Goal: Information Seeking & Learning: Learn about a topic

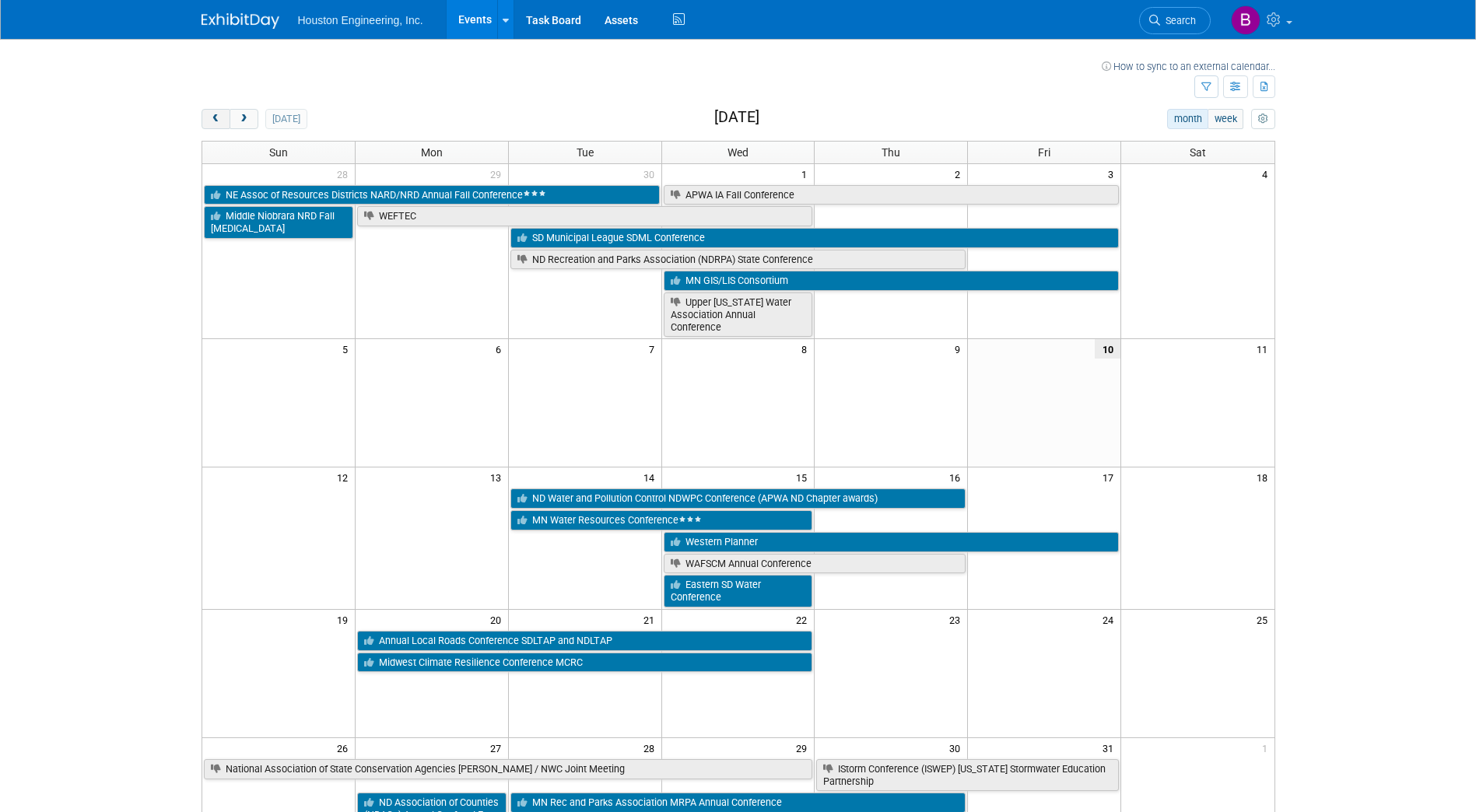
click at [214, 125] on button "prev" at bounding box center [216, 119] width 29 height 21
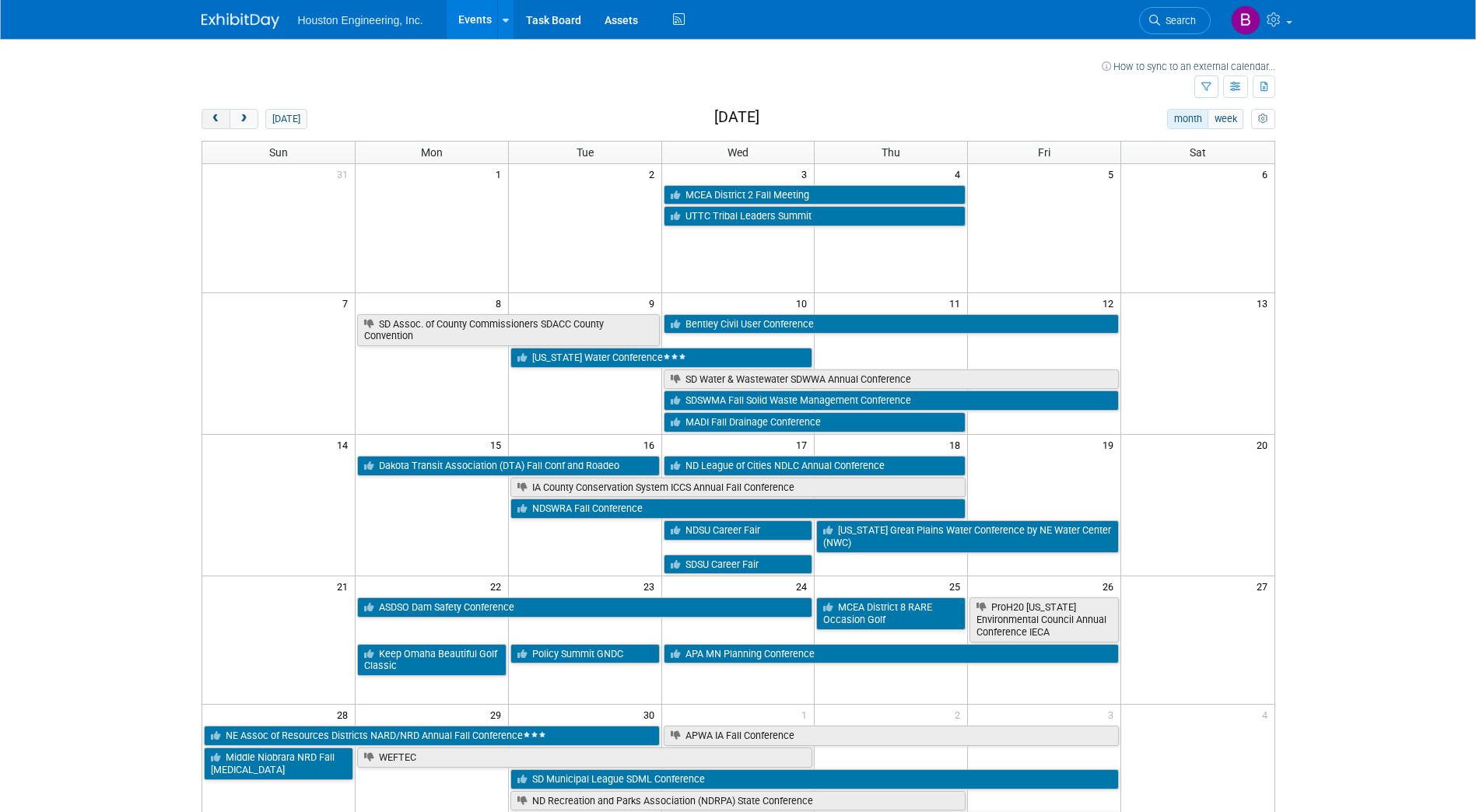
click at [214, 125] on button "prev" at bounding box center [216, 119] width 29 height 21
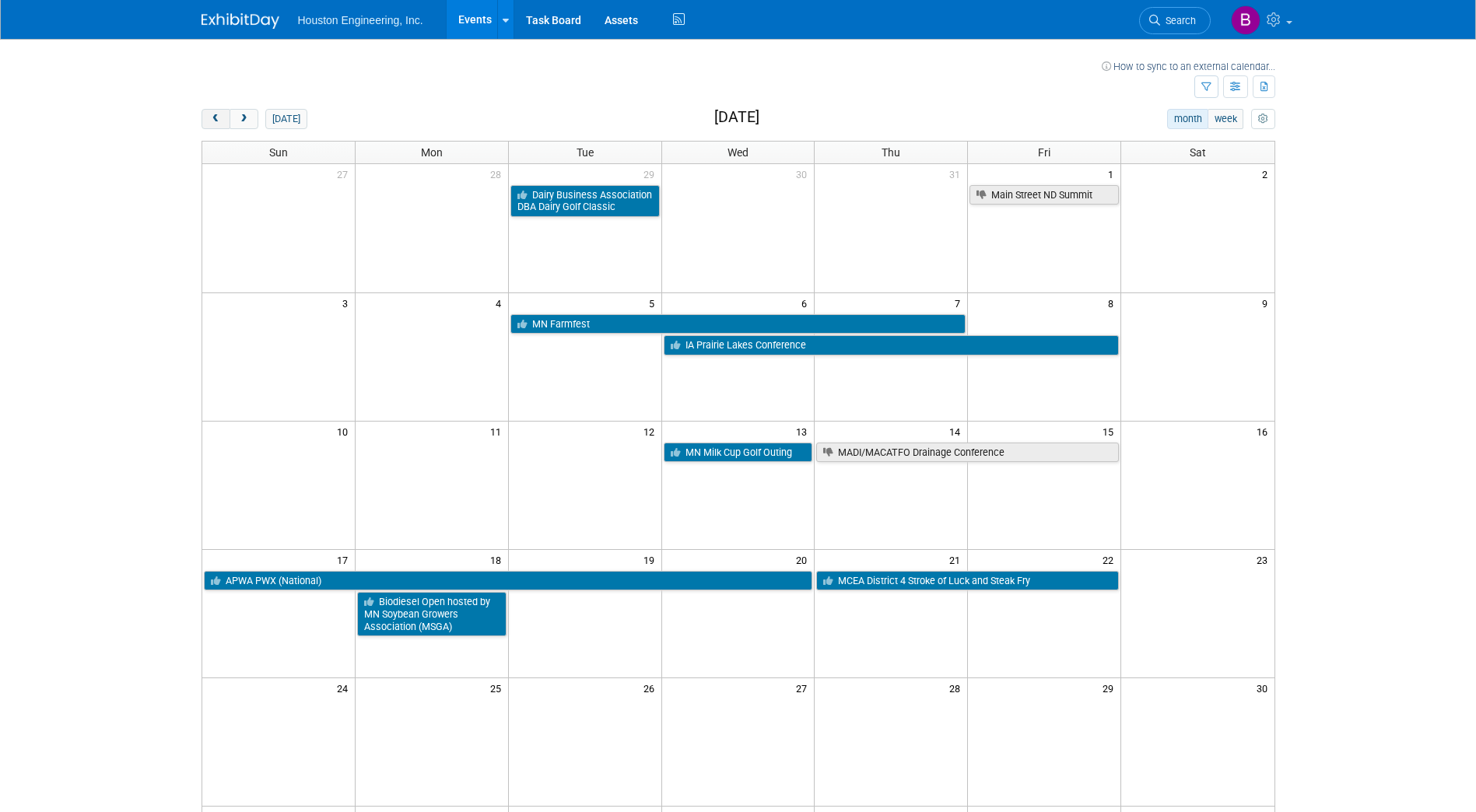
click at [214, 125] on button "prev" at bounding box center [216, 119] width 29 height 21
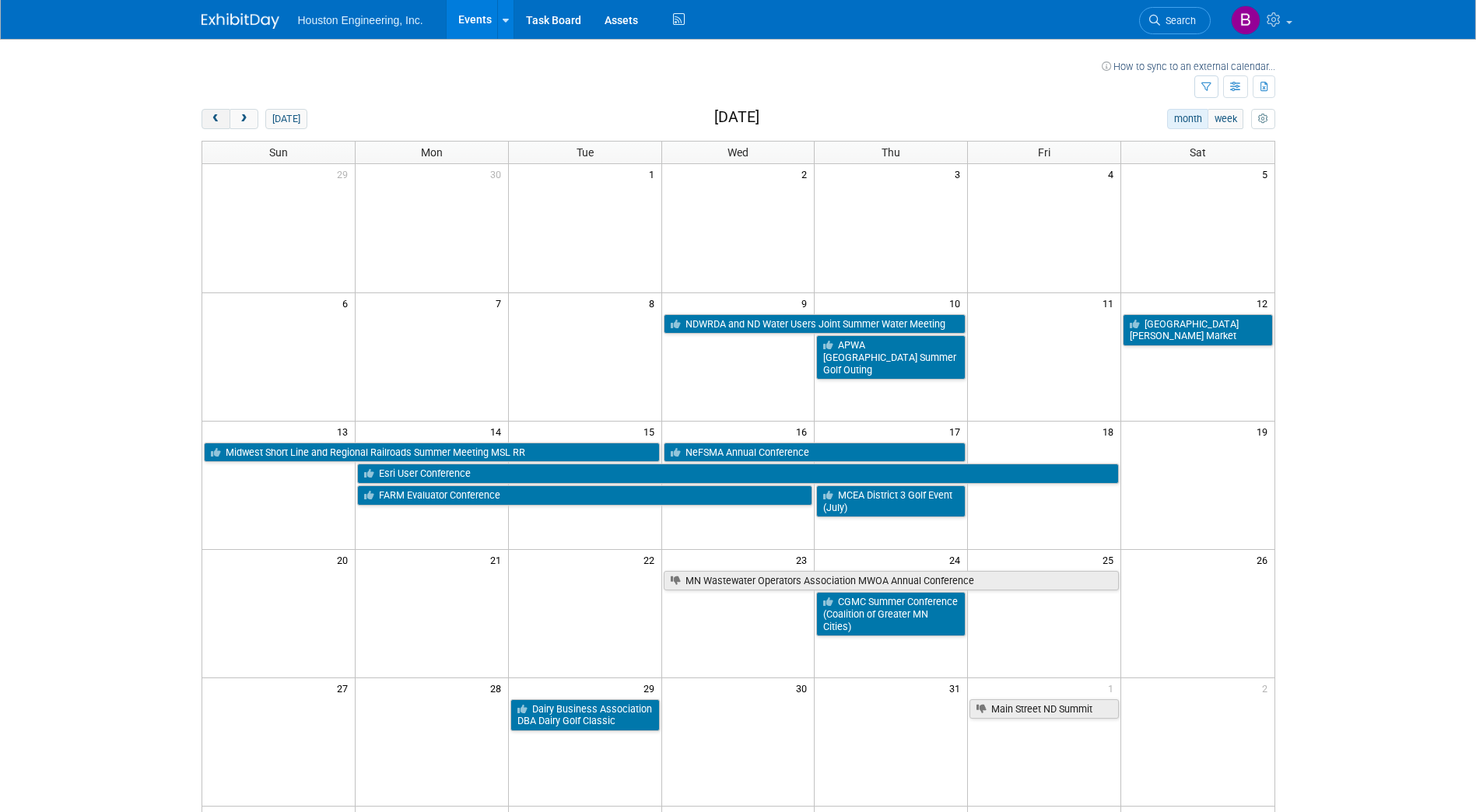
click at [214, 125] on button "prev" at bounding box center [216, 119] width 29 height 21
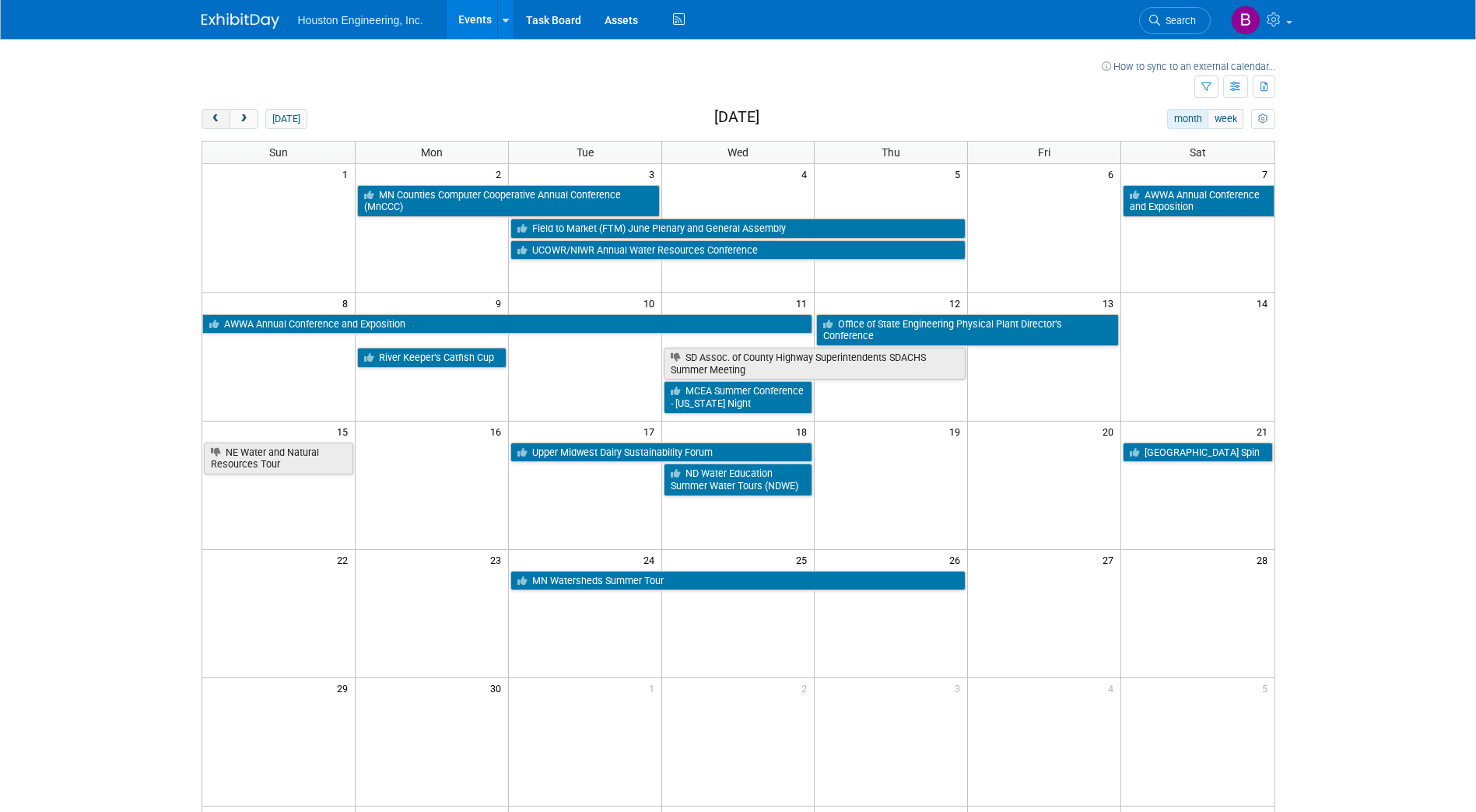
click at [205, 110] on button "prev" at bounding box center [216, 119] width 29 height 21
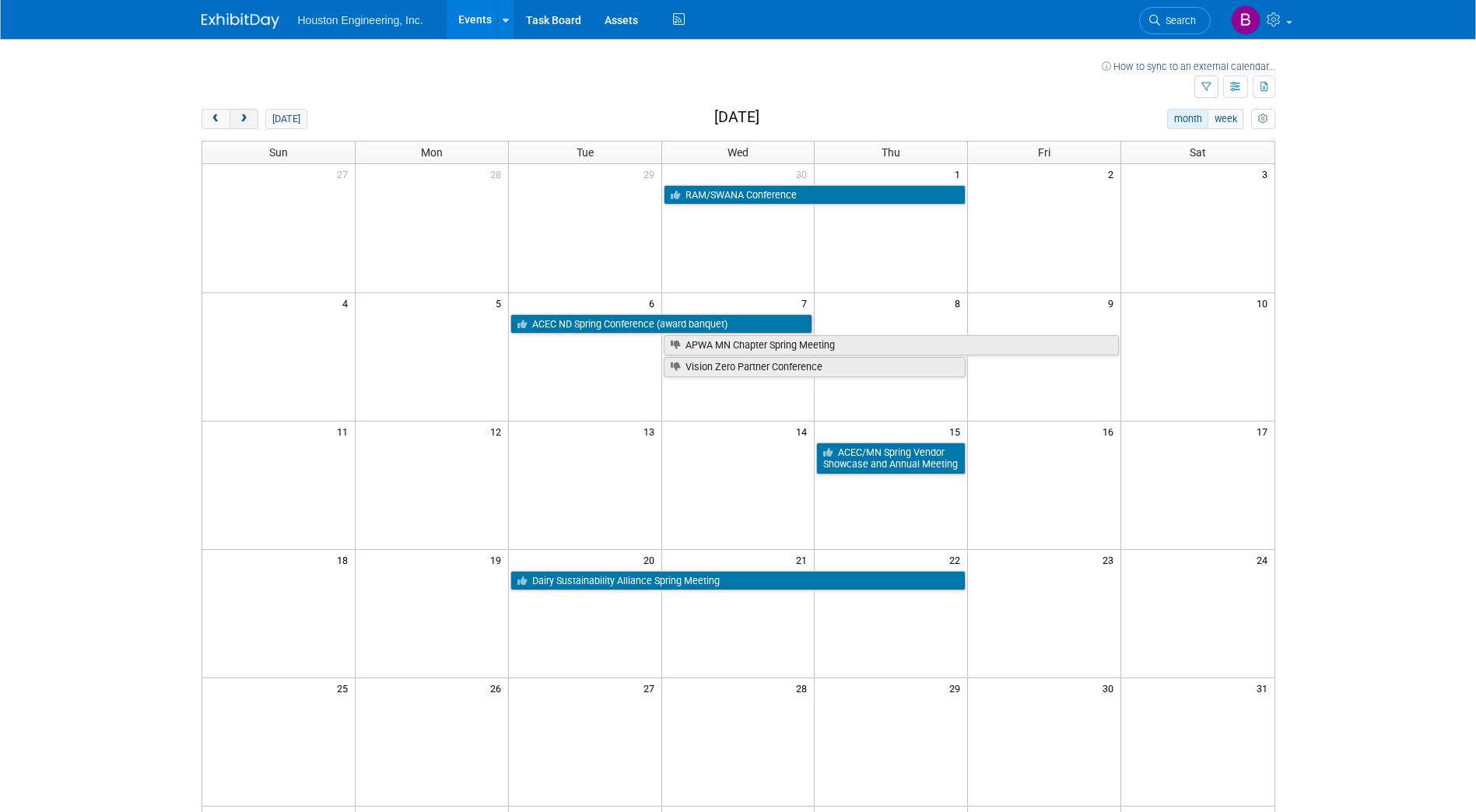
click at [250, 119] on button "next" at bounding box center [244, 119] width 29 height 21
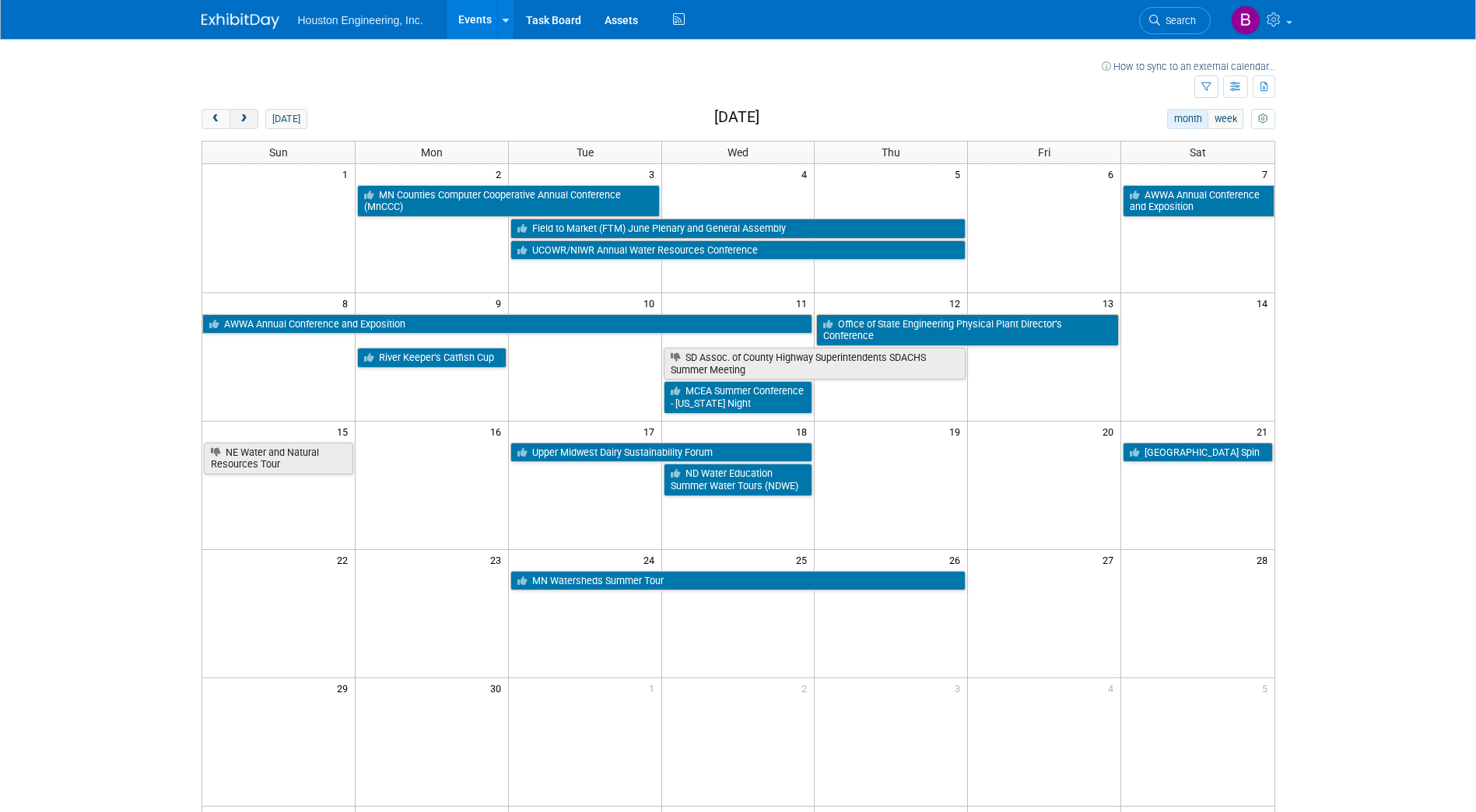
click at [250, 119] on button "next" at bounding box center [244, 119] width 29 height 21
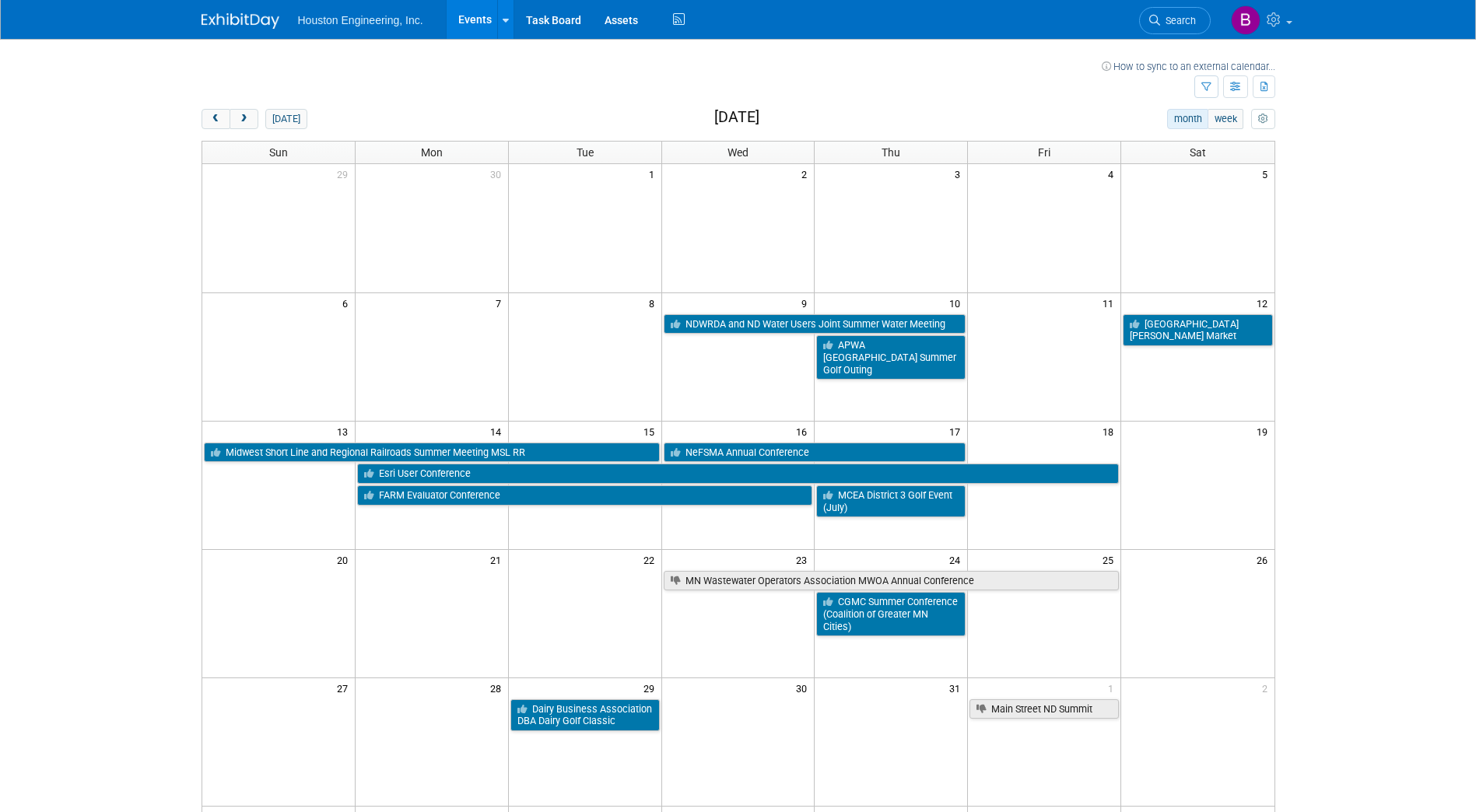
click at [295, 471] on td at bounding box center [279, 490] width 153 height 55
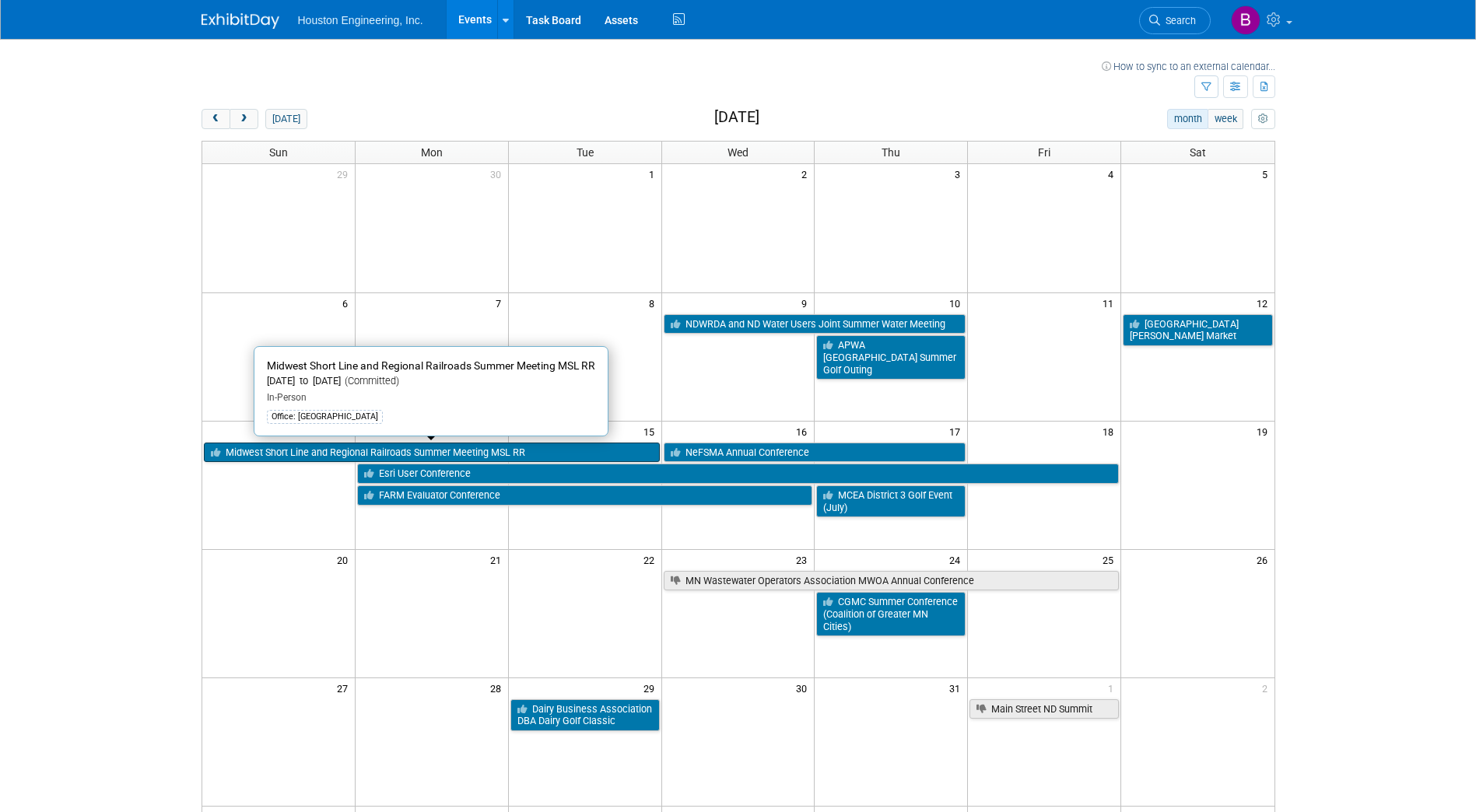
click at [376, 453] on link "Midwest Short Line and Regional Railroads Summer Meeting MSL RR" at bounding box center [431, 452] width 456 height 21
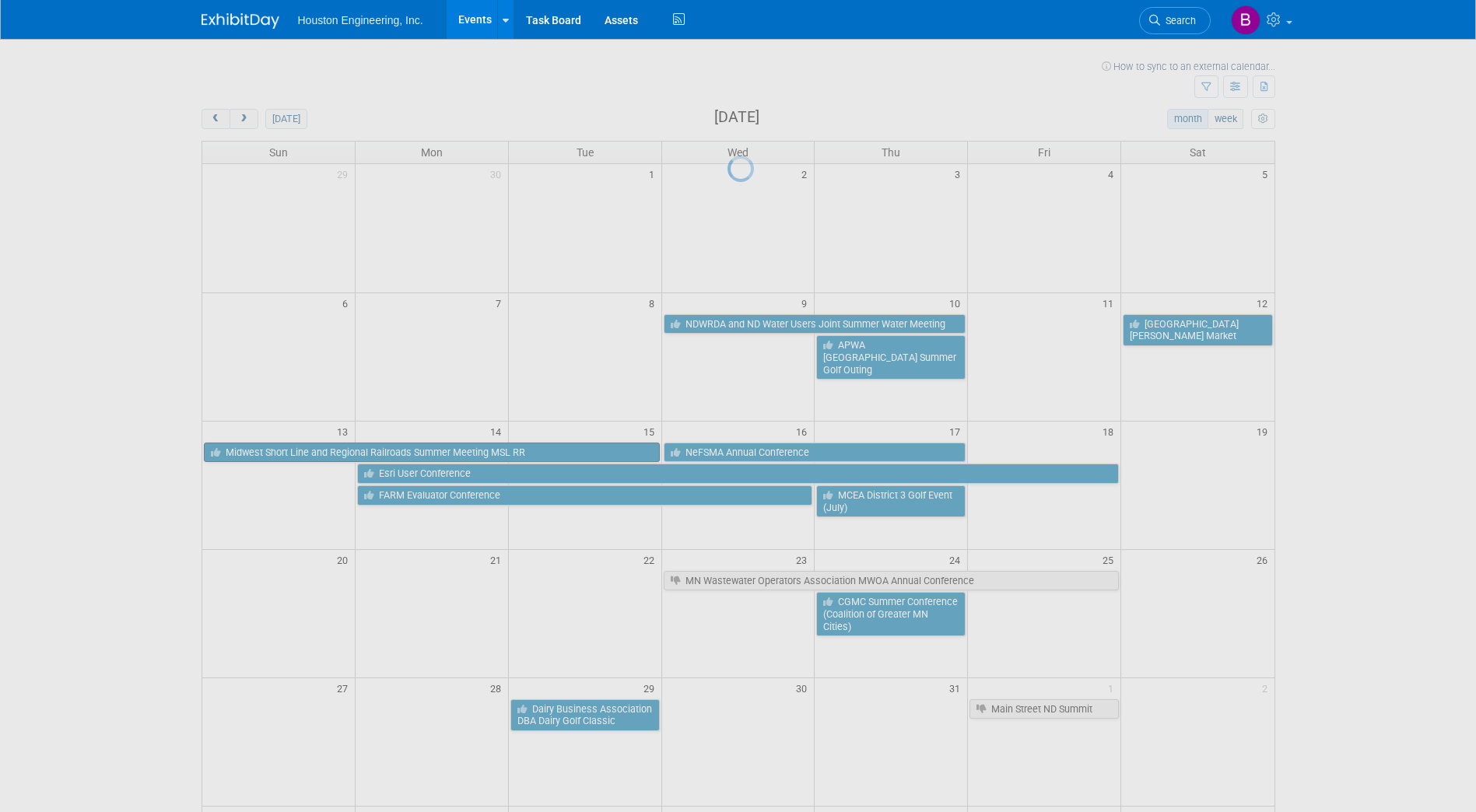
click at [727, 453] on div at bounding box center [738, 406] width 21 height 812
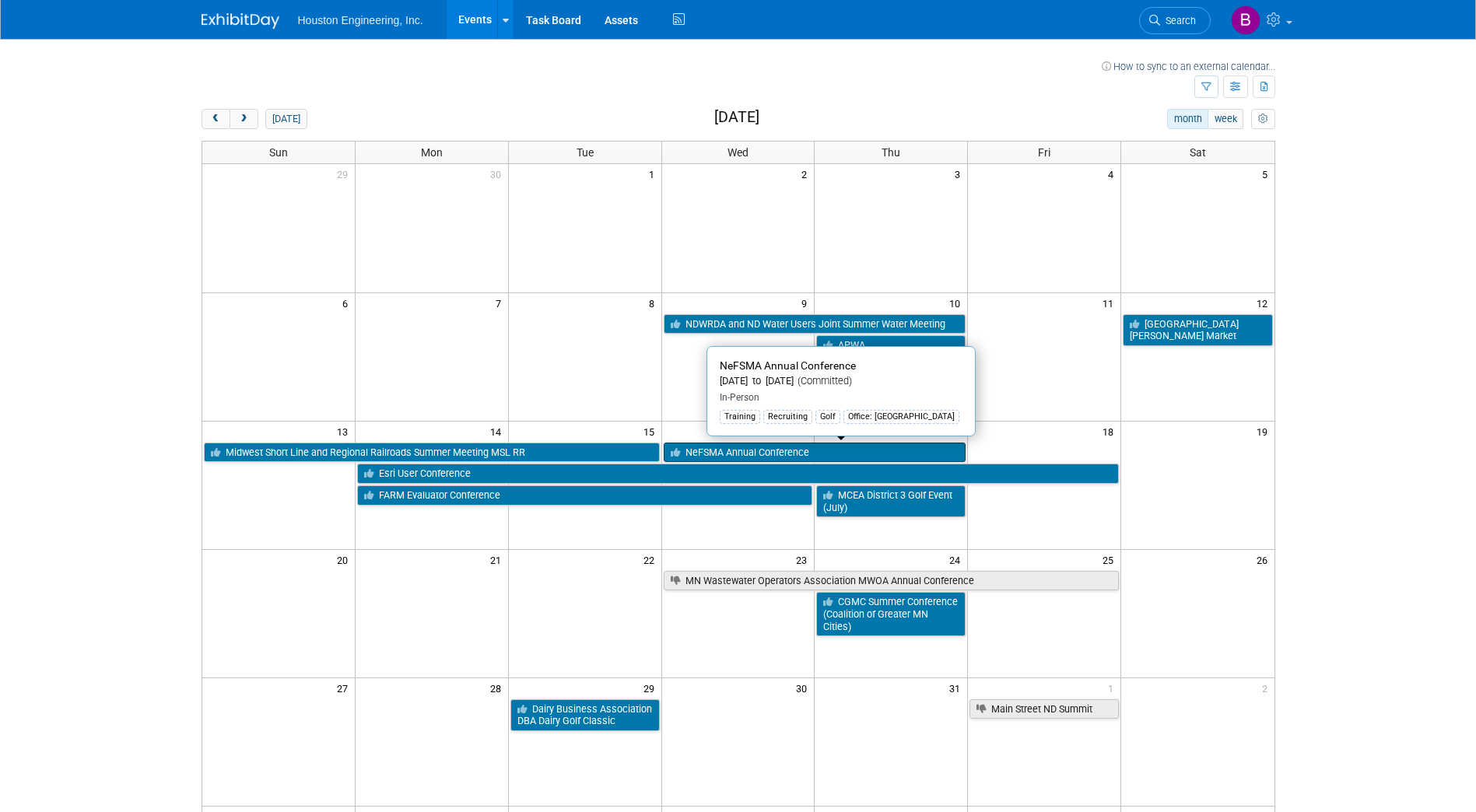
click at [744, 452] on link "NeFSMA Annual Conference" at bounding box center [815, 452] width 303 height 21
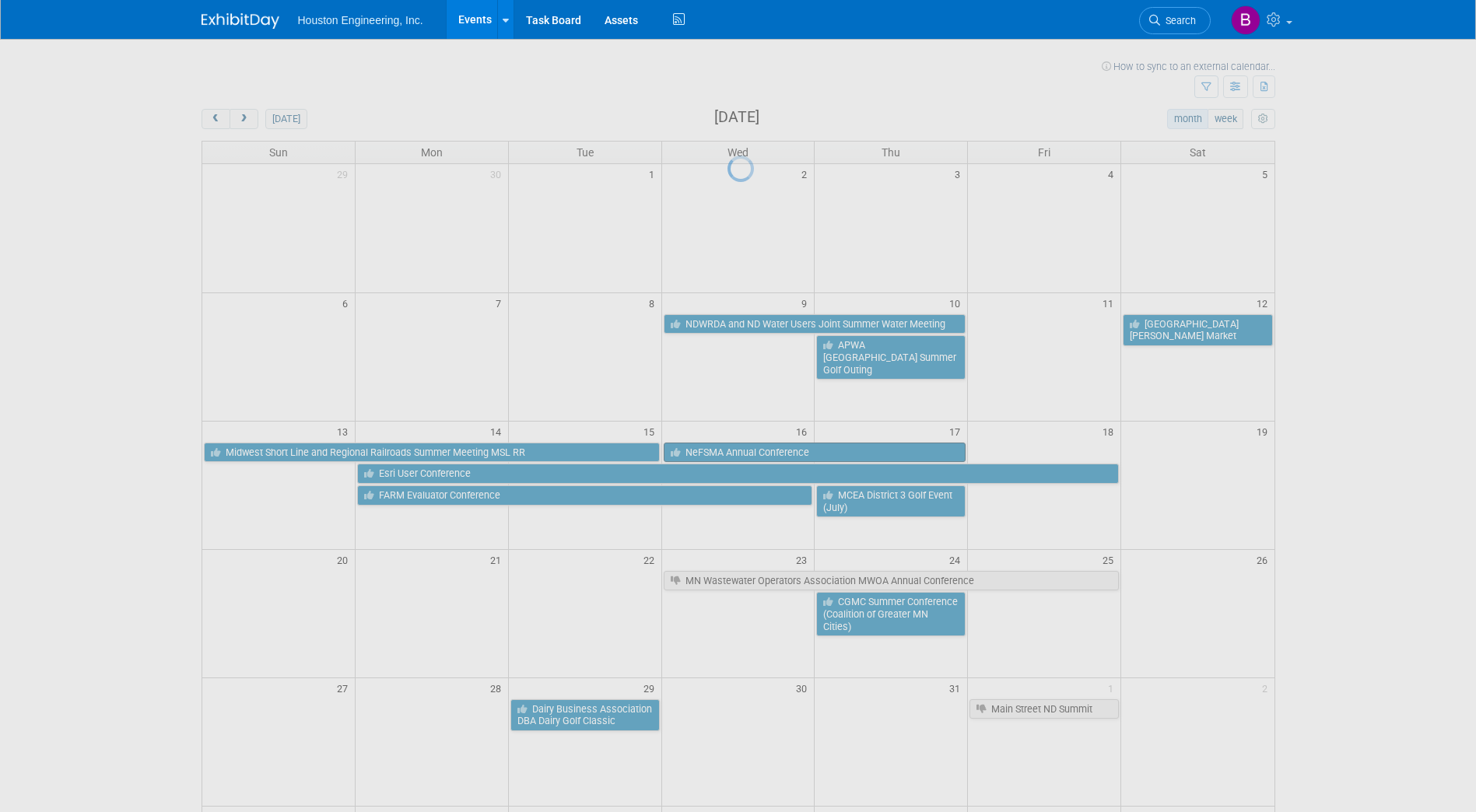
click at [744, 452] on div at bounding box center [738, 406] width 21 height 812
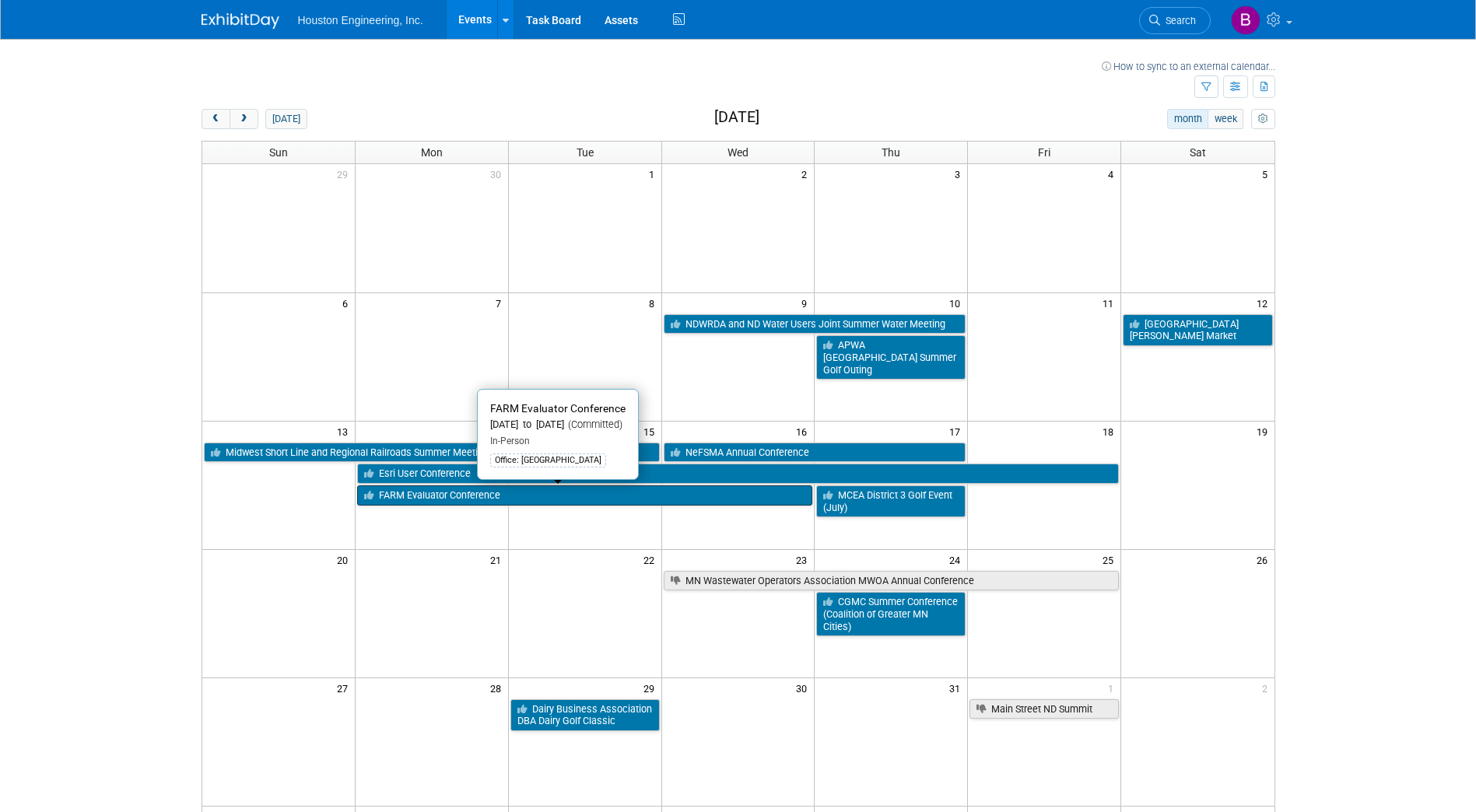
click at [643, 487] on link "FARM Evaluator Conference" at bounding box center [585, 495] width 456 height 21
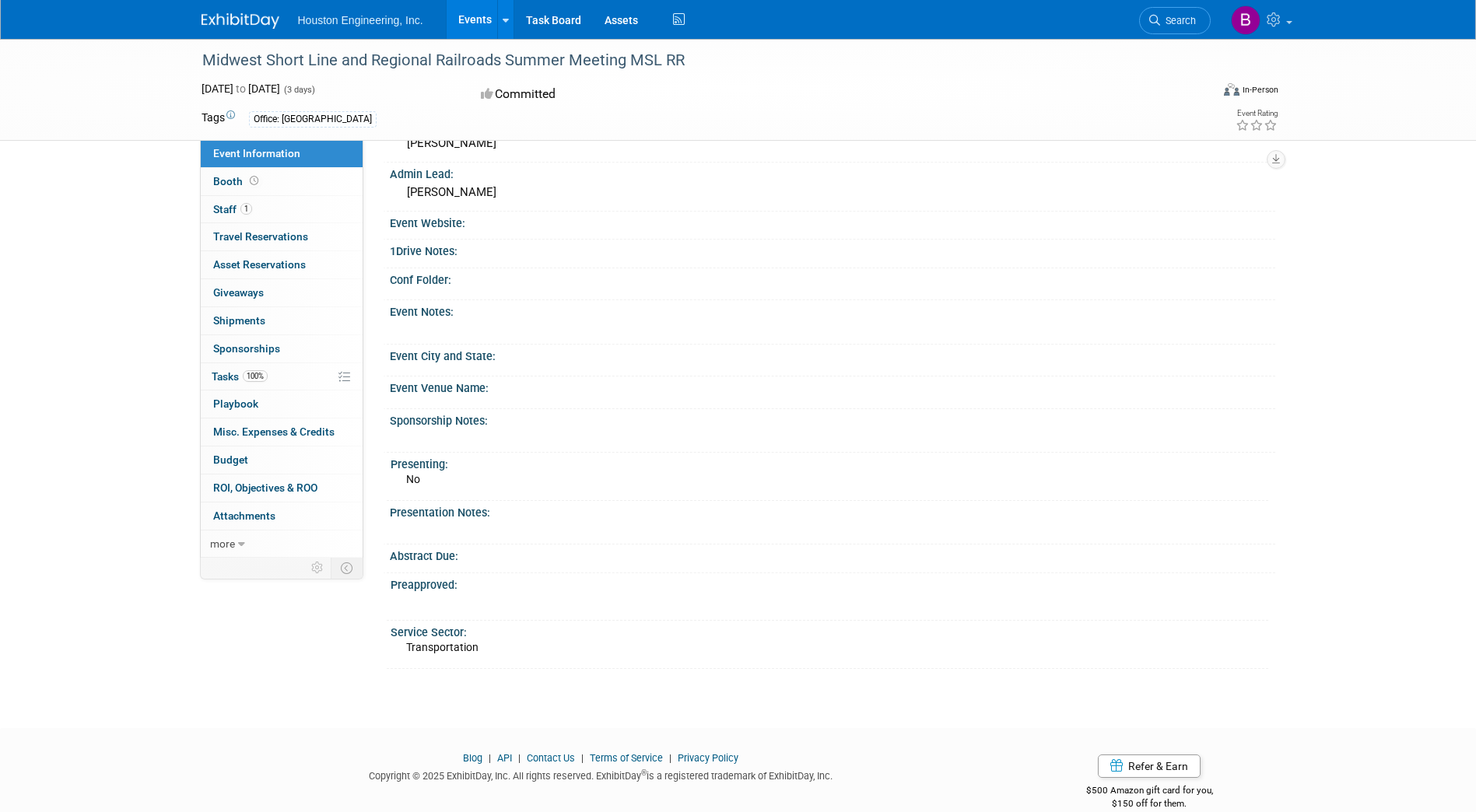
scroll to position [149, 0]
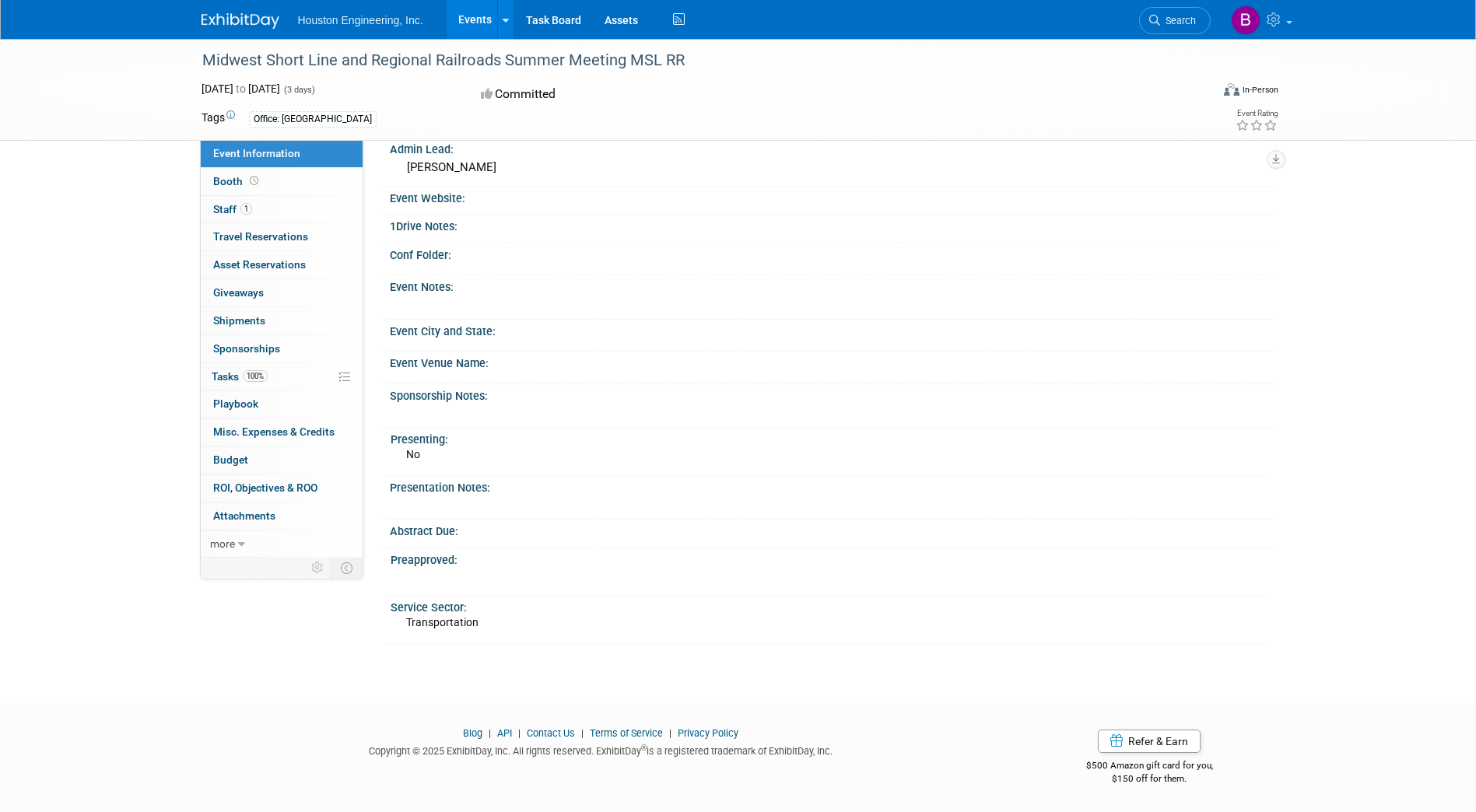
drag, startPoint x: 683, startPoint y: 62, endPoint x: 671, endPoint y: 63, distance: 12.0
click at [671, 63] on div "Midwest Short Line and Regional Railroads Summer Meeting MSL RR" at bounding box center [692, 60] width 991 height 28
drag, startPoint x: 204, startPoint y: 58, endPoint x: 683, endPoint y: 52, distance: 479.0
click at [683, 52] on div "Midwest Short Line and Regional Railroads Summer Meeting MSL RR" at bounding box center [692, 60] width 991 height 28
copy div "Midwest Short Line and Regional Railroads Summer Meeting MSL RR"
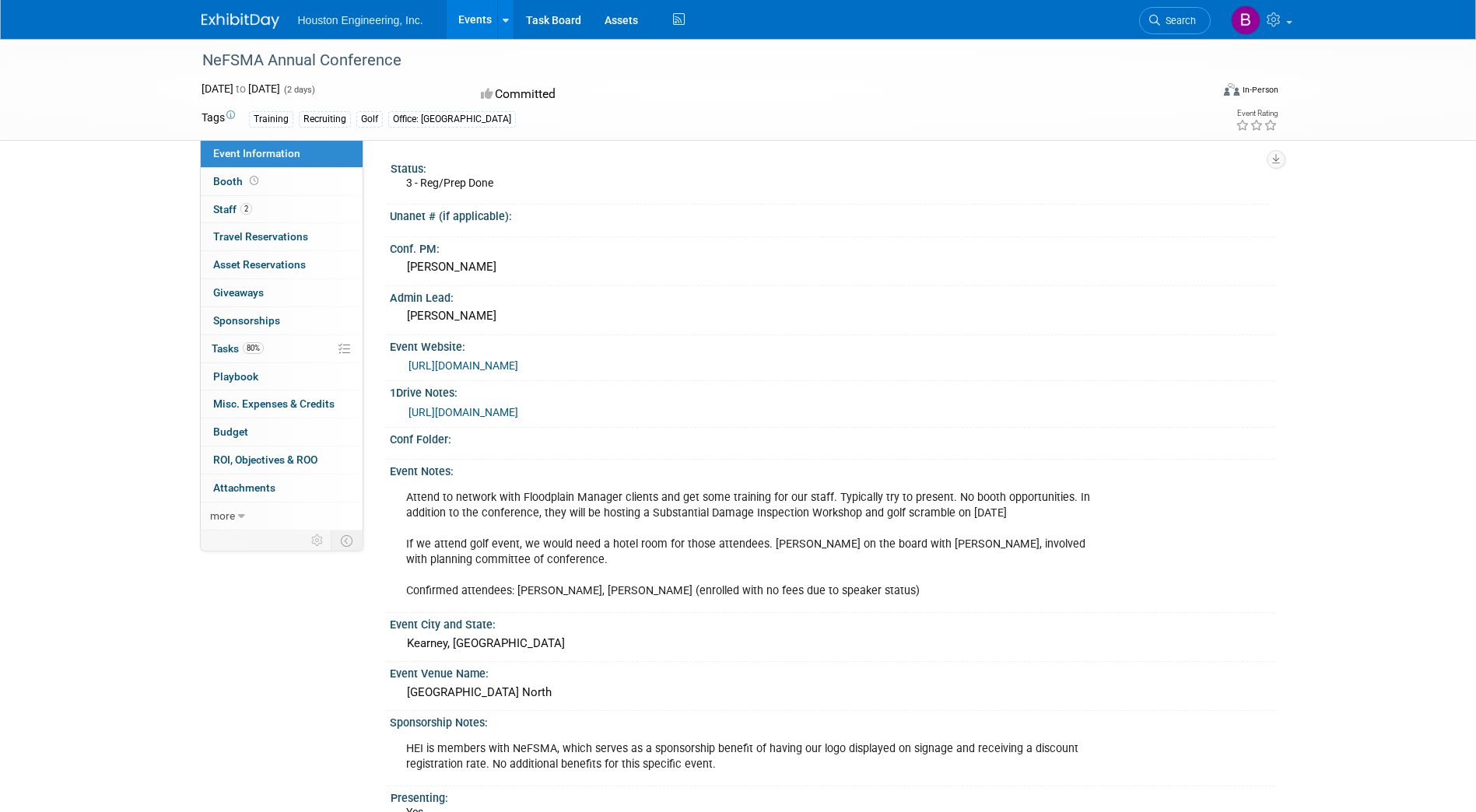
click at [468, 361] on link "https://www.nefsma.com/event-6103672" at bounding box center [463, 366] width 110 height 12
click at [402, 58] on div "NeFSMA Annual Conference" at bounding box center [692, 60] width 991 height 28
drag, startPoint x: 408, startPoint y: 57, endPoint x: 204, endPoint y: 71, distance: 204.5
click at [204, 71] on div "NeFSMA Annual Conference" at bounding box center [692, 60] width 991 height 28
copy div "NeFSMA Annual Conference"
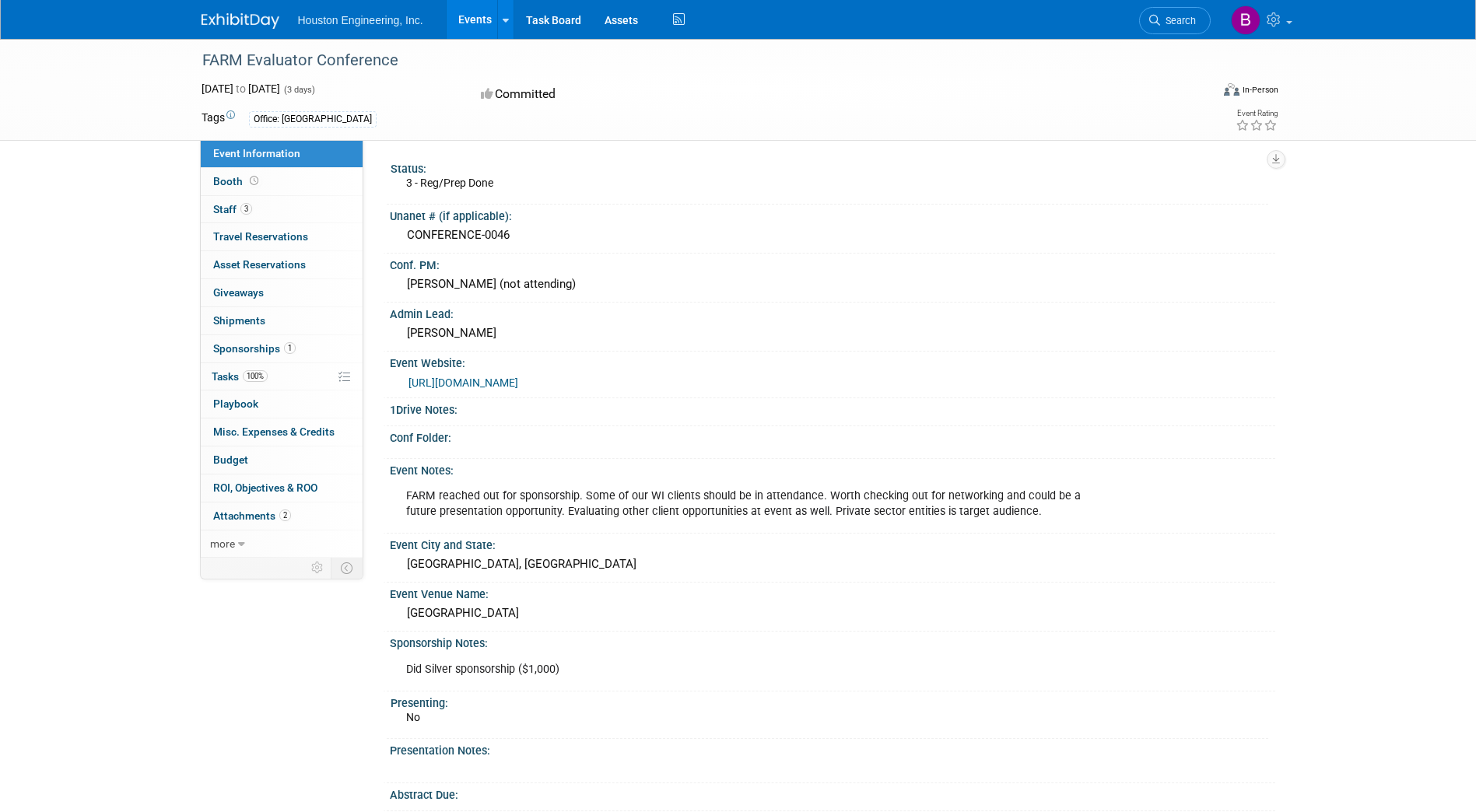
click at [518, 377] on link "https://nationaldairyfarm.com/2025-evaluator-conference/" at bounding box center [463, 383] width 110 height 12
drag, startPoint x: 404, startPoint y: 55, endPoint x: 198, endPoint y: 55, distance: 206.0
click at [198, 55] on div "FARM Evaluator Conference" at bounding box center [692, 60] width 991 height 28
copy div "FARM Evaluator Conference"
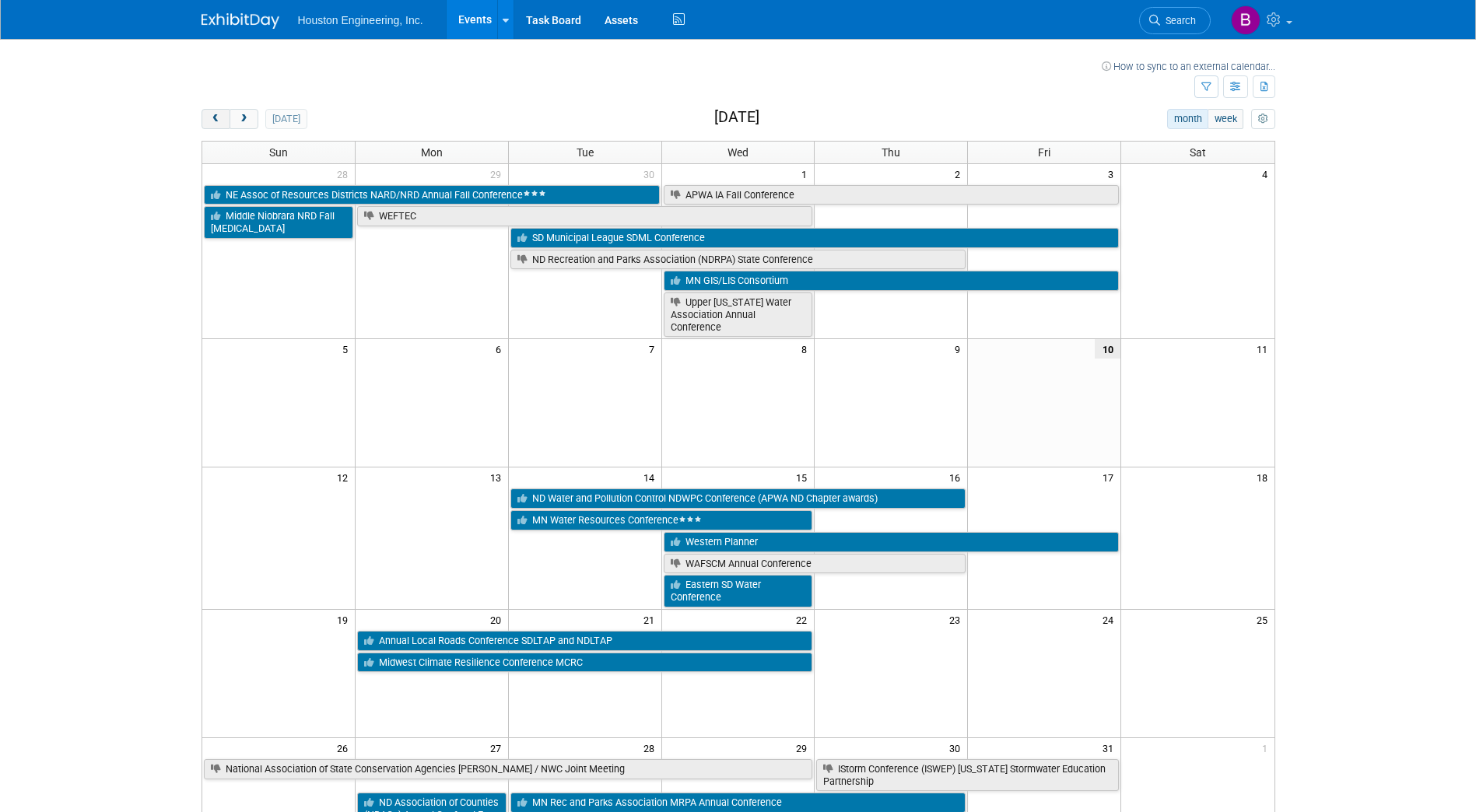
click at [211, 118] on span "prev" at bounding box center [215, 119] width 12 height 10
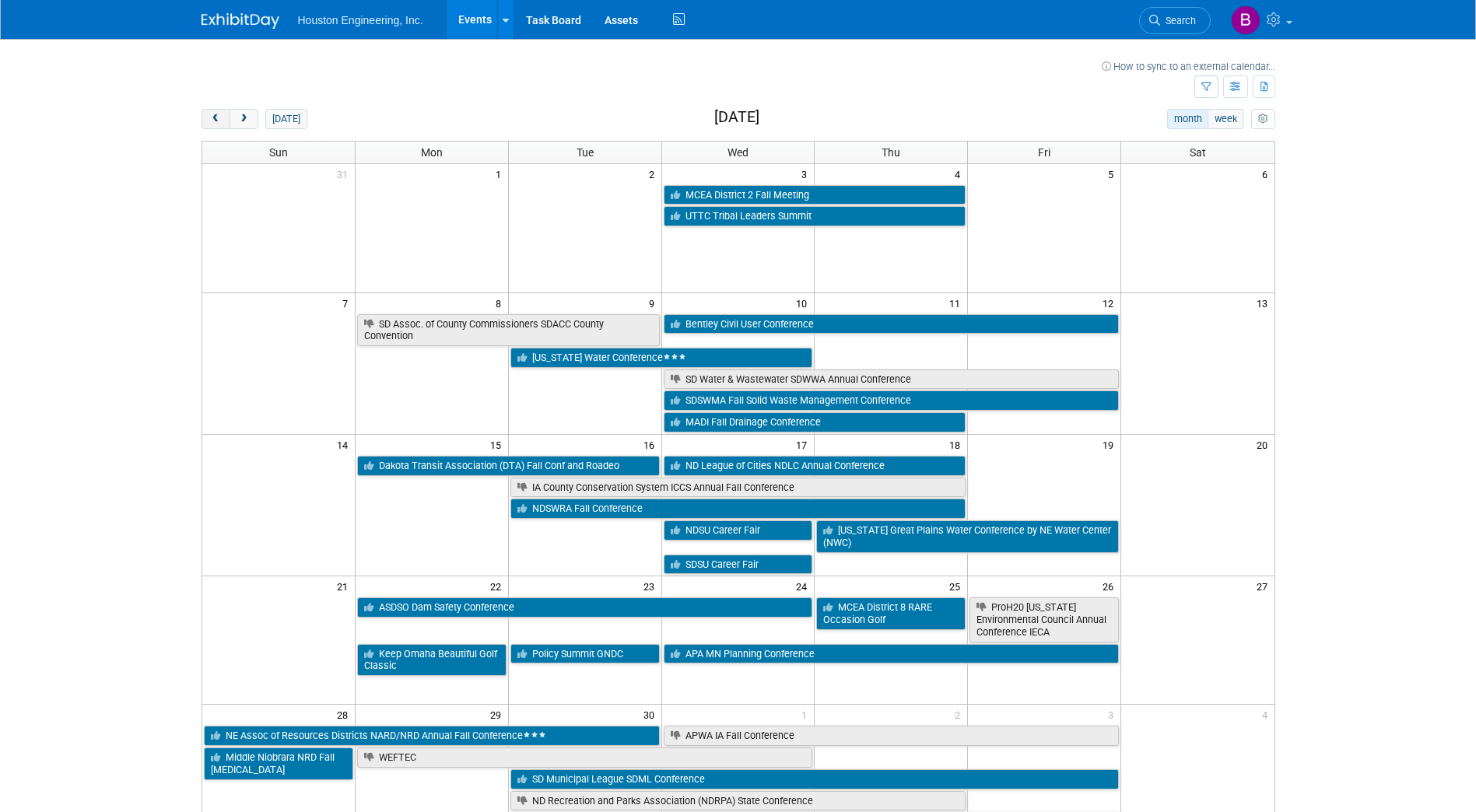
click at [211, 118] on span "prev" at bounding box center [215, 119] width 12 height 10
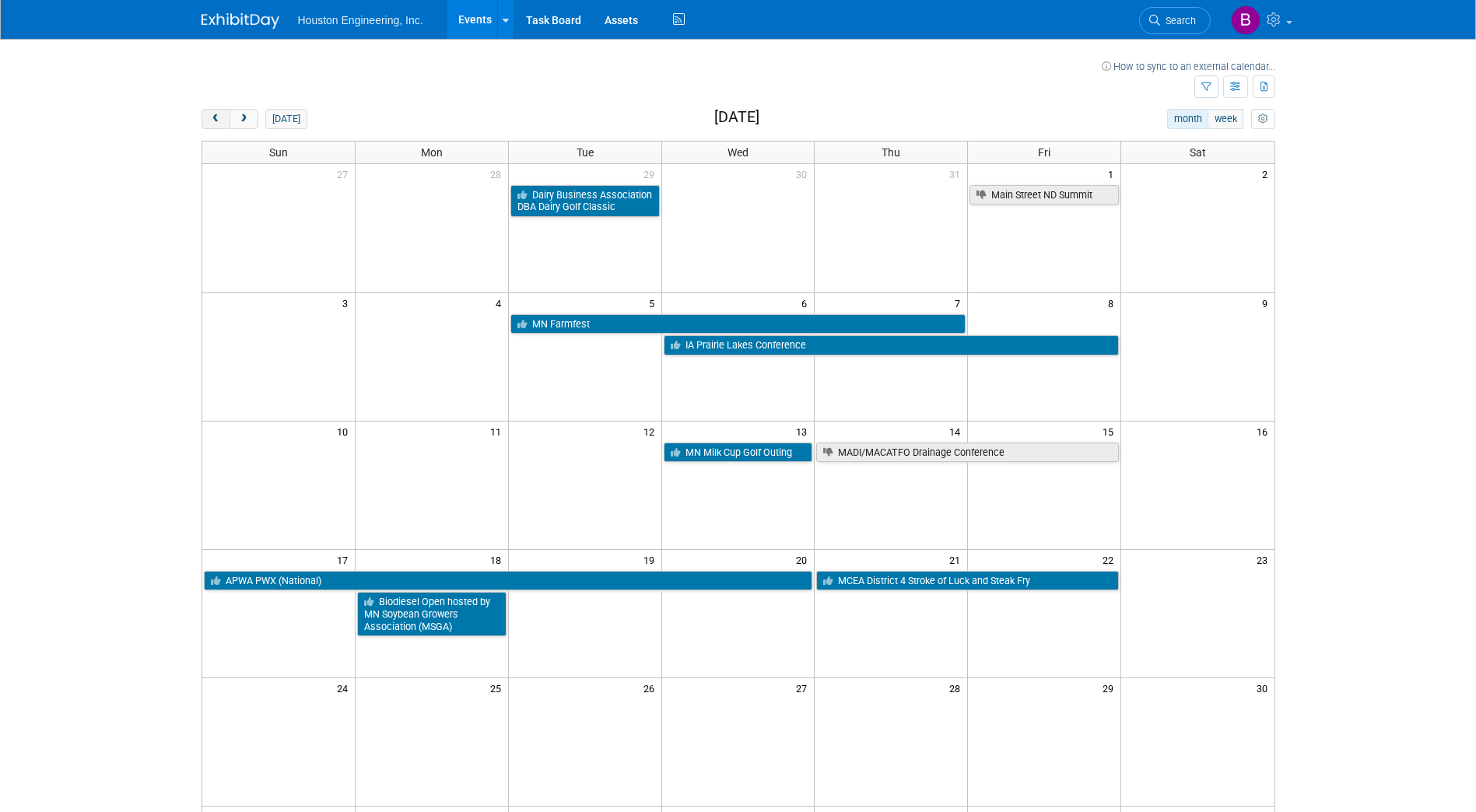
click at [211, 118] on span "prev" at bounding box center [215, 119] width 12 height 10
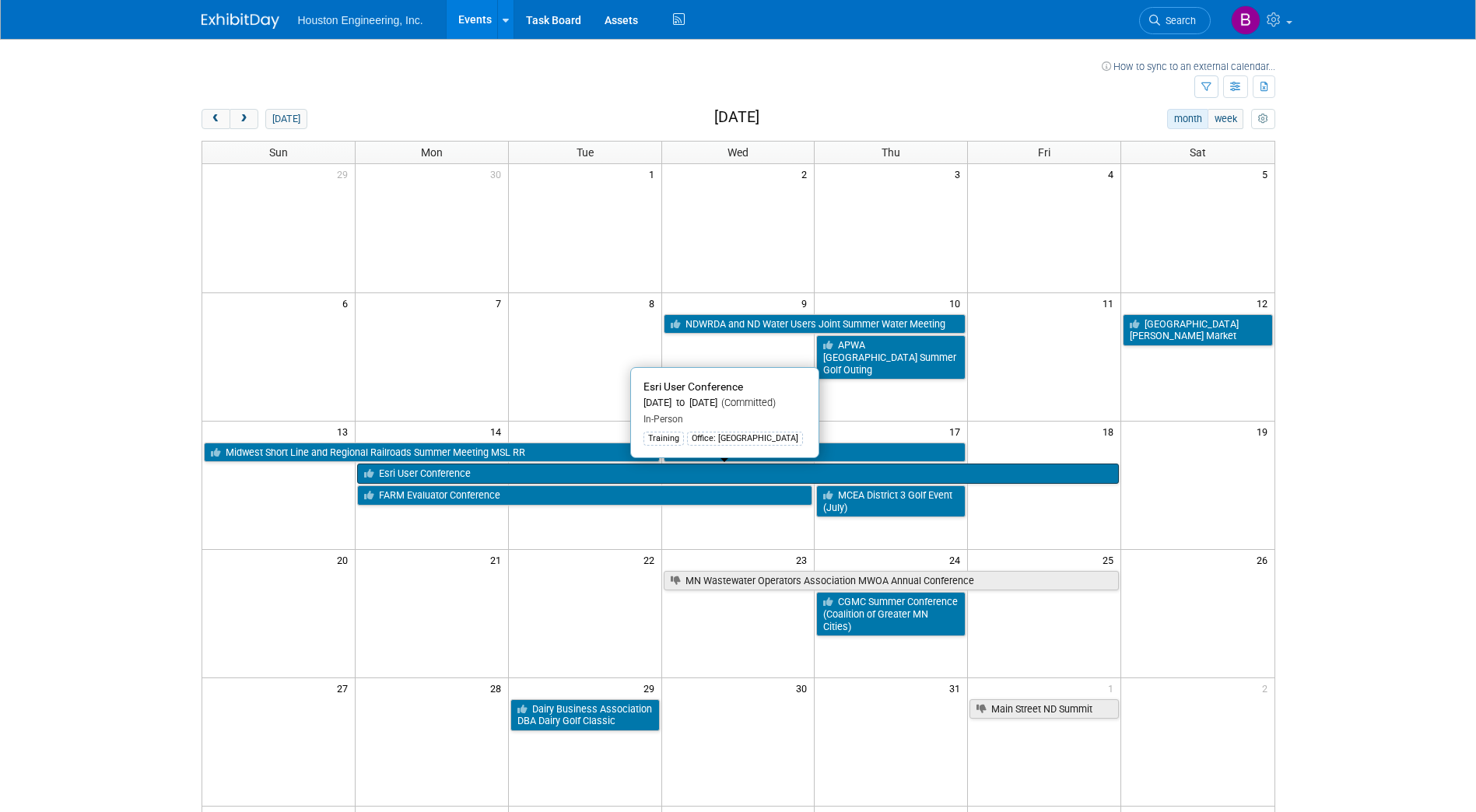
click at [465, 471] on link "Esri User Conference" at bounding box center [738, 474] width 762 height 21
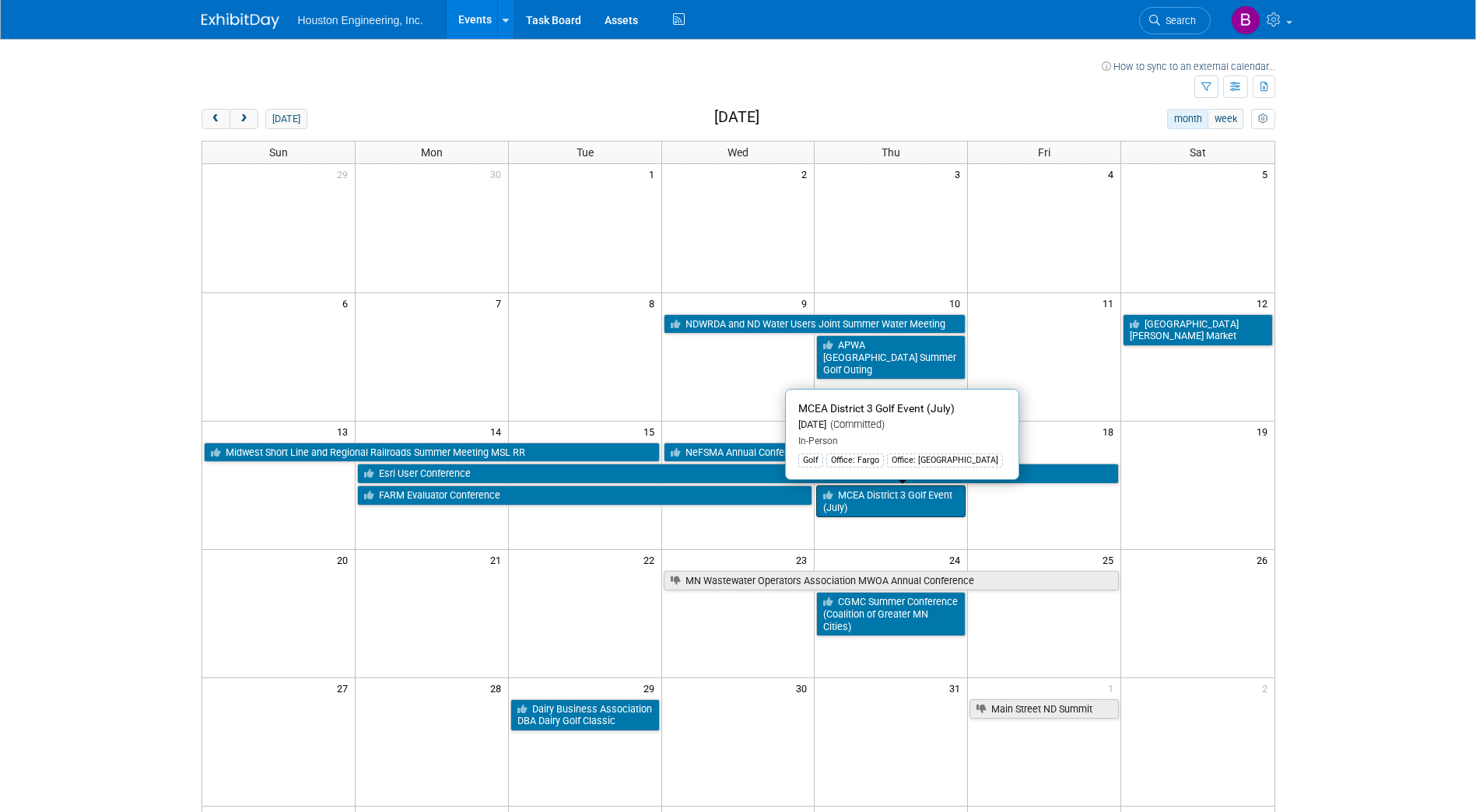
click at [842, 489] on link "MCEA District 3 Golf Event (July)" at bounding box center [891, 501] width 149 height 32
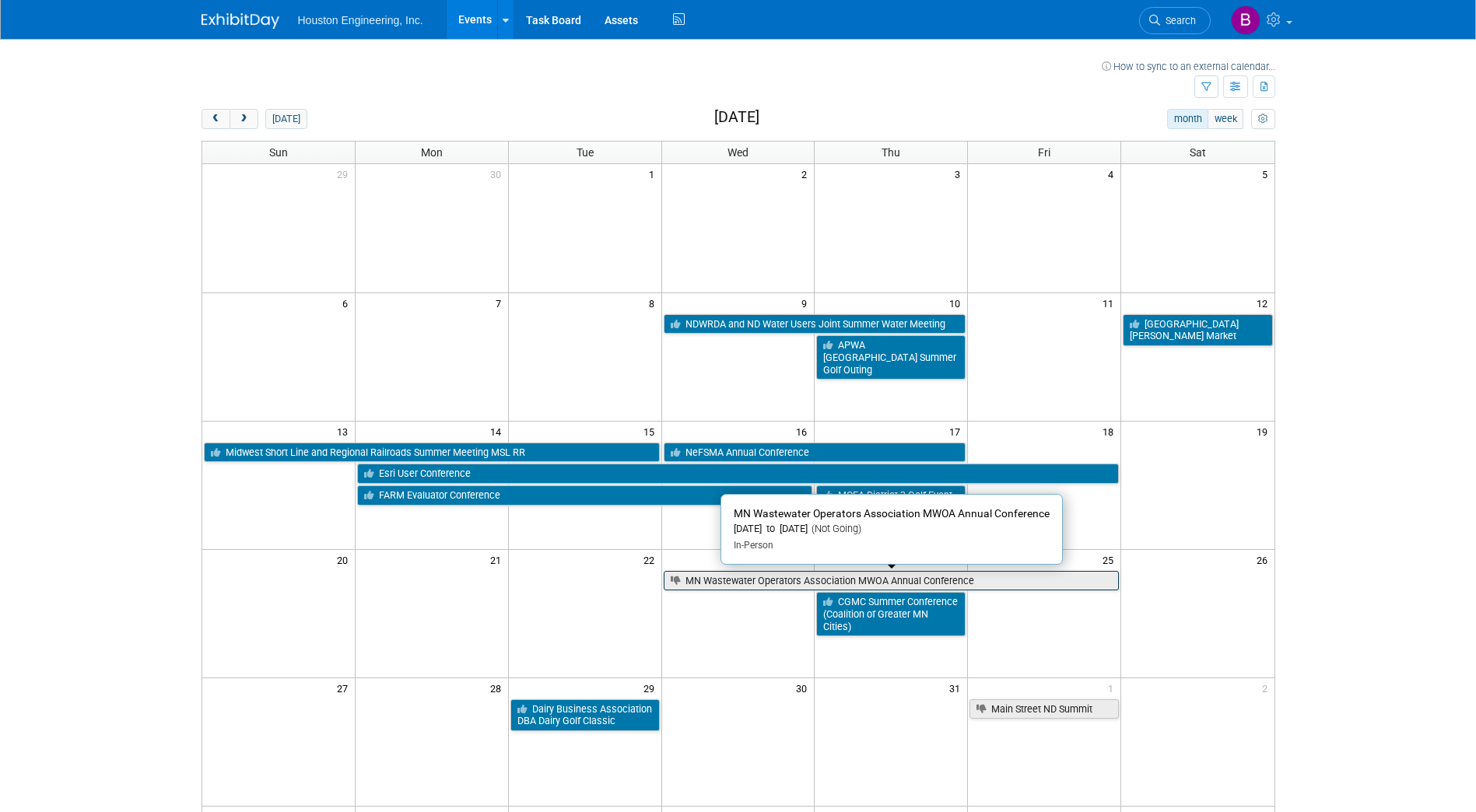
click at [805, 577] on link "MN Wastewater Operators Association MWOA Annual Conference" at bounding box center [891, 581] width 456 height 21
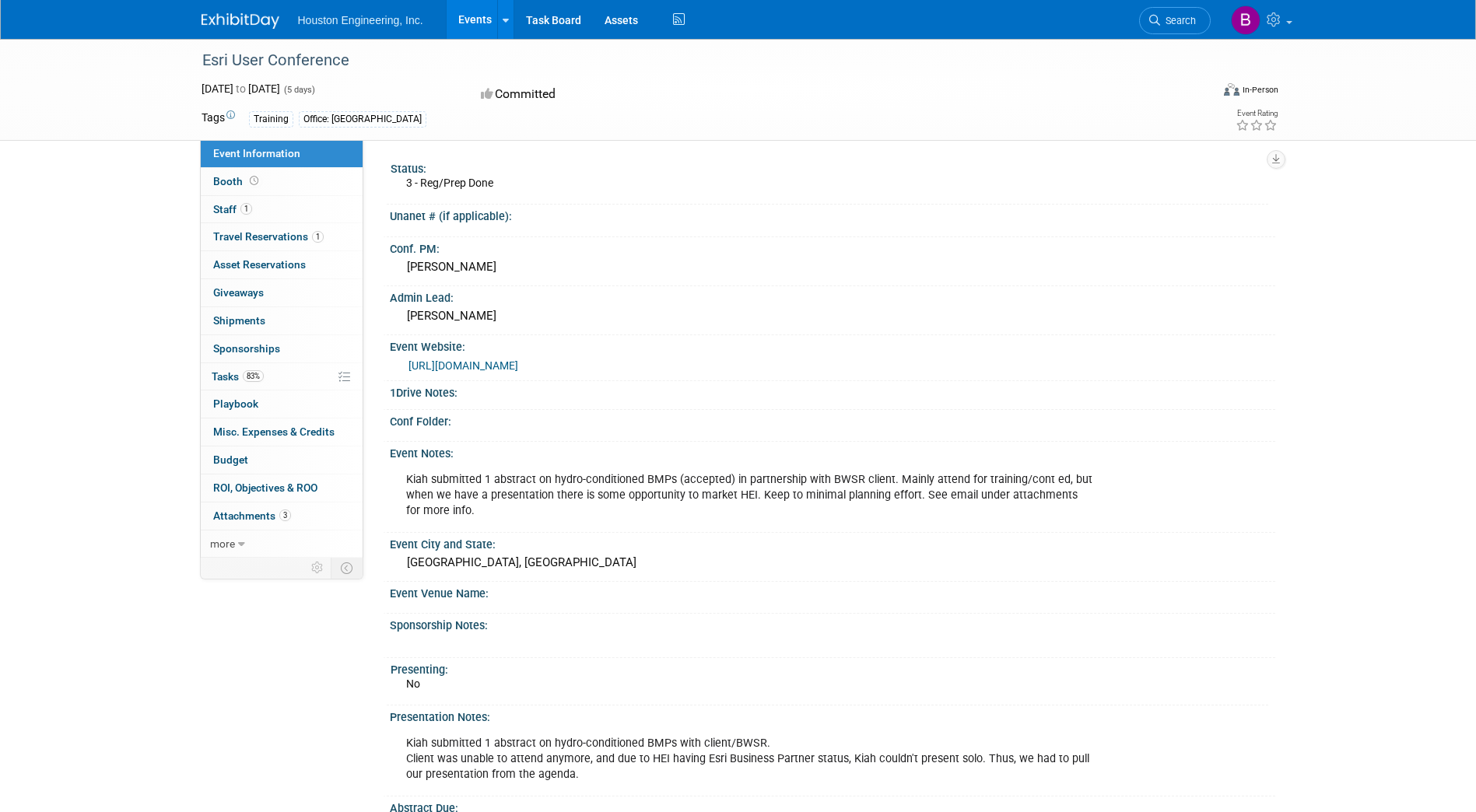
click at [518, 361] on link "https://www.esri.com/en-us/about/events/uc/overview" at bounding box center [463, 366] width 110 height 12
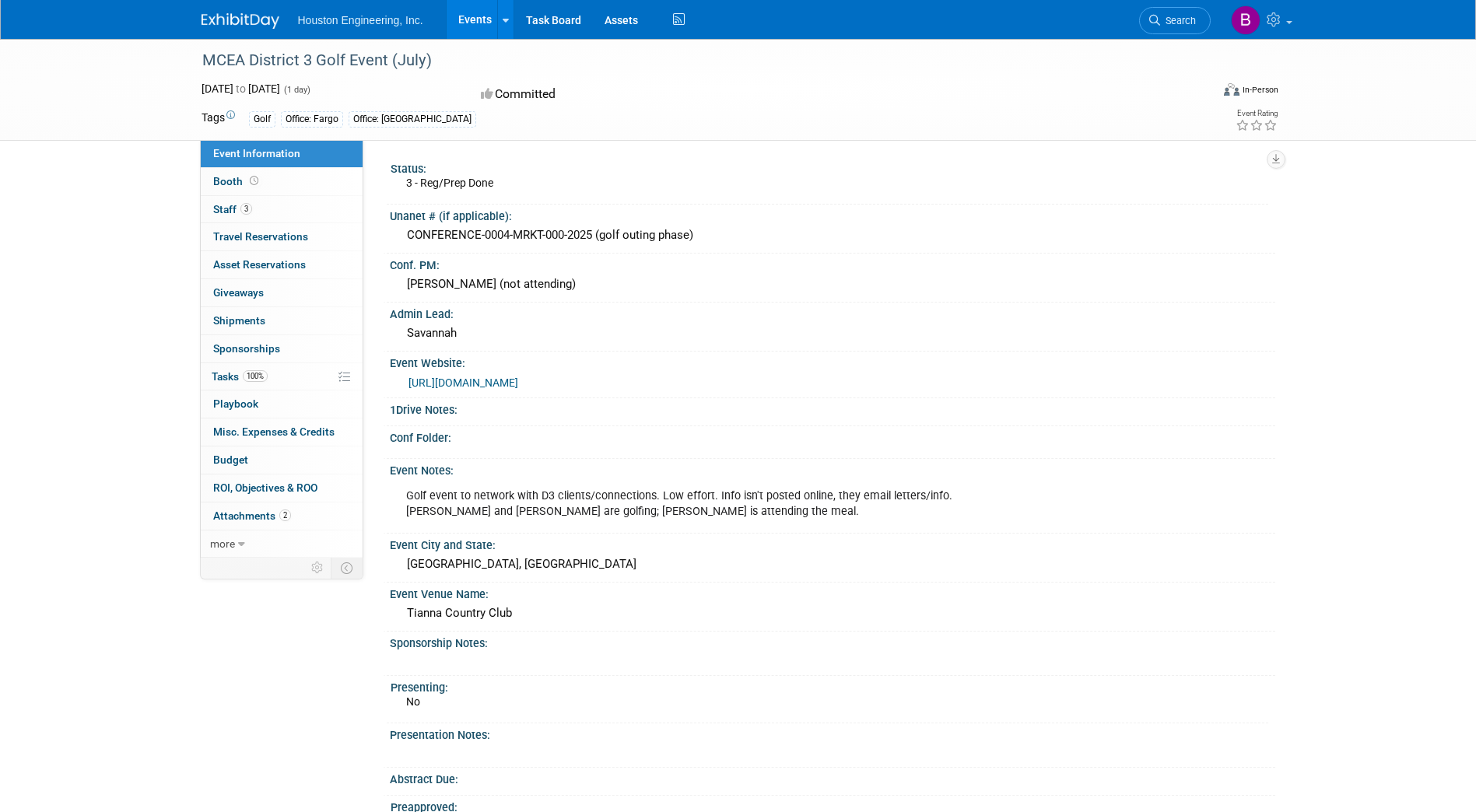
click at [439, 60] on div "MCEA District 3 Golf Event (July)" at bounding box center [692, 60] width 991 height 28
drag, startPoint x: 428, startPoint y: 58, endPoint x: 204, endPoint y: 55, distance: 224.0
click at [203, 55] on div "MCEA District 3 Golf Event (July)" at bounding box center [692, 60] width 991 height 28
copy div "MCEA District 3 Golf Event (July)"
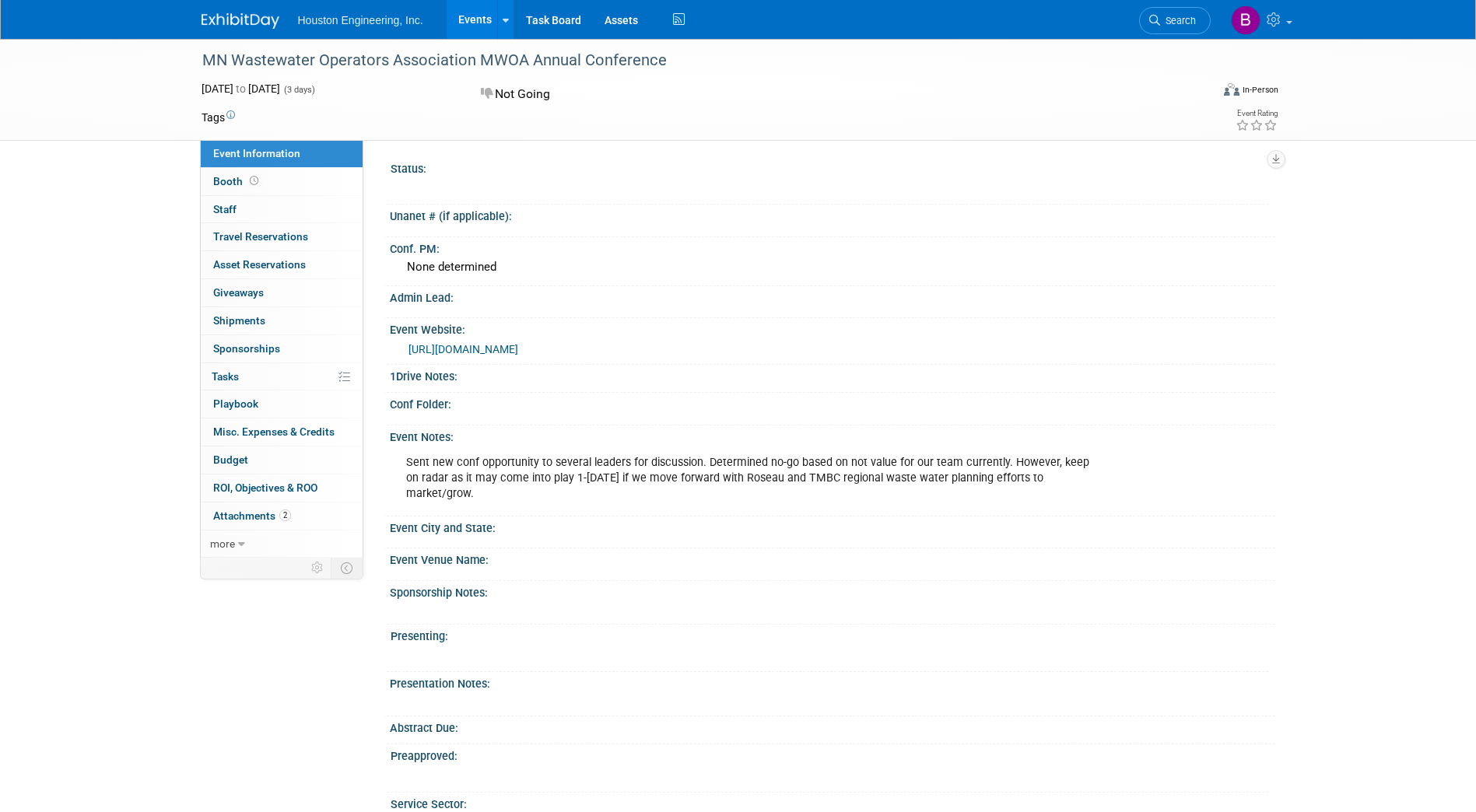
click at [468, 349] on link "https://mwoa.net/2025-annual-conference/" at bounding box center [463, 349] width 110 height 12
drag, startPoint x: 203, startPoint y: 58, endPoint x: 665, endPoint y: 63, distance: 462.0
click at [665, 63] on div "MN Wastewater Operators Association MWOA Annual Conference" at bounding box center [692, 60] width 991 height 28
copy div "MN Wastewater Operators Association MWOA Annual Conference"
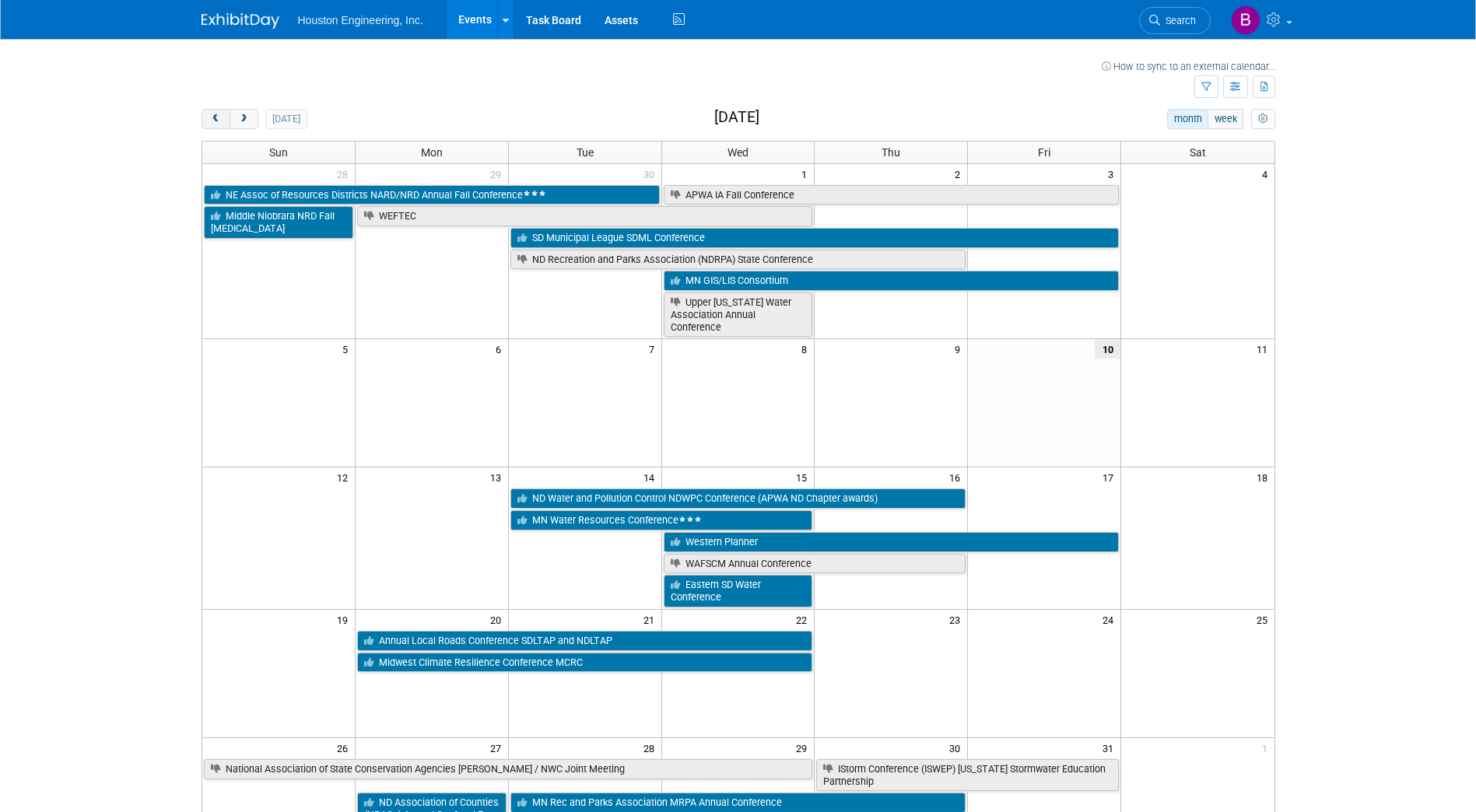
click at [225, 119] on button "prev" at bounding box center [216, 119] width 29 height 21
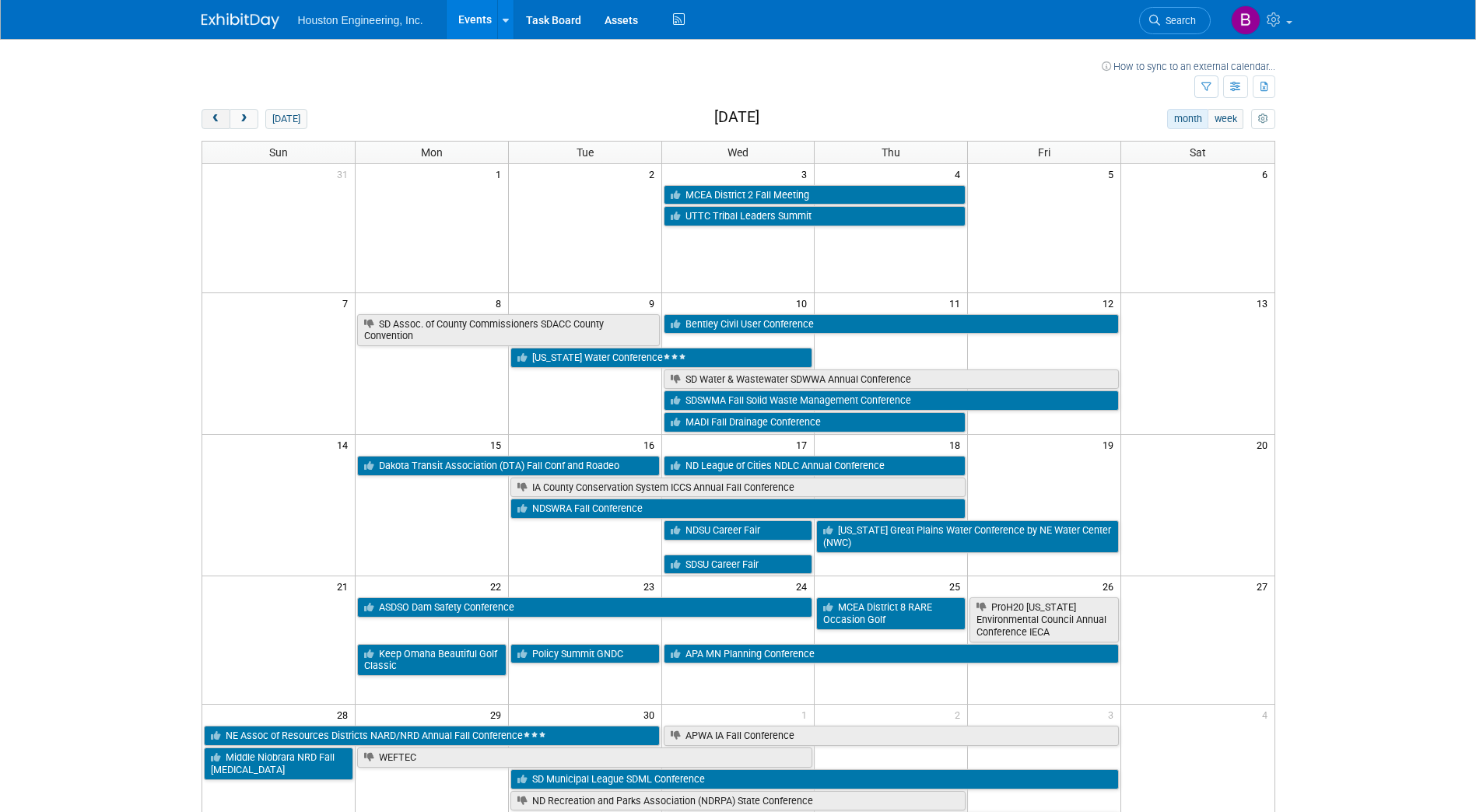
click at [225, 119] on button "prev" at bounding box center [216, 119] width 29 height 21
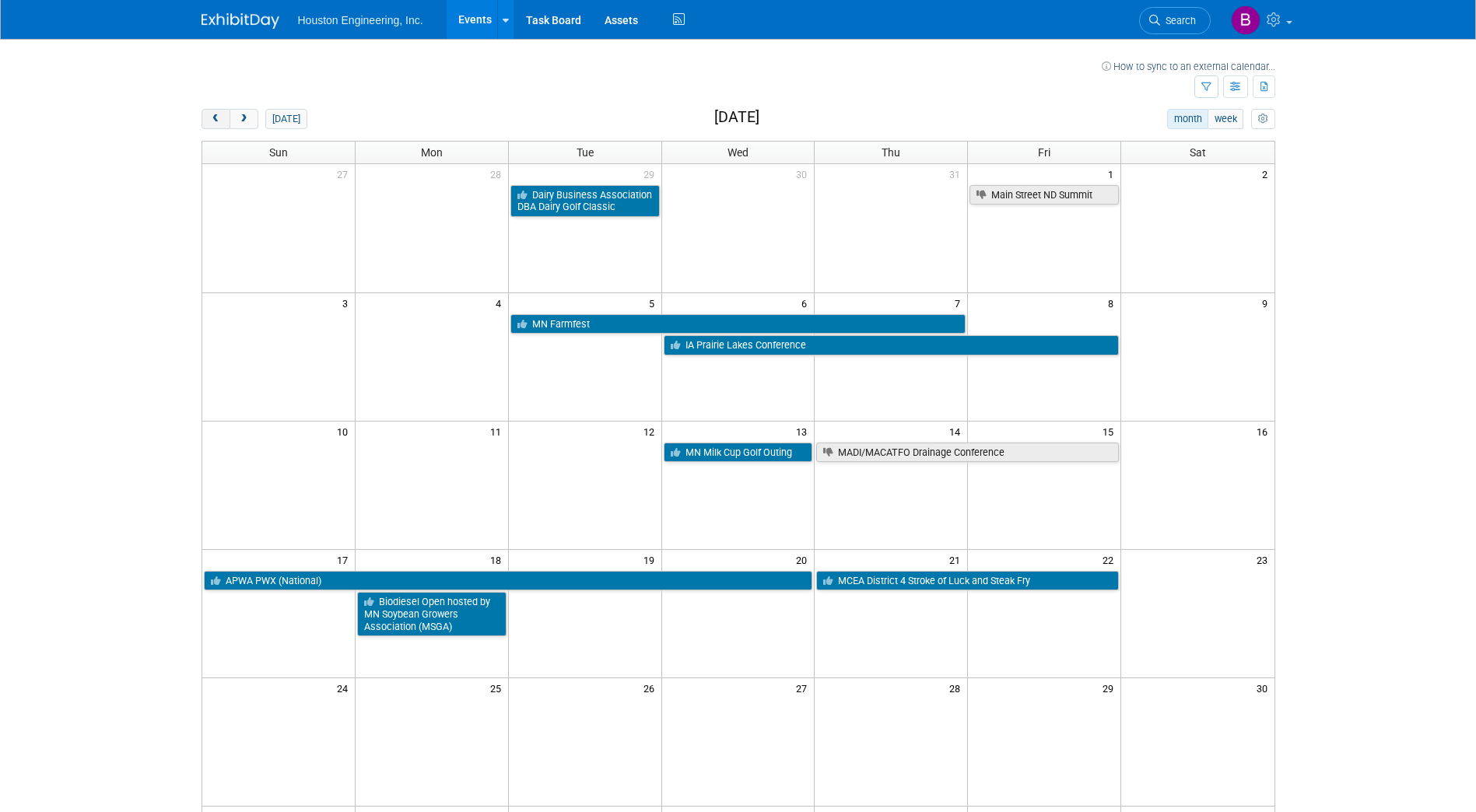
click at [225, 119] on button "prev" at bounding box center [216, 119] width 29 height 21
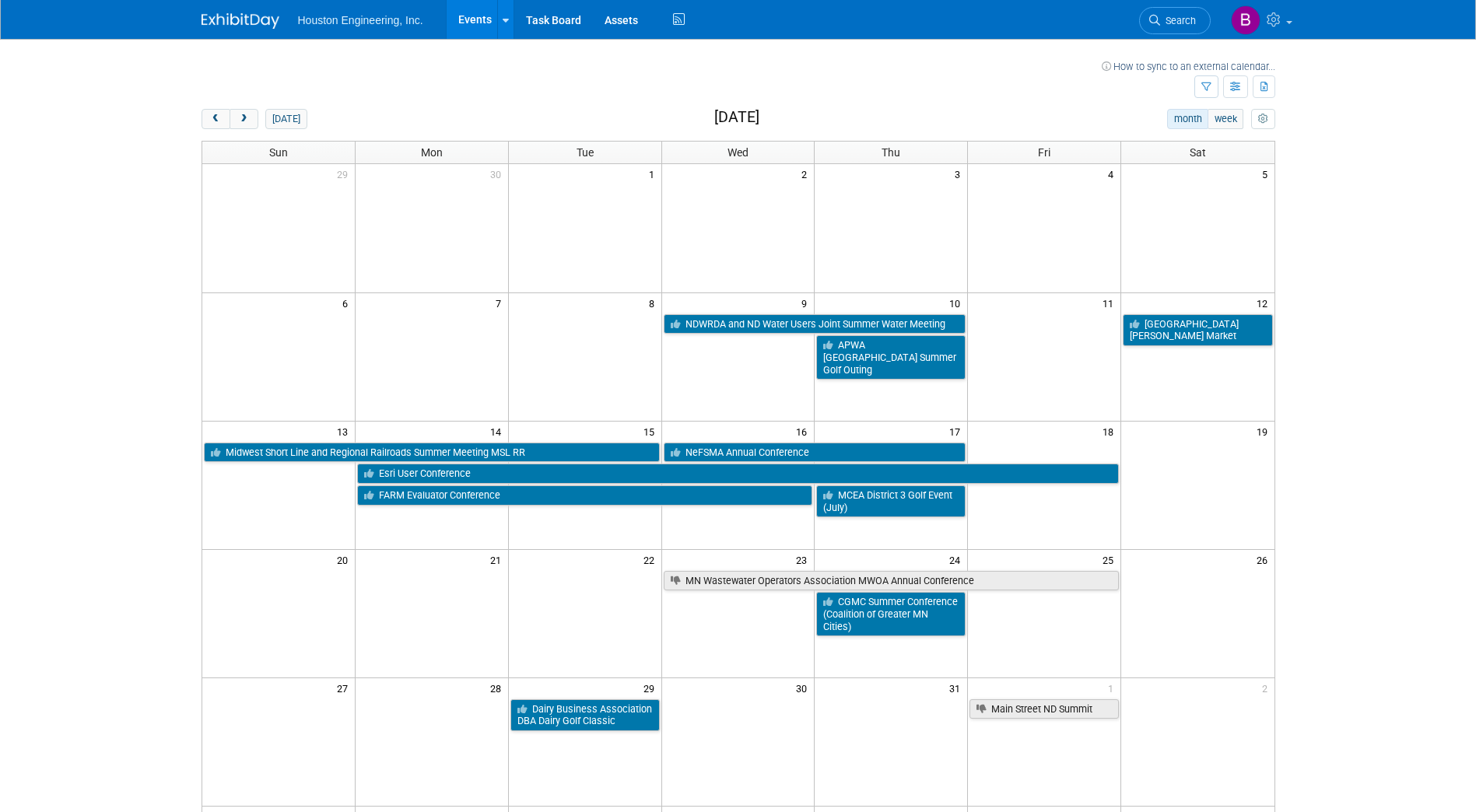
scroll to position [78, 0]
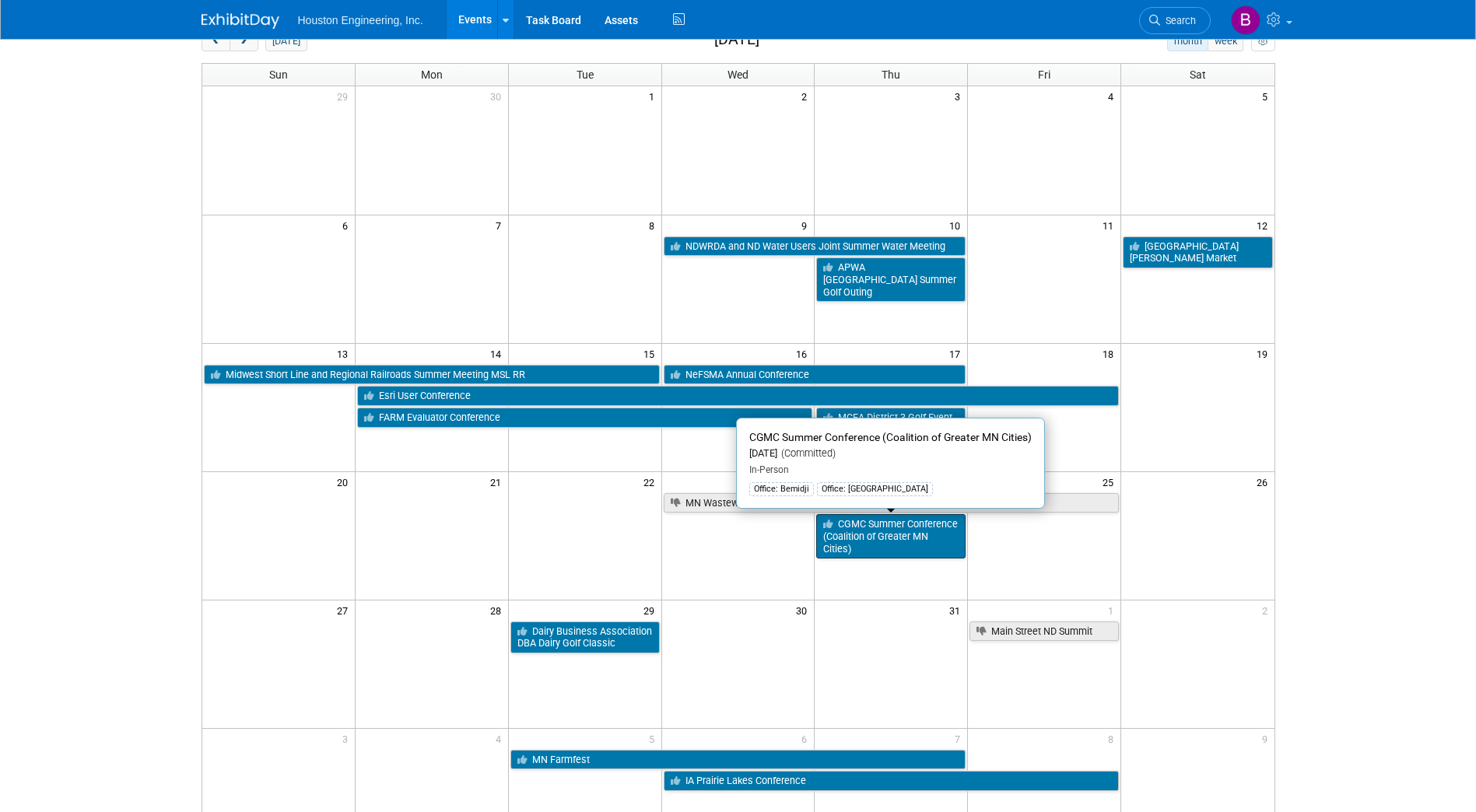
click at [852, 544] on link "CGMC Summer Conference (Coalition of Greater MN Cities)" at bounding box center [891, 536] width 149 height 45
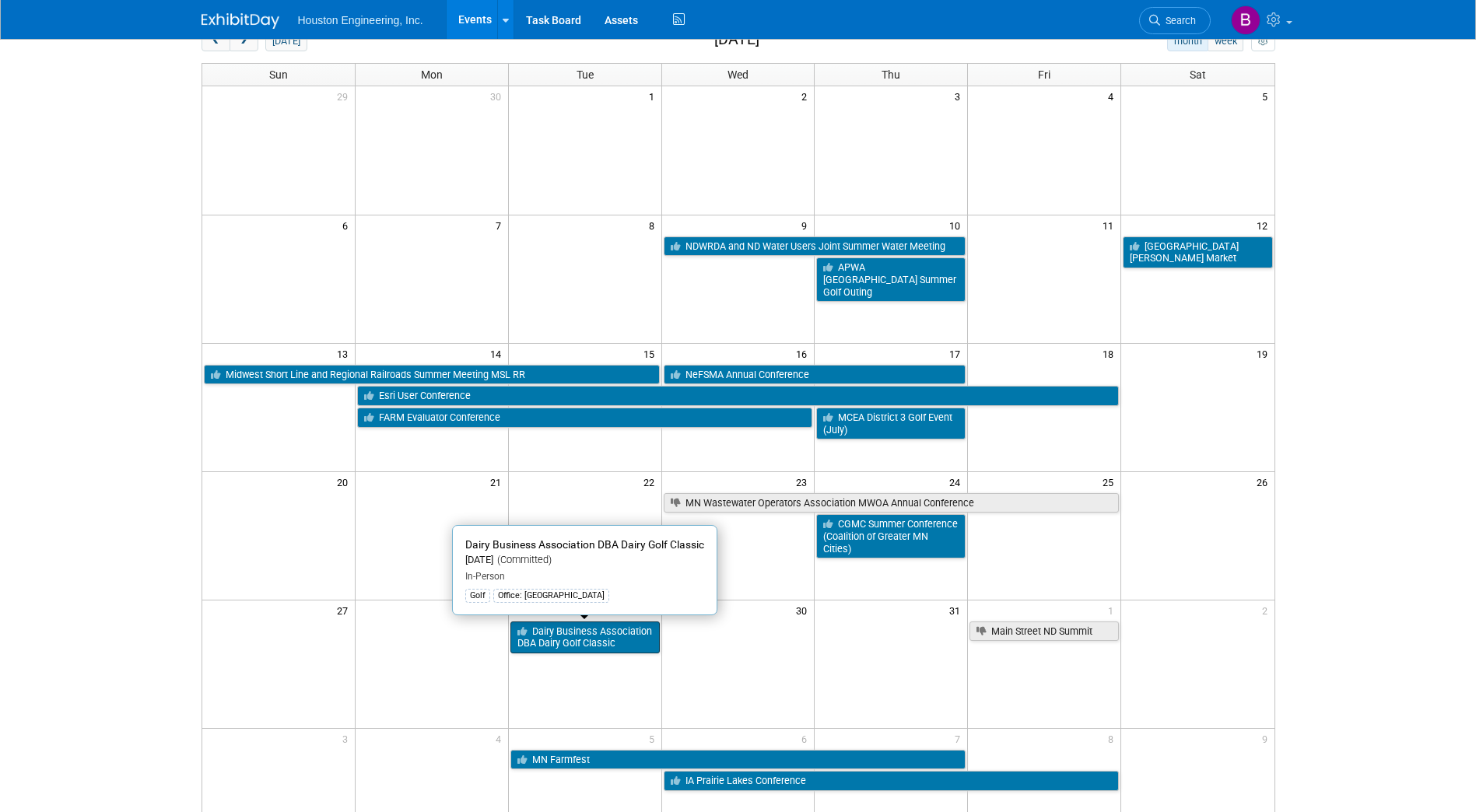
click at [634, 645] on link "Dairy Business Association DBA Dairy Golf Classic" at bounding box center [585, 638] width 149 height 32
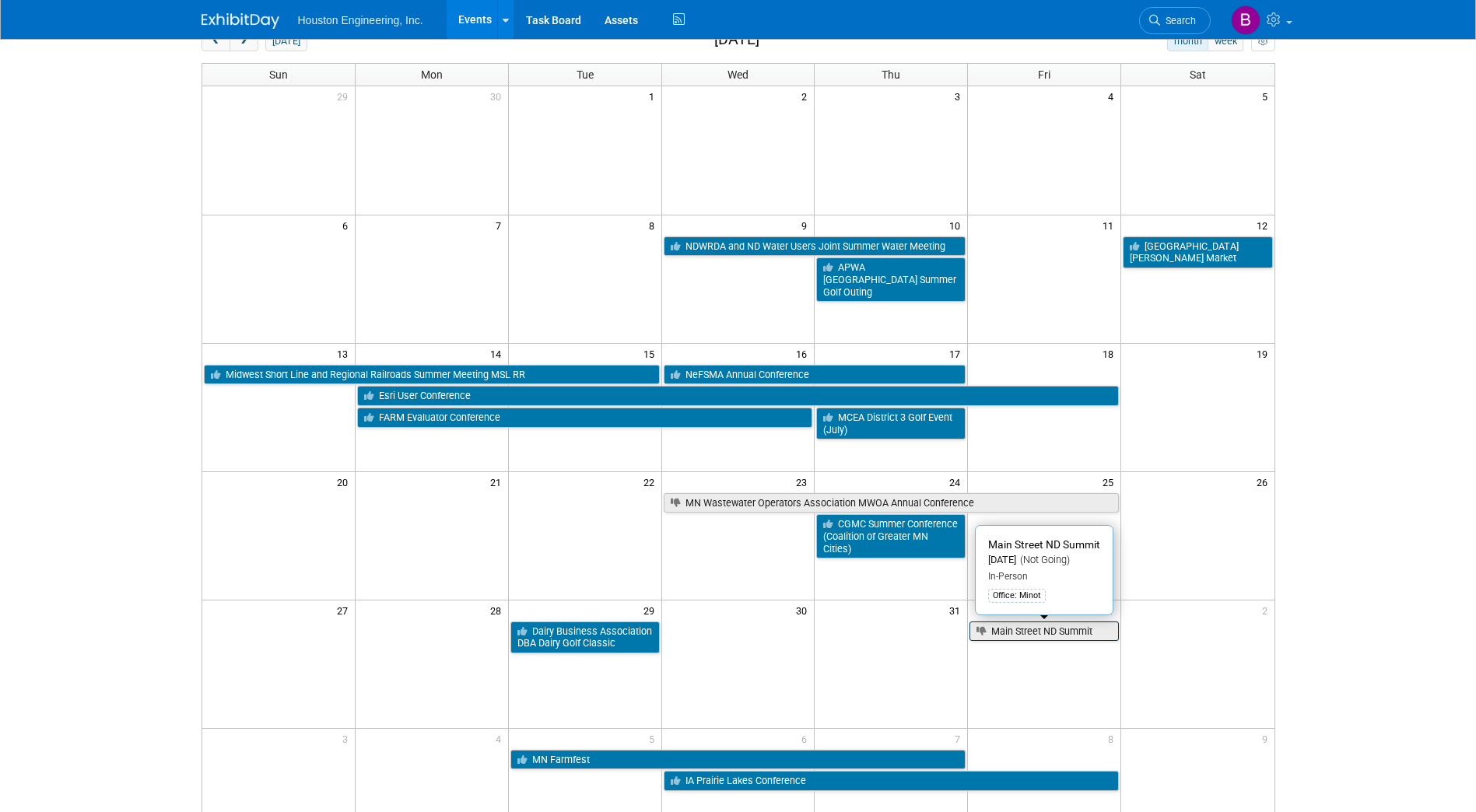
click at [1061, 637] on link "Main Street ND Summit" at bounding box center [1043, 632] width 149 height 21
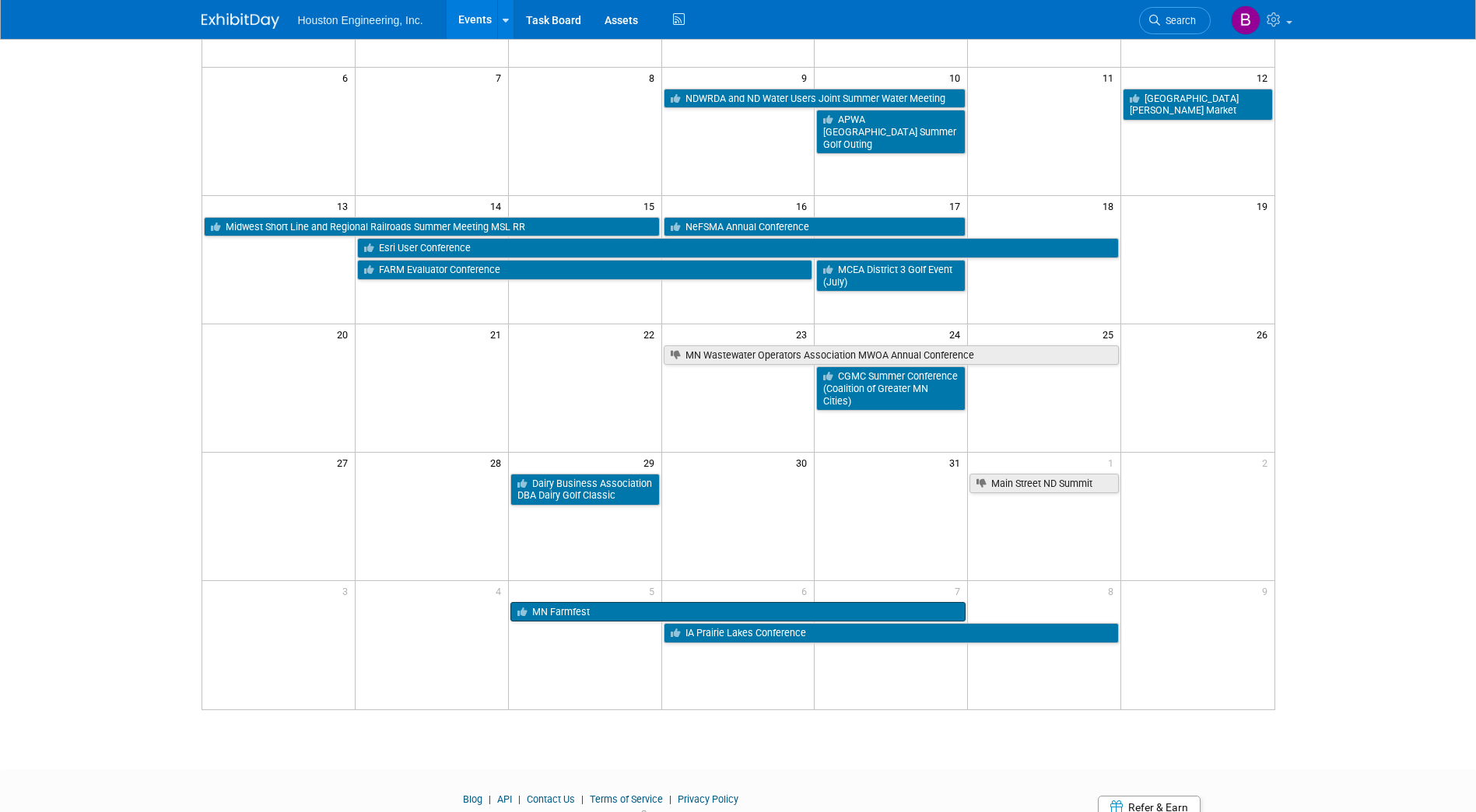
scroll to position [234, 0]
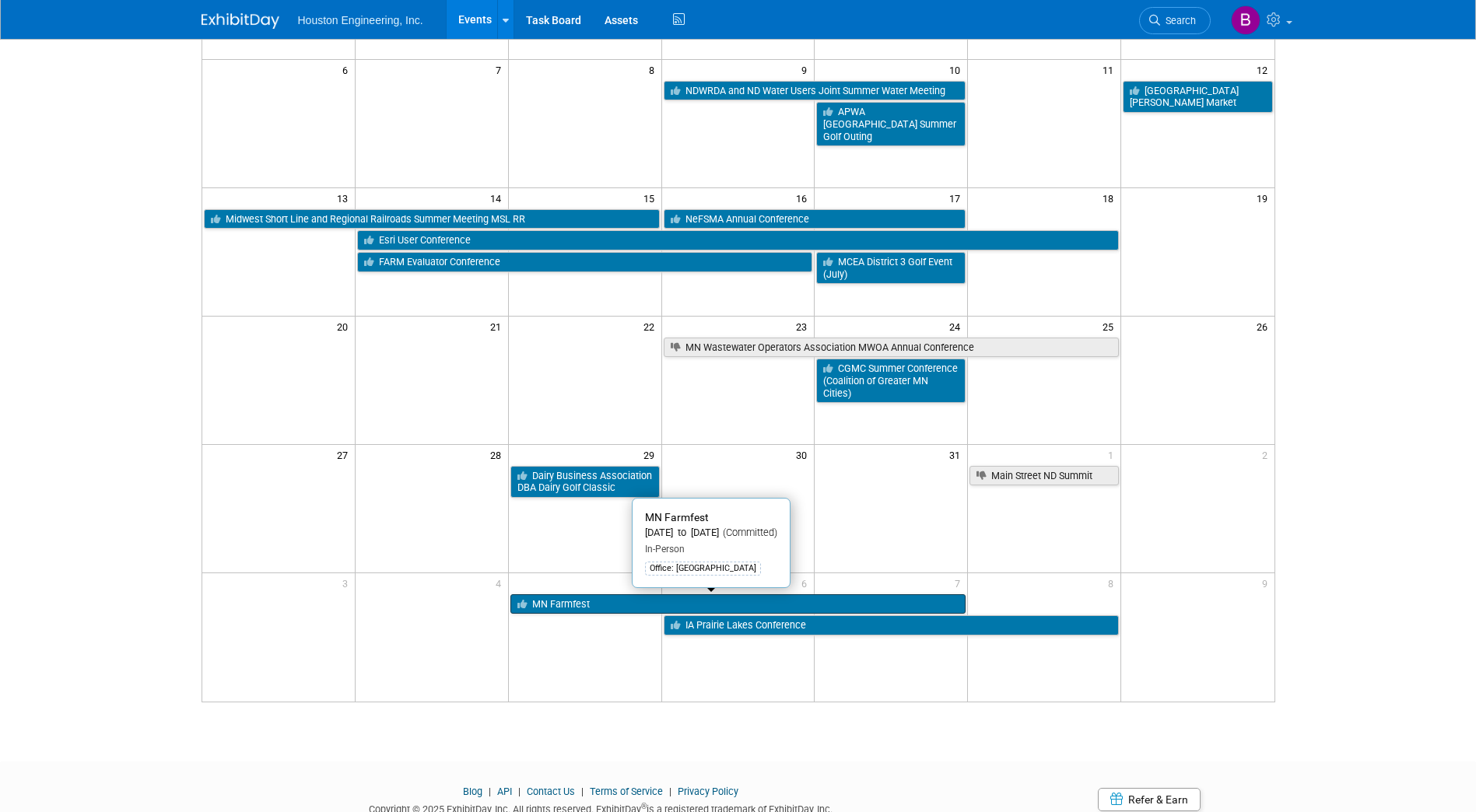
click at [572, 608] on link "MN Farmfest" at bounding box center [738, 604] width 456 height 21
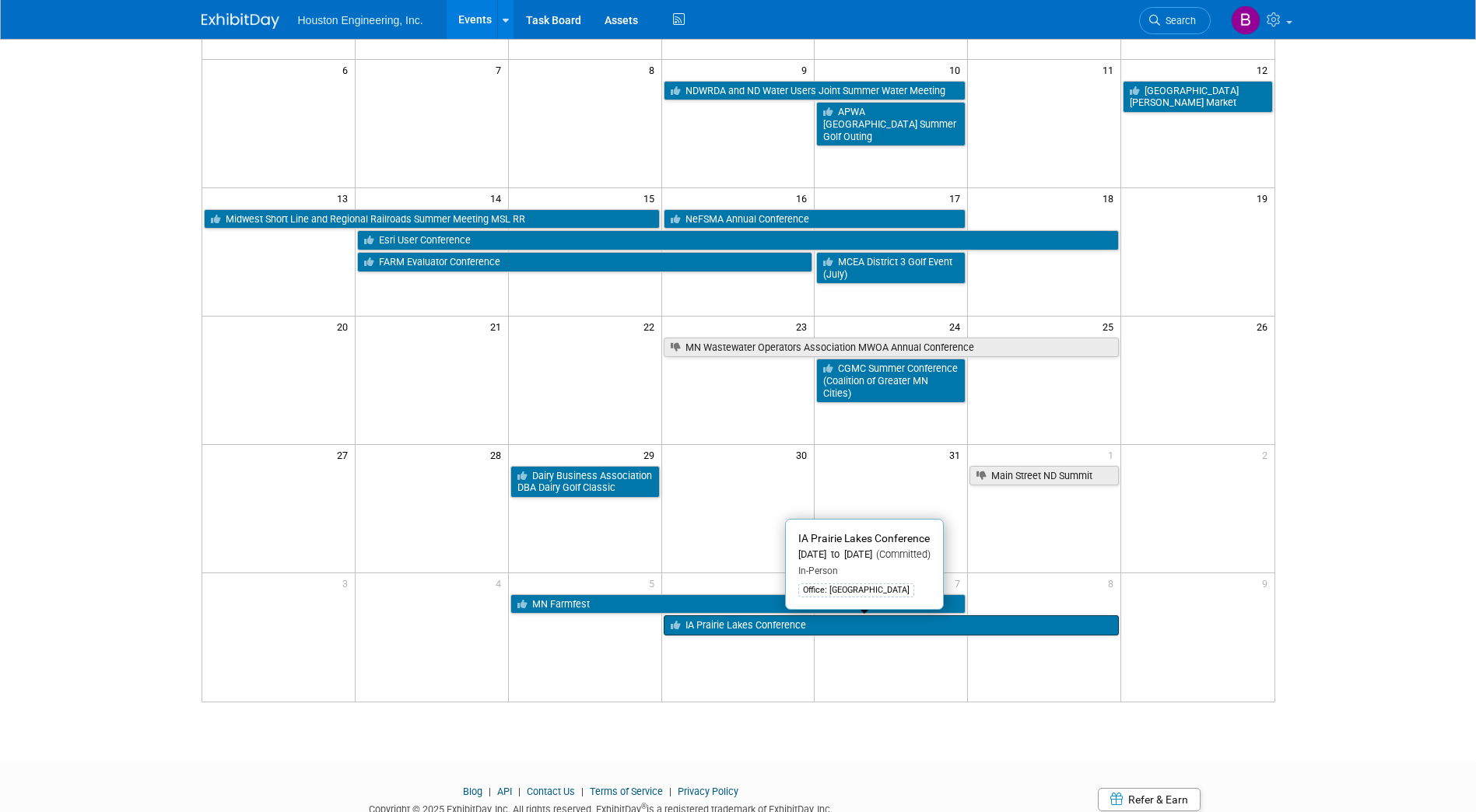
click at [695, 627] on link "IA Prairie Lakes Conference" at bounding box center [891, 626] width 456 height 21
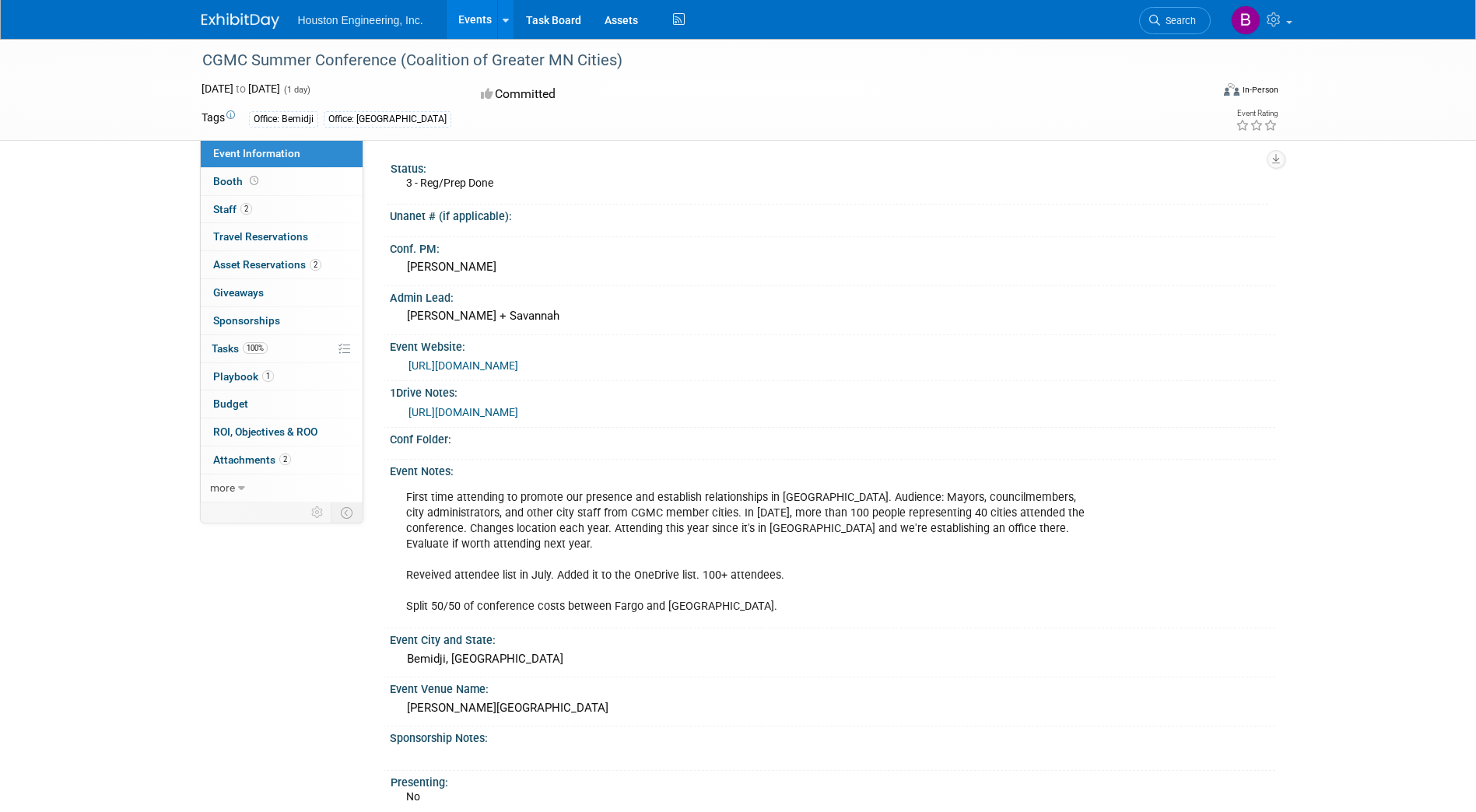
drag, startPoint x: 617, startPoint y: 58, endPoint x: 204, endPoint y: 63, distance: 413.0
click at [204, 63] on div "CGMC Summer Conference (Coalition of Greater MN Cities)" at bounding box center [692, 60] width 991 height 28
copy div "CGMC Summer Conference (Coalition of Greater MN Cities)"
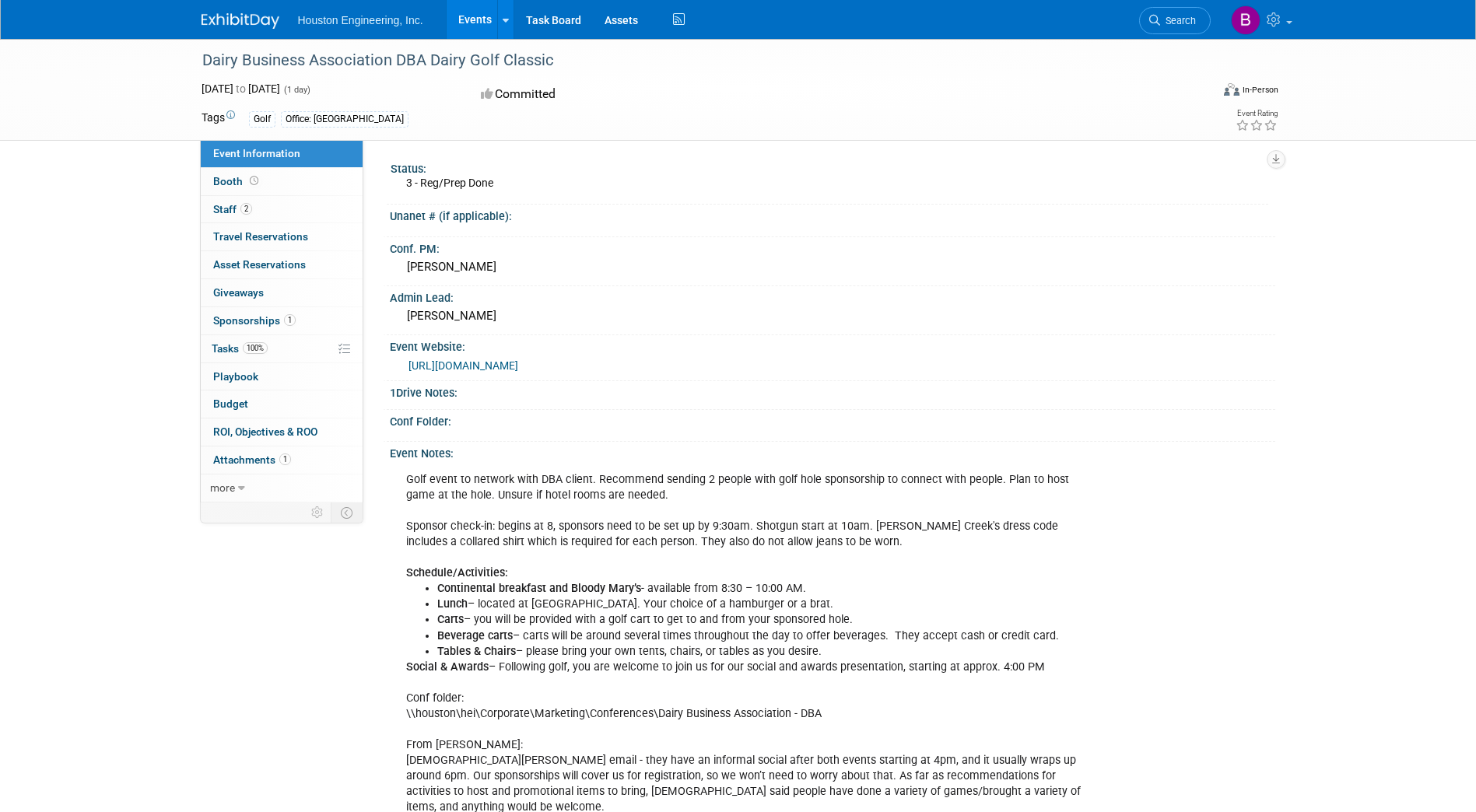
click at [549, 58] on div "Dairy Business Association DBA Dairy Golf Classic" at bounding box center [692, 60] width 991 height 28
drag, startPoint x: 551, startPoint y: 56, endPoint x: 206, endPoint y: 57, distance: 345.0
click at [206, 57] on div "Dairy Business Association DBA Dairy Golf Classic" at bounding box center [692, 60] width 991 height 28
copy div "Dairy Business Association DBA Dairy Golf Classic"
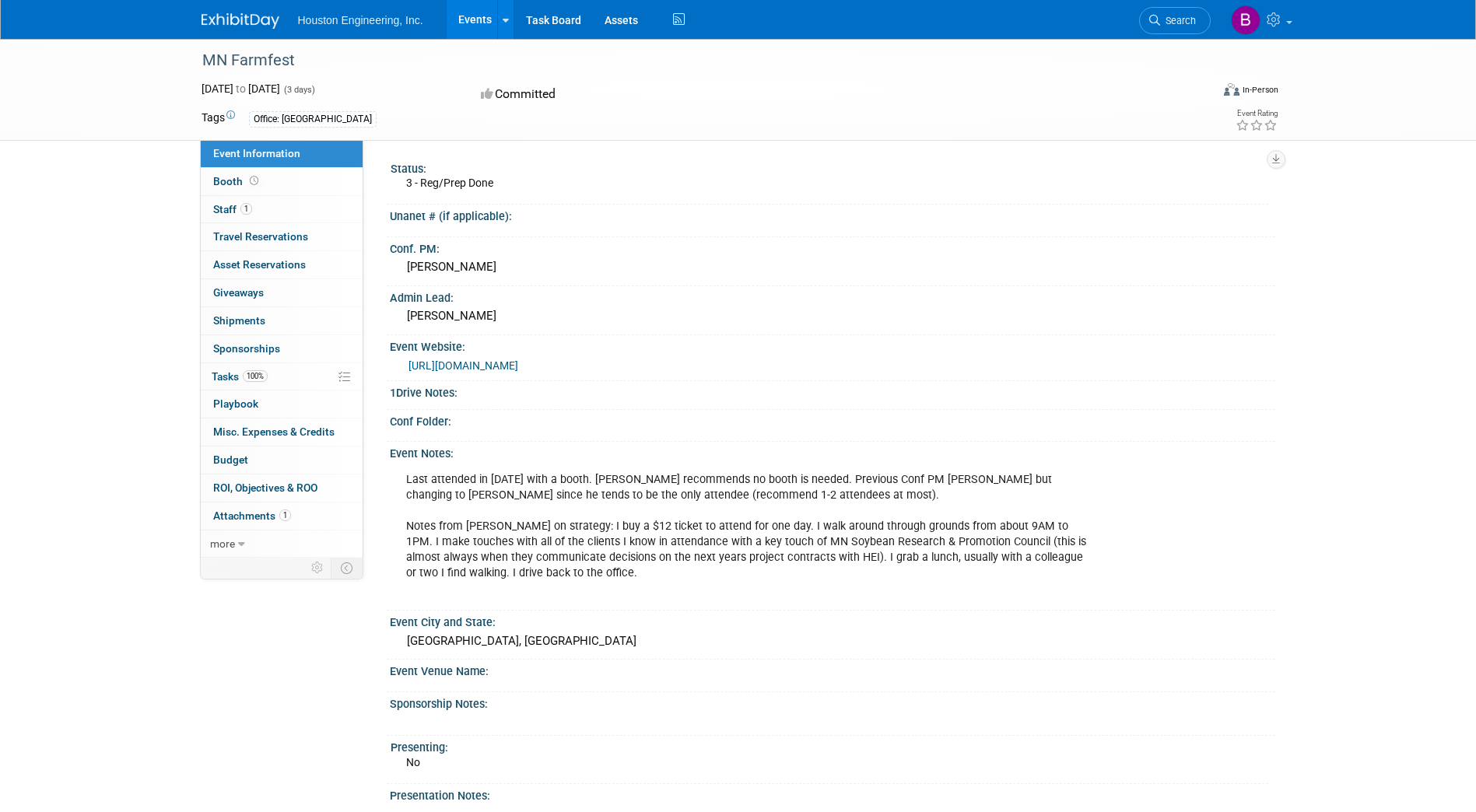
click at [518, 366] on link "https://www.ideaggroup.com/farmfest" at bounding box center [463, 366] width 110 height 12
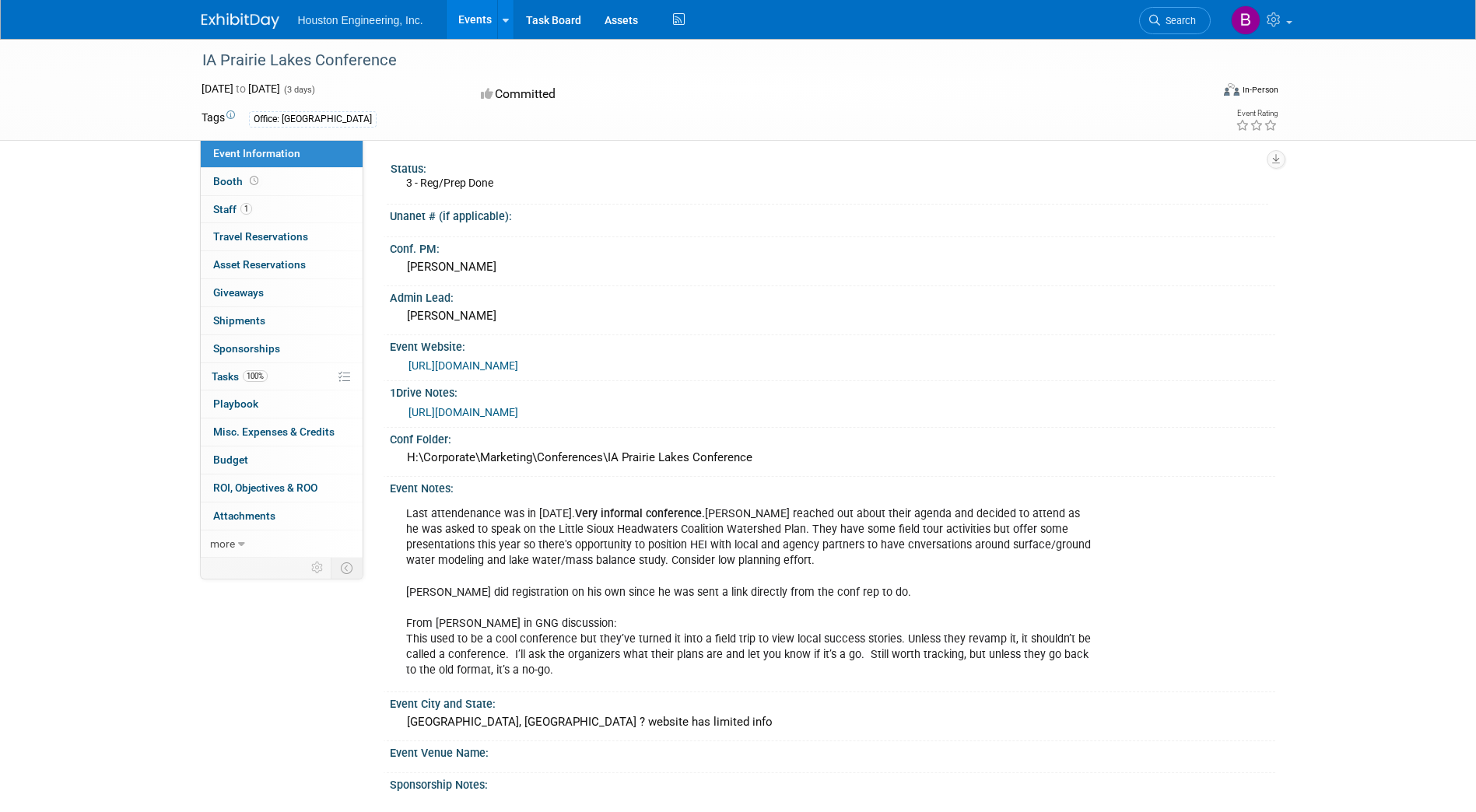
drag, startPoint x: 395, startPoint y: 58, endPoint x: 203, endPoint y: 67, distance: 192.2
click at [203, 67] on div "IA Prairie Lakes Conference" at bounding box center [692, 60] width 991 height 28
copy div "IA Prairie Lakes Conference"
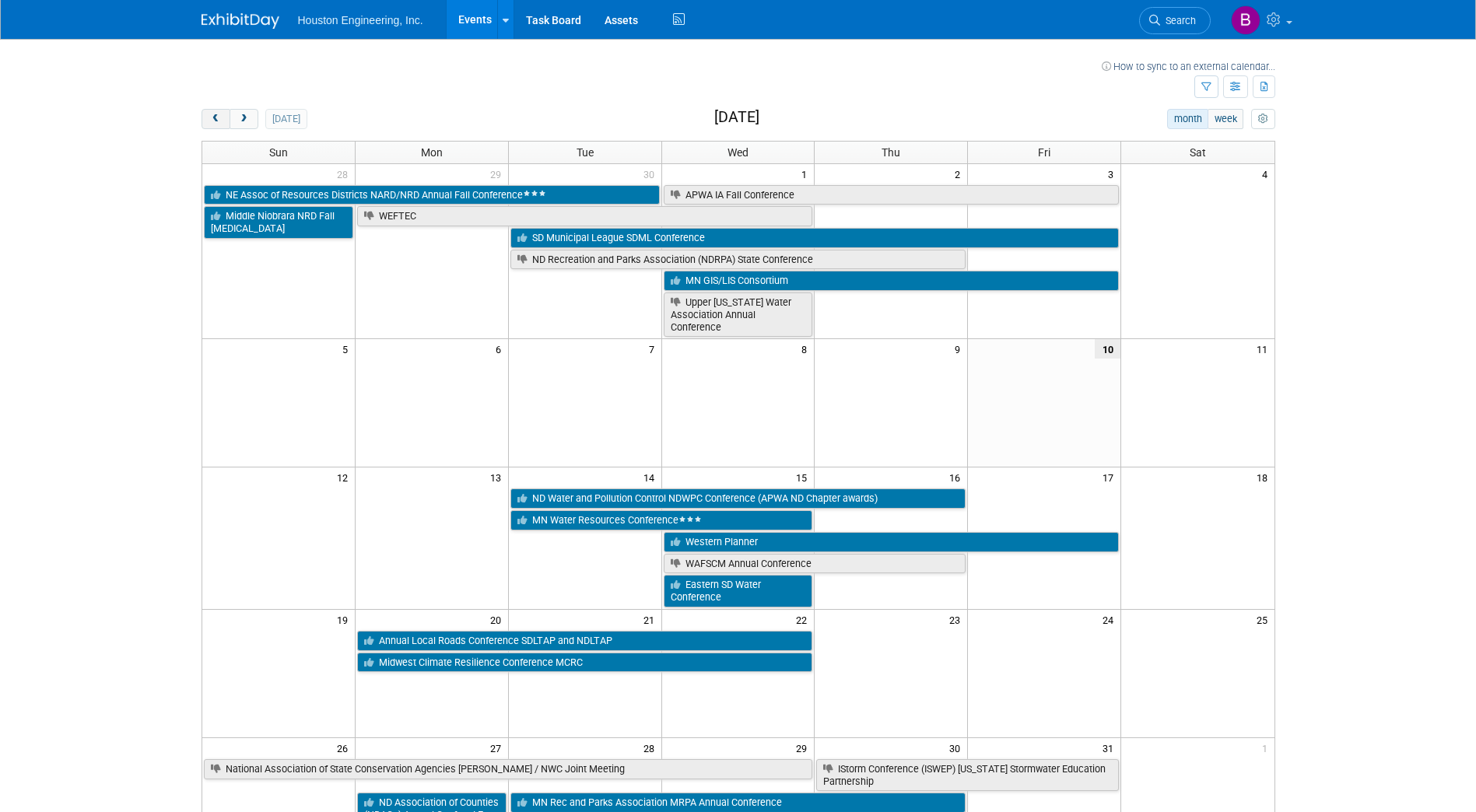
click at [216, 120] on span "prev" at bounding box center [215, 119] width 12 height 10
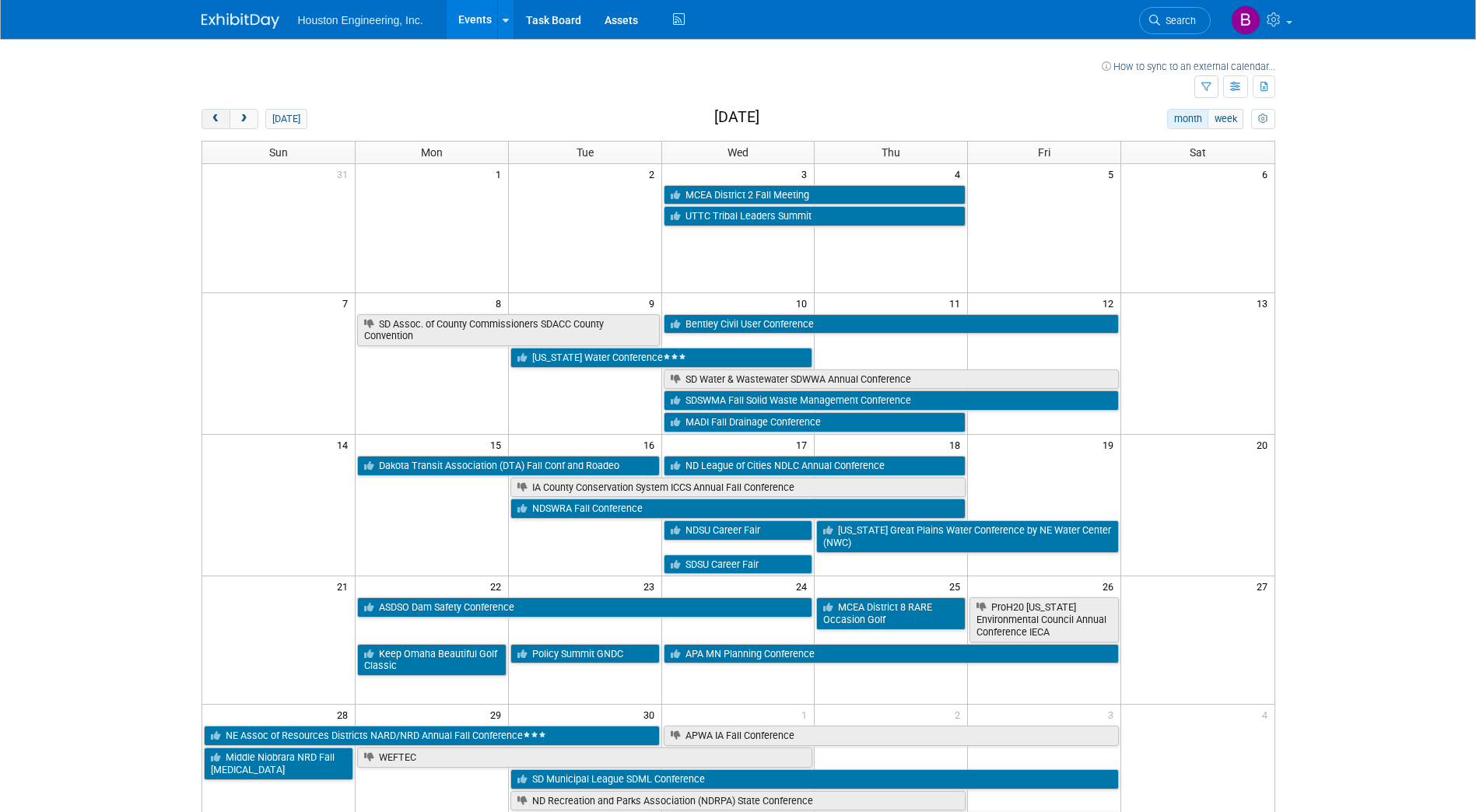
click at [216, 120] on span "prev" at bounding box center [215, 119] width 12 height 10
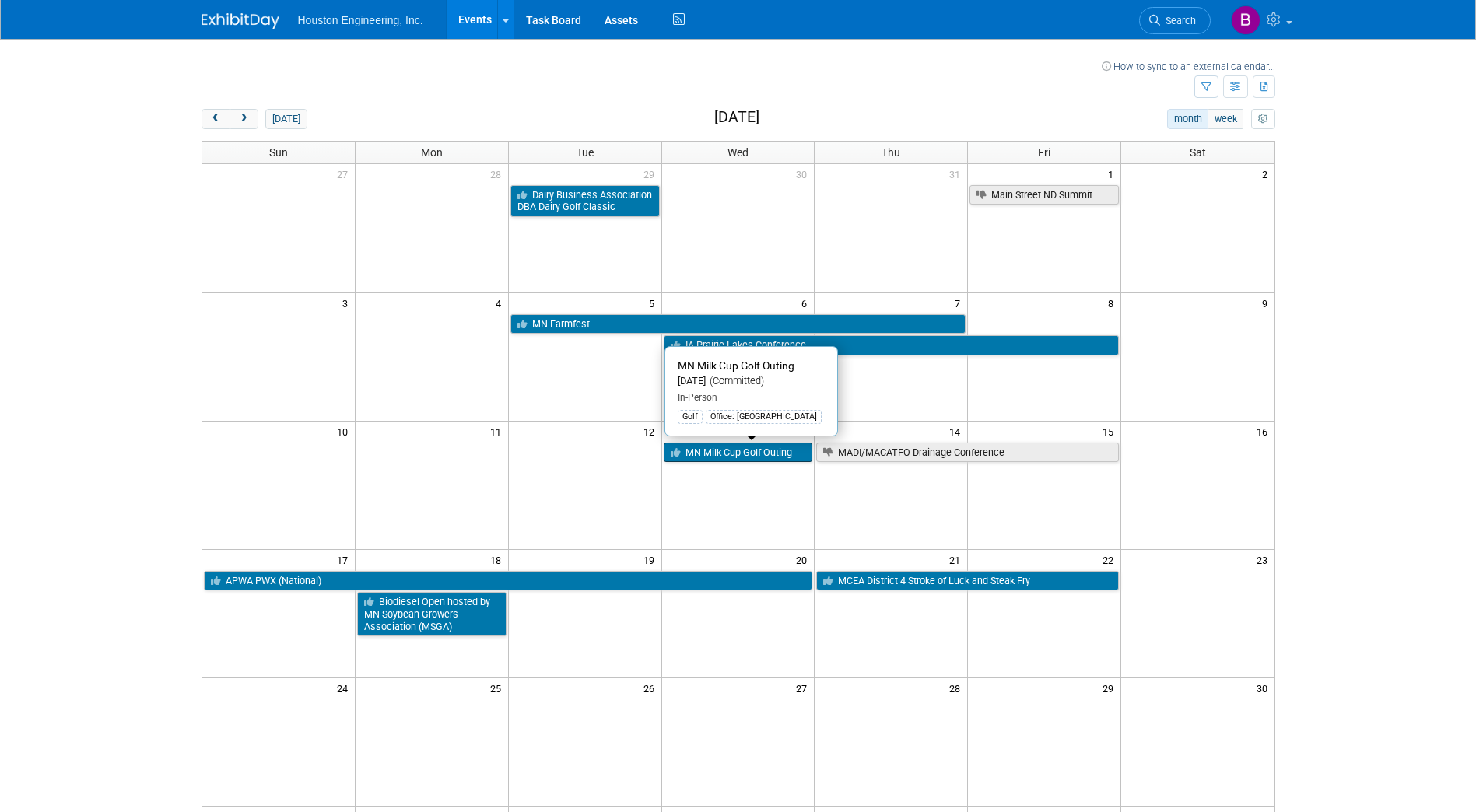
click at [702, 457] on link "MN Milk Cup Golf Outing" at bounding box center [738, 452] width 149 height 21
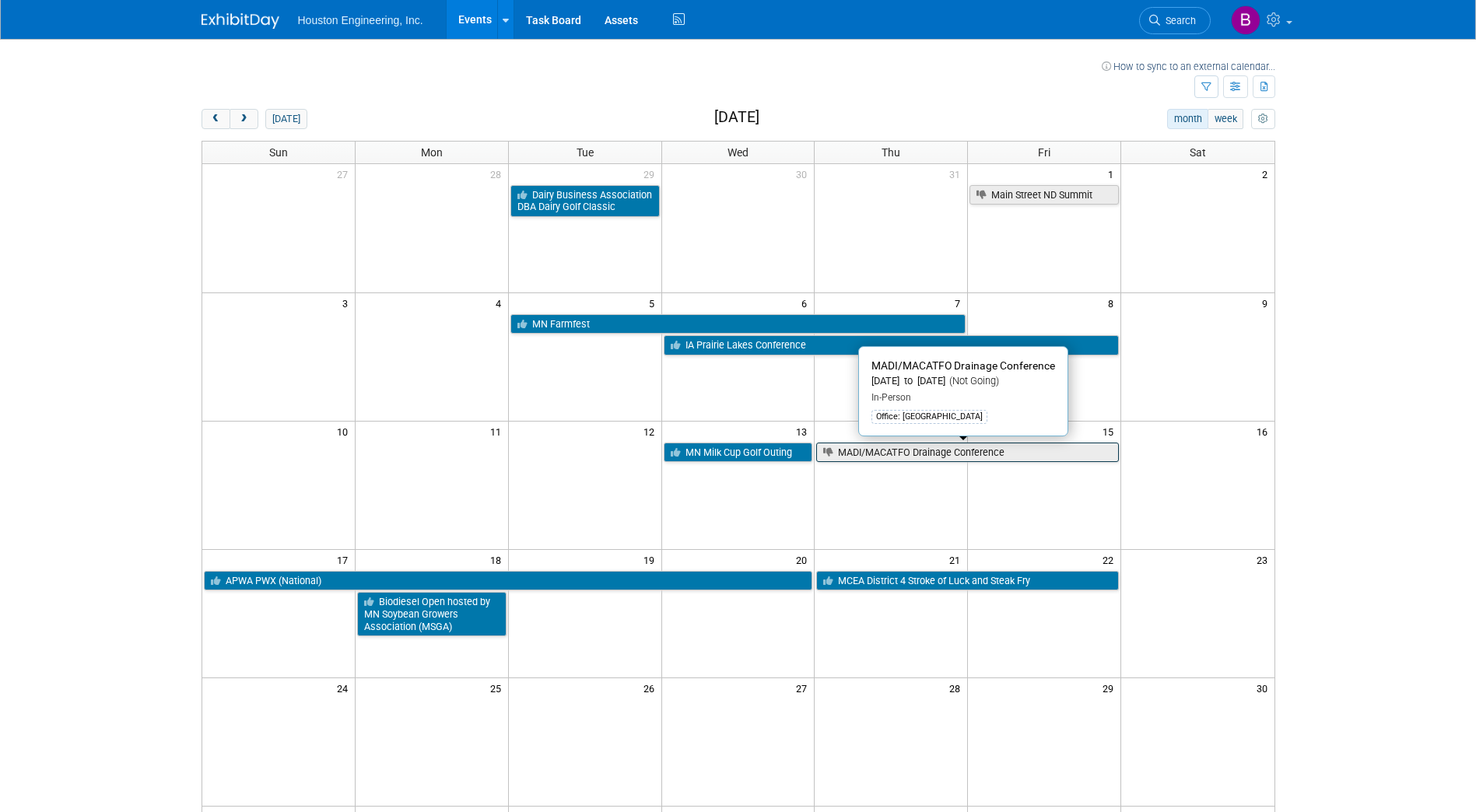
click at [894, 448] on link "MADI/MACATFO Drainage Conference" at bounding box center [967, 452] width 303 height 21
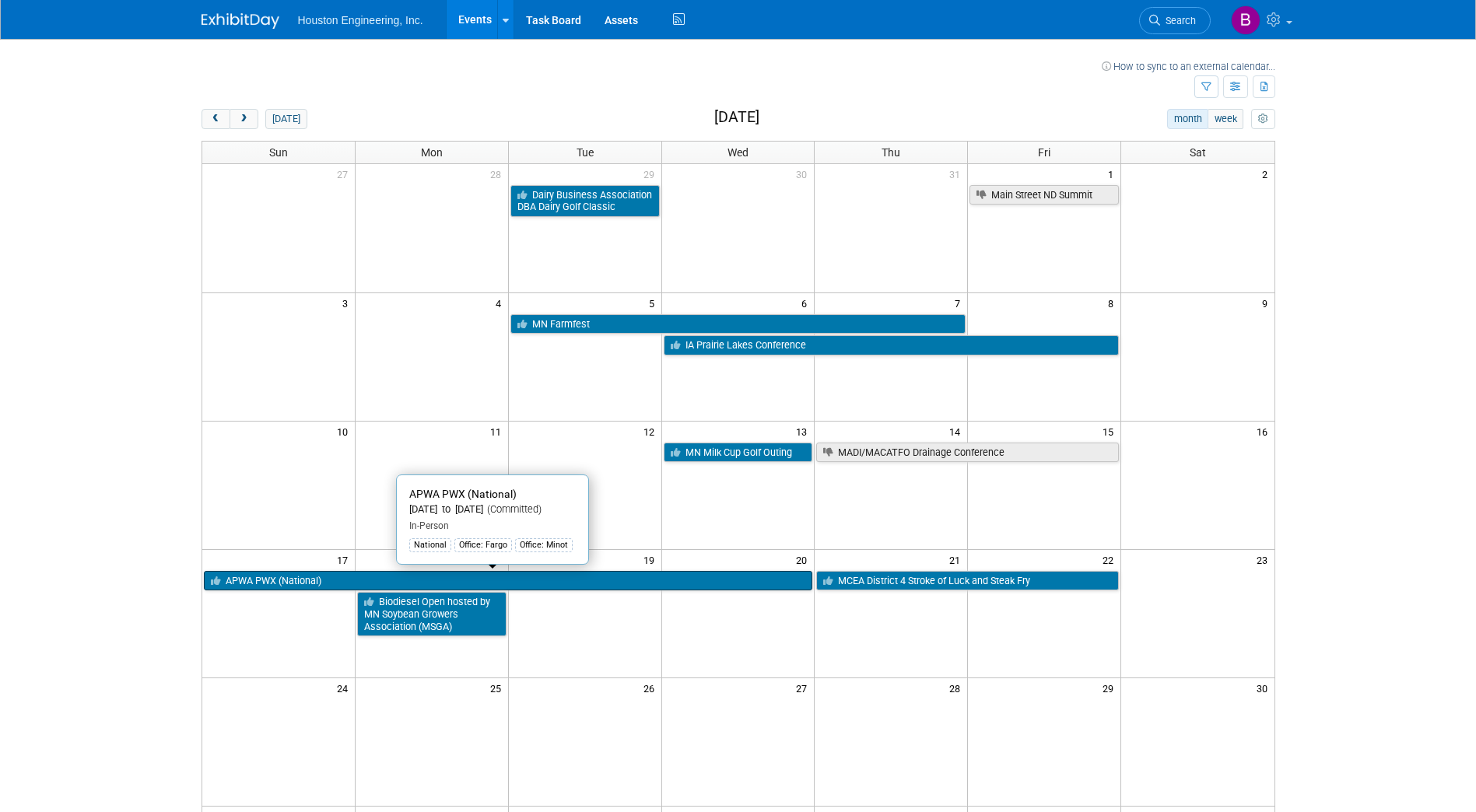
click at [563, 577] on link "APWA PWX (National)" at bounding box center [508, 581] width 609 height 21
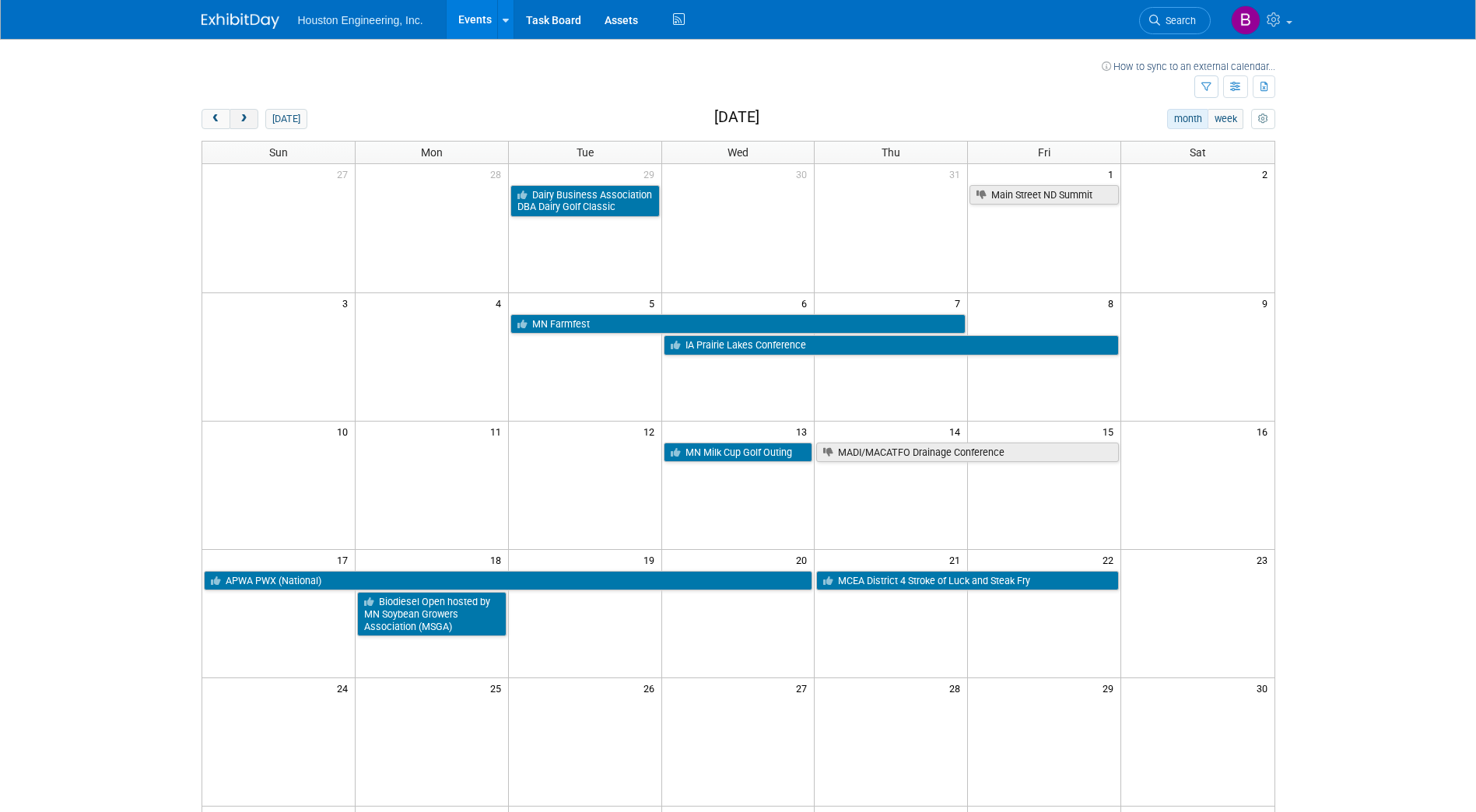
click at [248, 119] on span "next" at bounding box center [244, 119] width 12 height 10
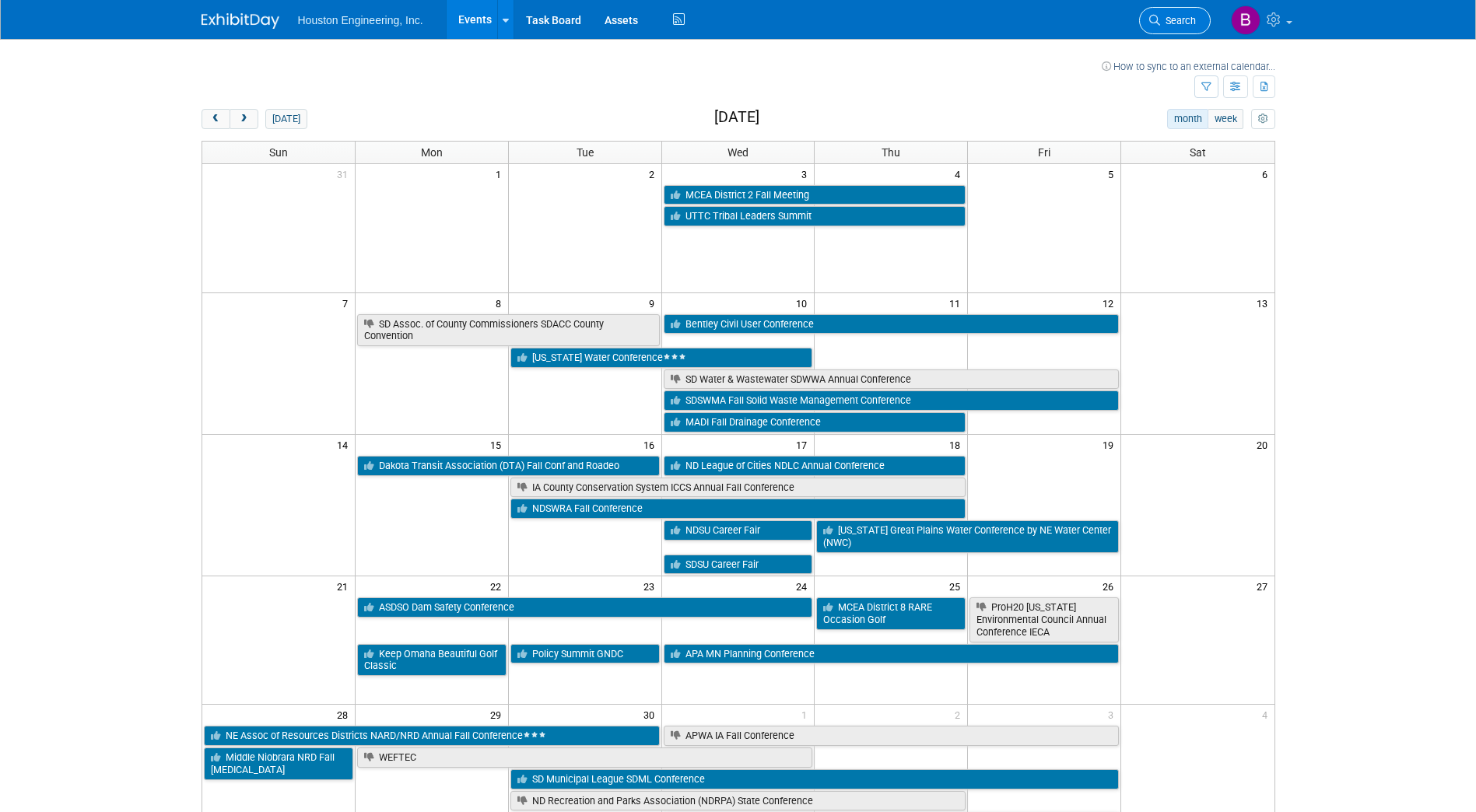
click at [1181, 18] on span "Search" at bounding box center [1178, 21] width 36 height 12
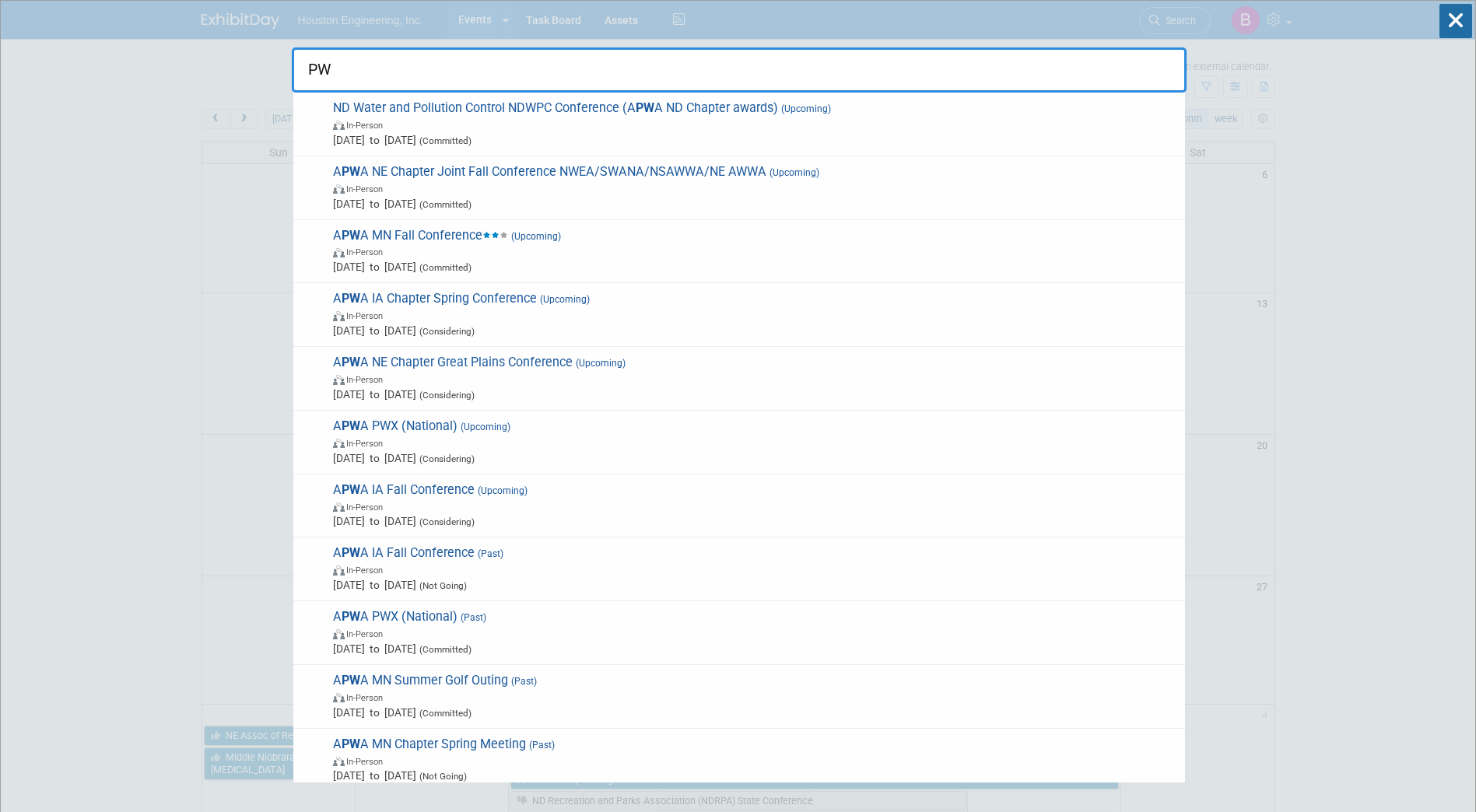
type input "P"
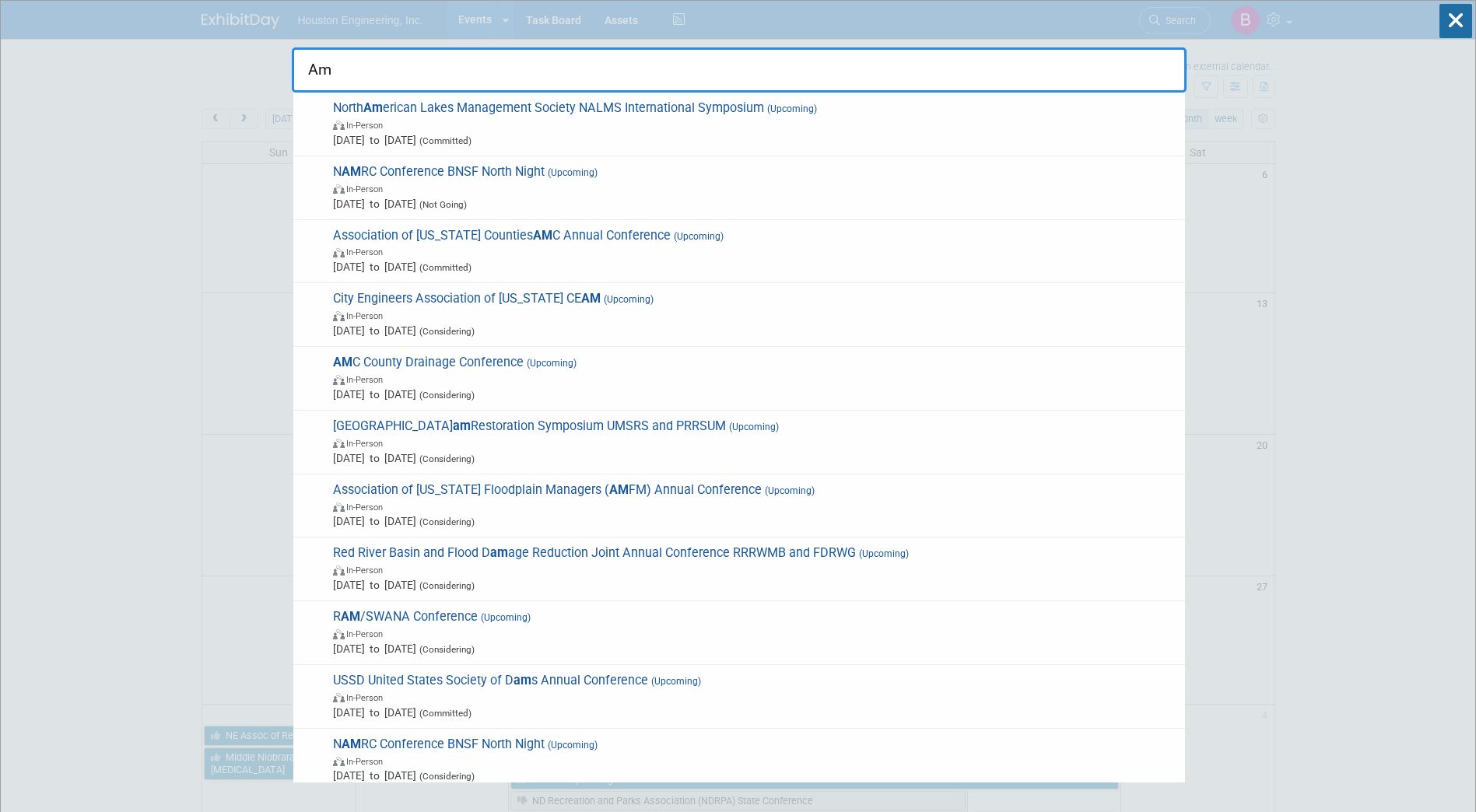
type input "A"
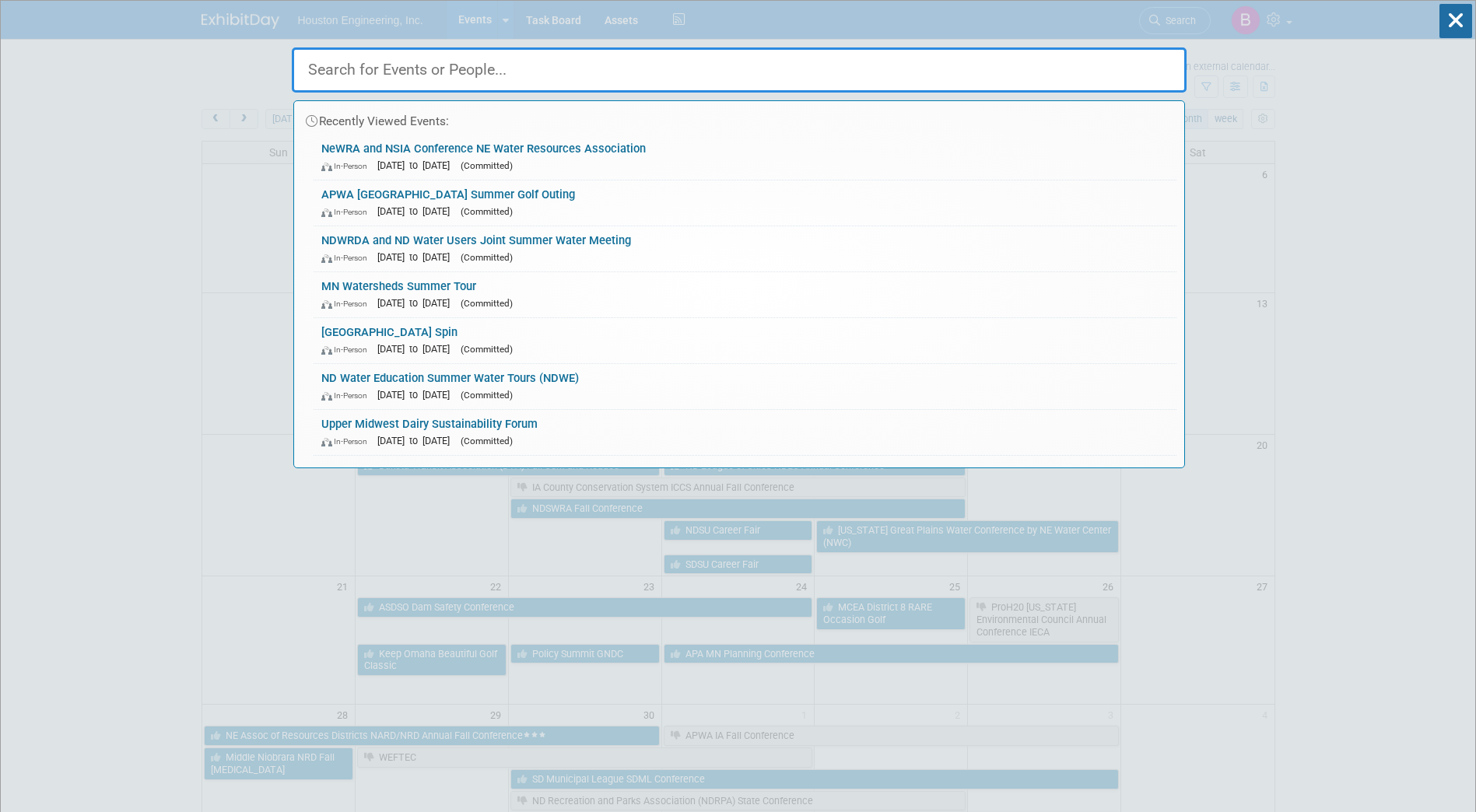
drag, startPoint x: 410, startPoint y: 52, endPoint x: 410, endPoint y: 61, distance: 9.0
click at [410, 52] on input "text" at bounding box center [739, 70] width 895 height 46
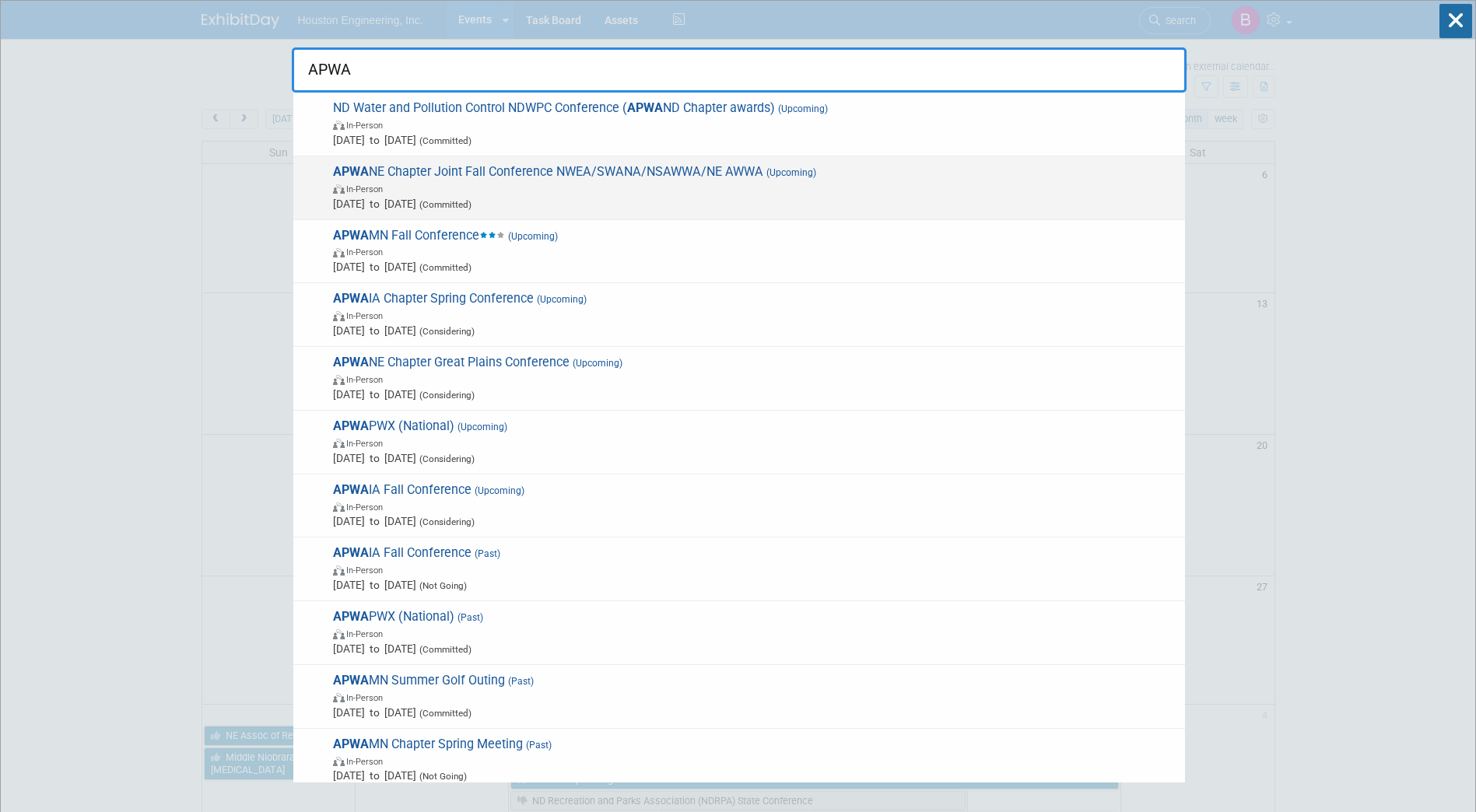
type input "APWA"
click at [626, 186] on span "In-Person" at bounding box center [755, 187] width 844 height 15
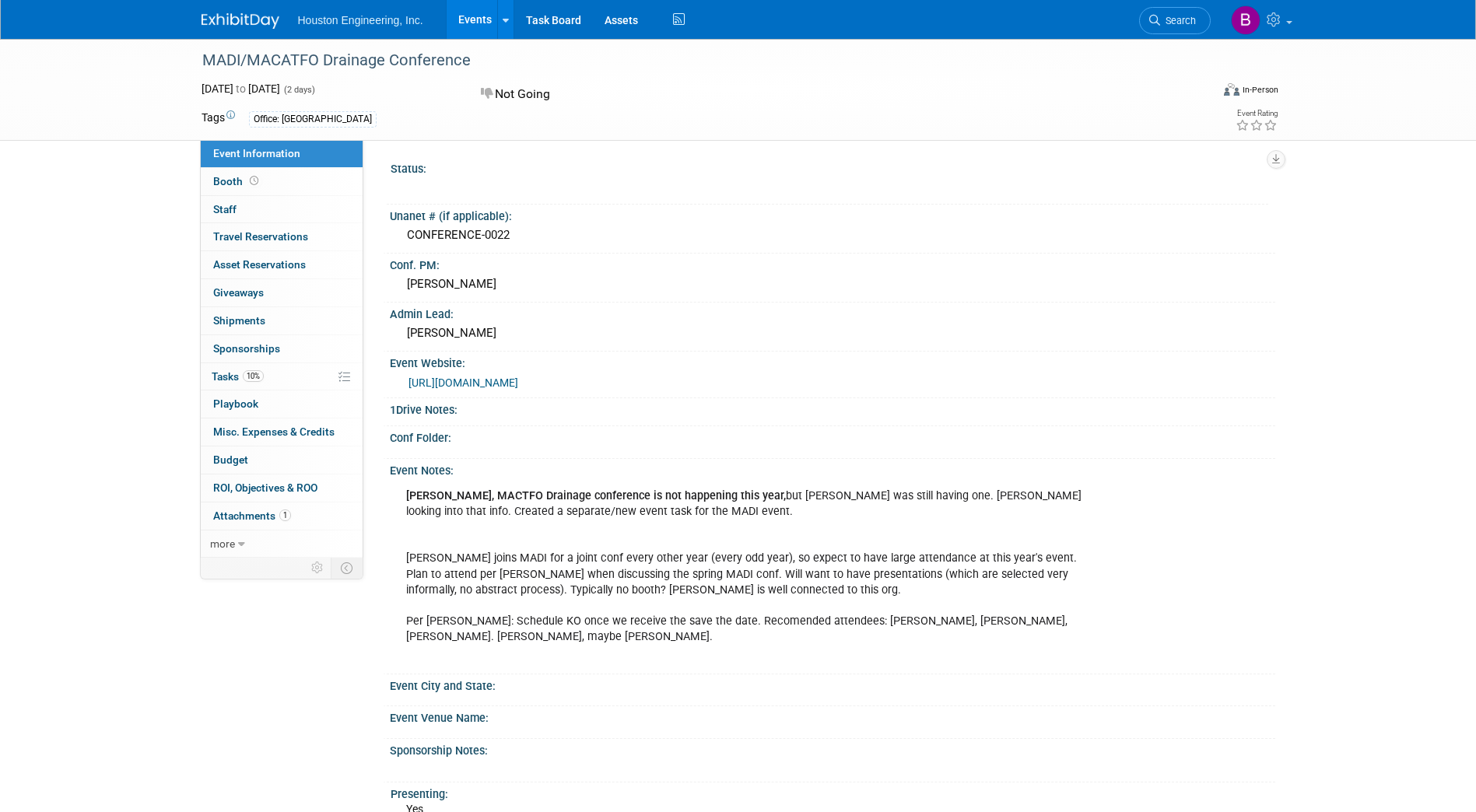
click at [485, 374] on div "https://www.madi-inspector.com/" at bounding box center [836, 383] width 855 height 18
click at [489, 385] on link "https://www.madi-inspector.com/" at bounding box center [463, 383] width 110 height 12
drag, startPoint x: 475, startPoint y: 59, endPoint x: 205, endPoint y: 52, distance: 270.1
click at [205, 52] on div "MADI/MACATFO Drainage Conference" at bounding box center [692, 60] width 991 height 28
copy div "MADI/MACATFO Drainage Conference"
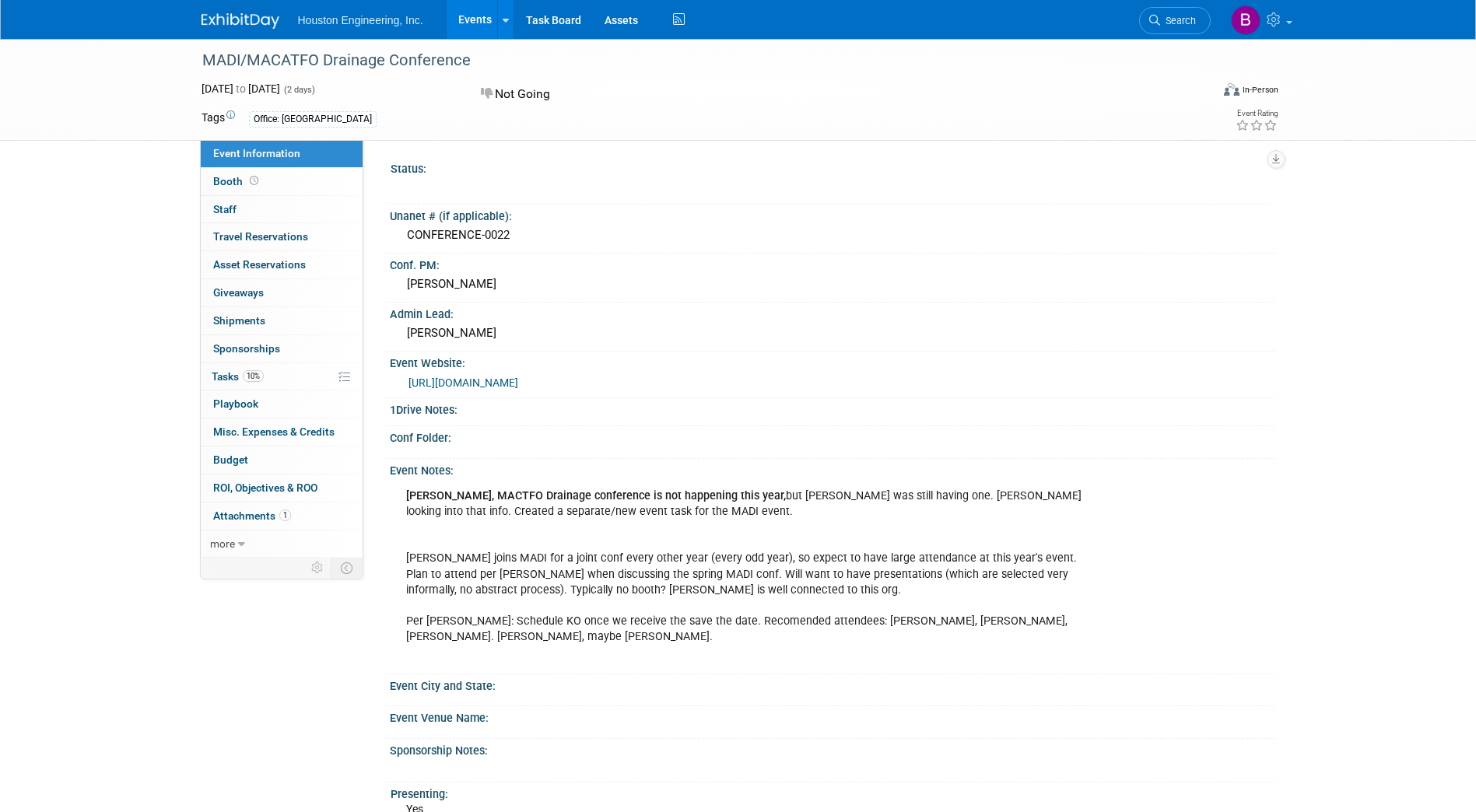
copy div "MADI/MACATFO Drainage Conference"
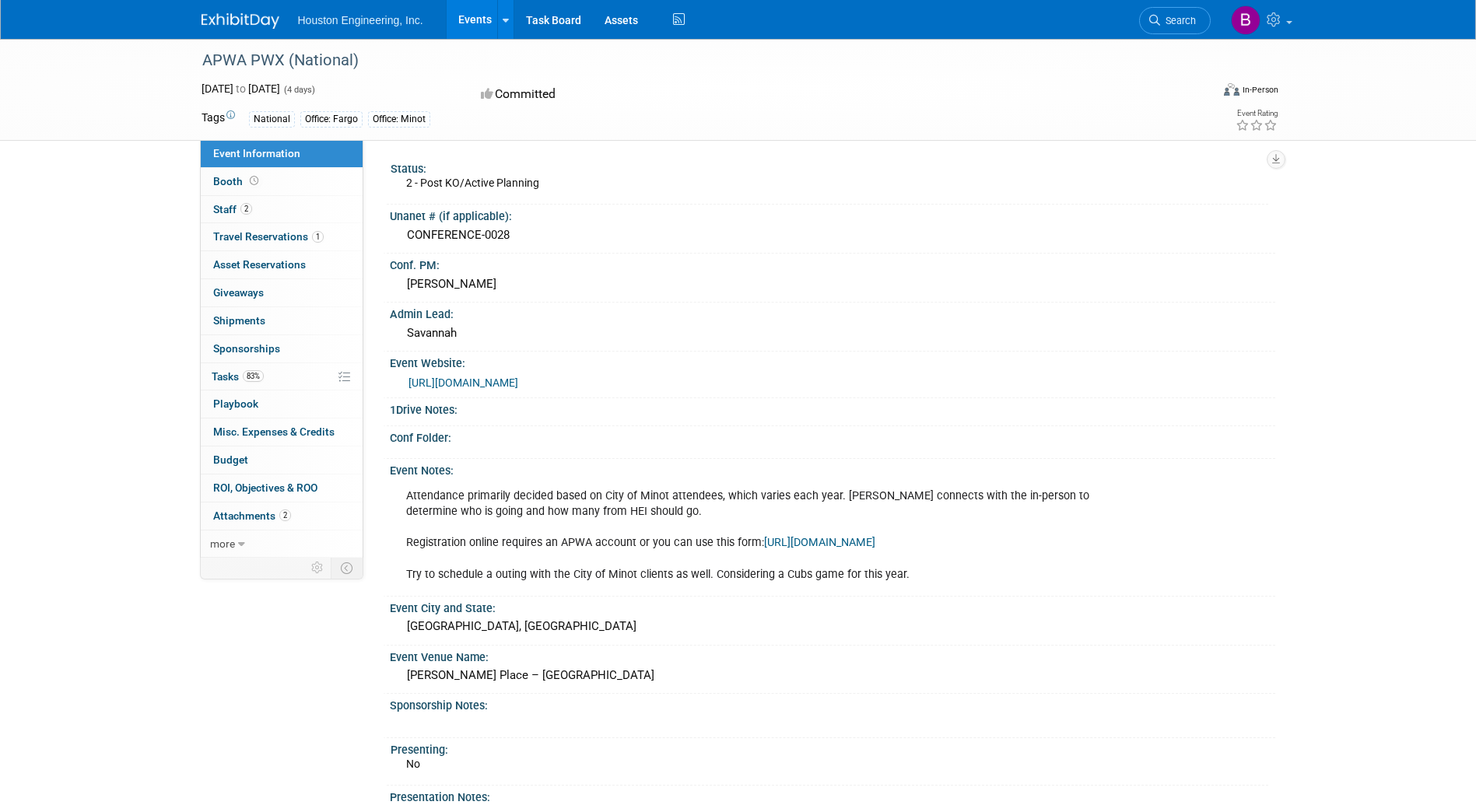
click at [477, 385] on link "https://www.apwa.org/events/pwx-conference/" at bounding box center [463, 383] width 110 height 12
click at [359, 58] on div "APWA PWX (National)" at bounding box center [692, 60] width 991 height 28
drag, startPoint x: 359, startPoint y: 58, endPoint x: 216, endPoint y: 62, distance: 143.1
click at [216, 62] on div "APWA PWX (National)" at bounding box center [692, 60] width 991 height 28
copy div "APWA PWX (National)"
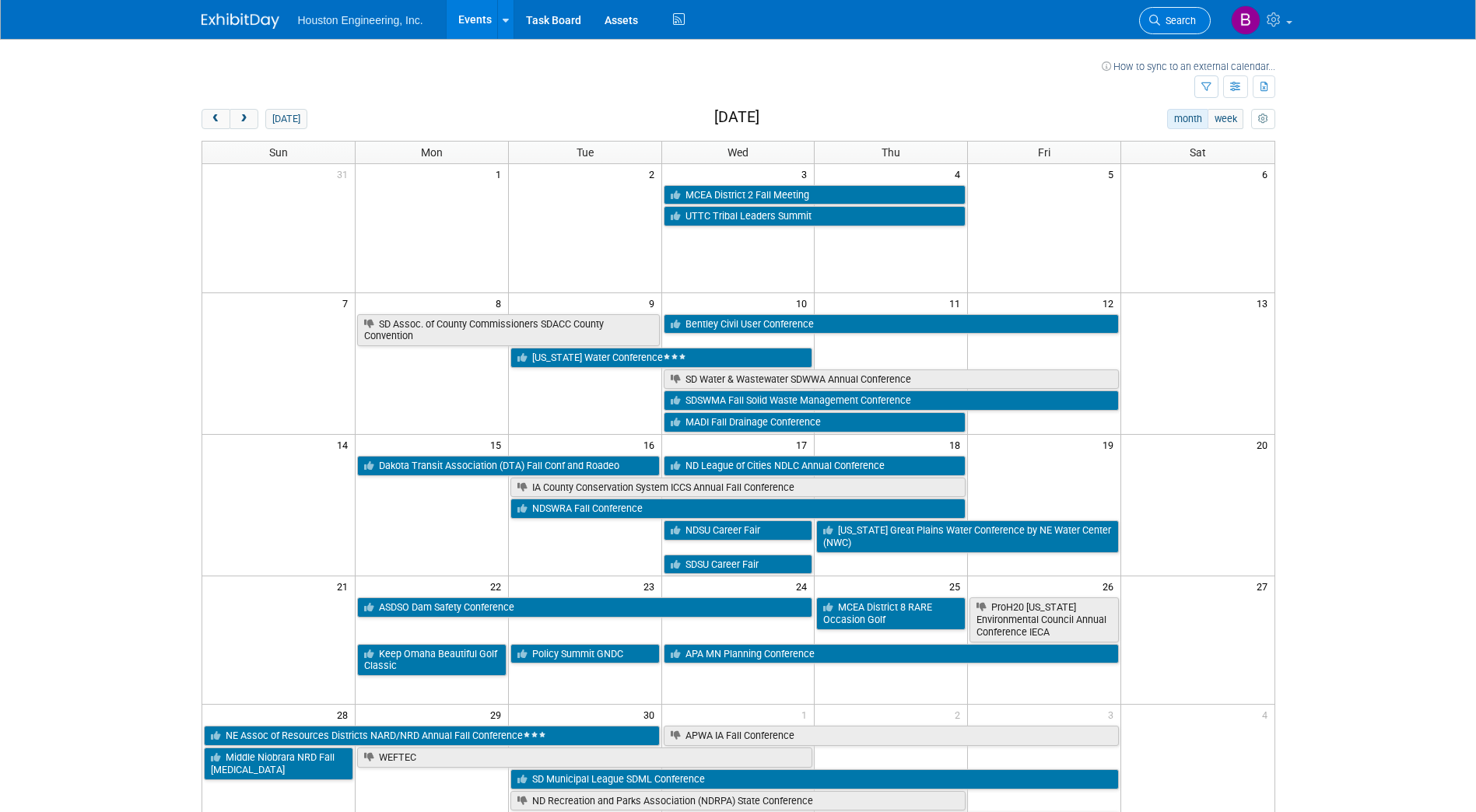
click at [1160, 21] on span "Search" at bounding box center [1178, 21] width 36 height 12
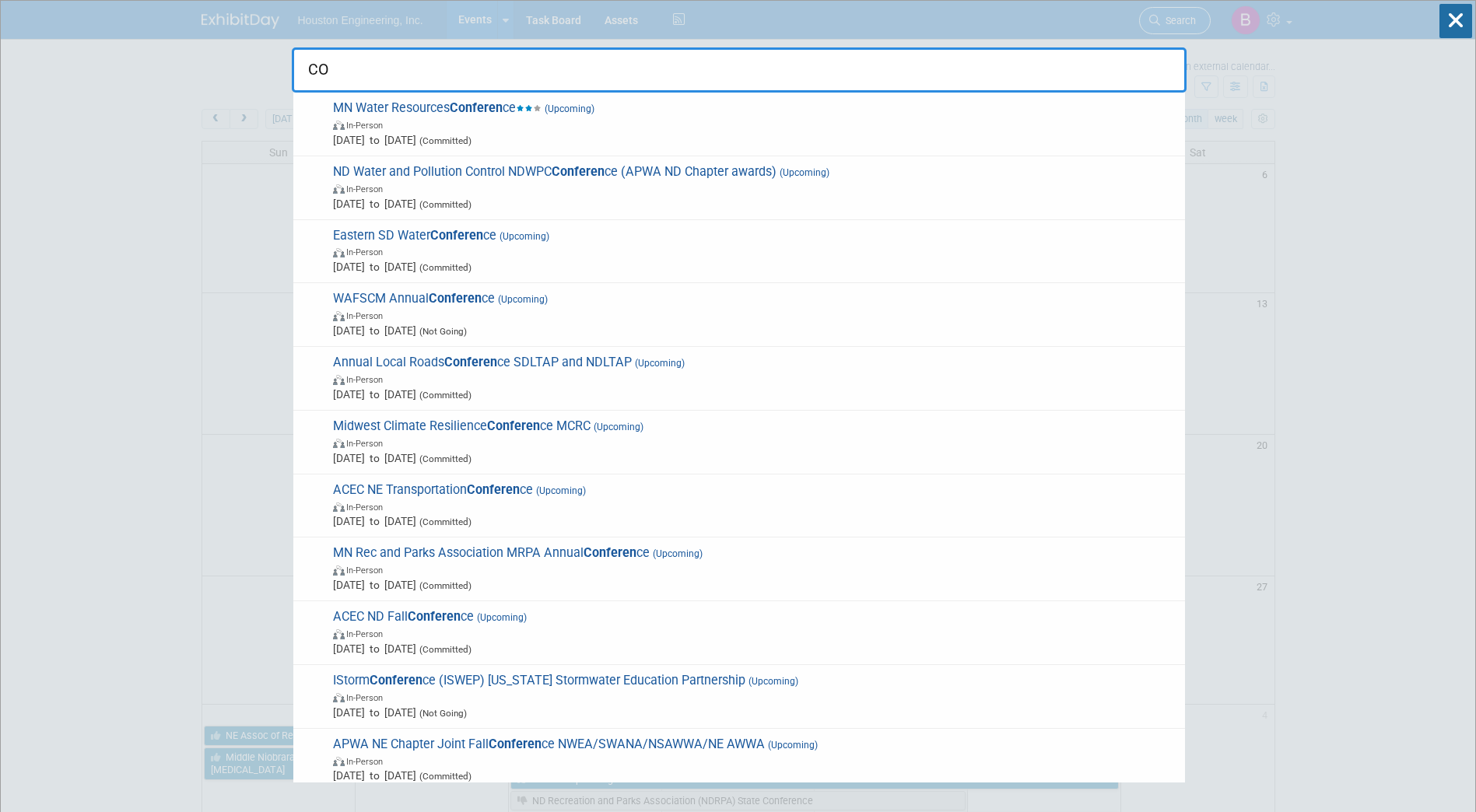
type input "C"
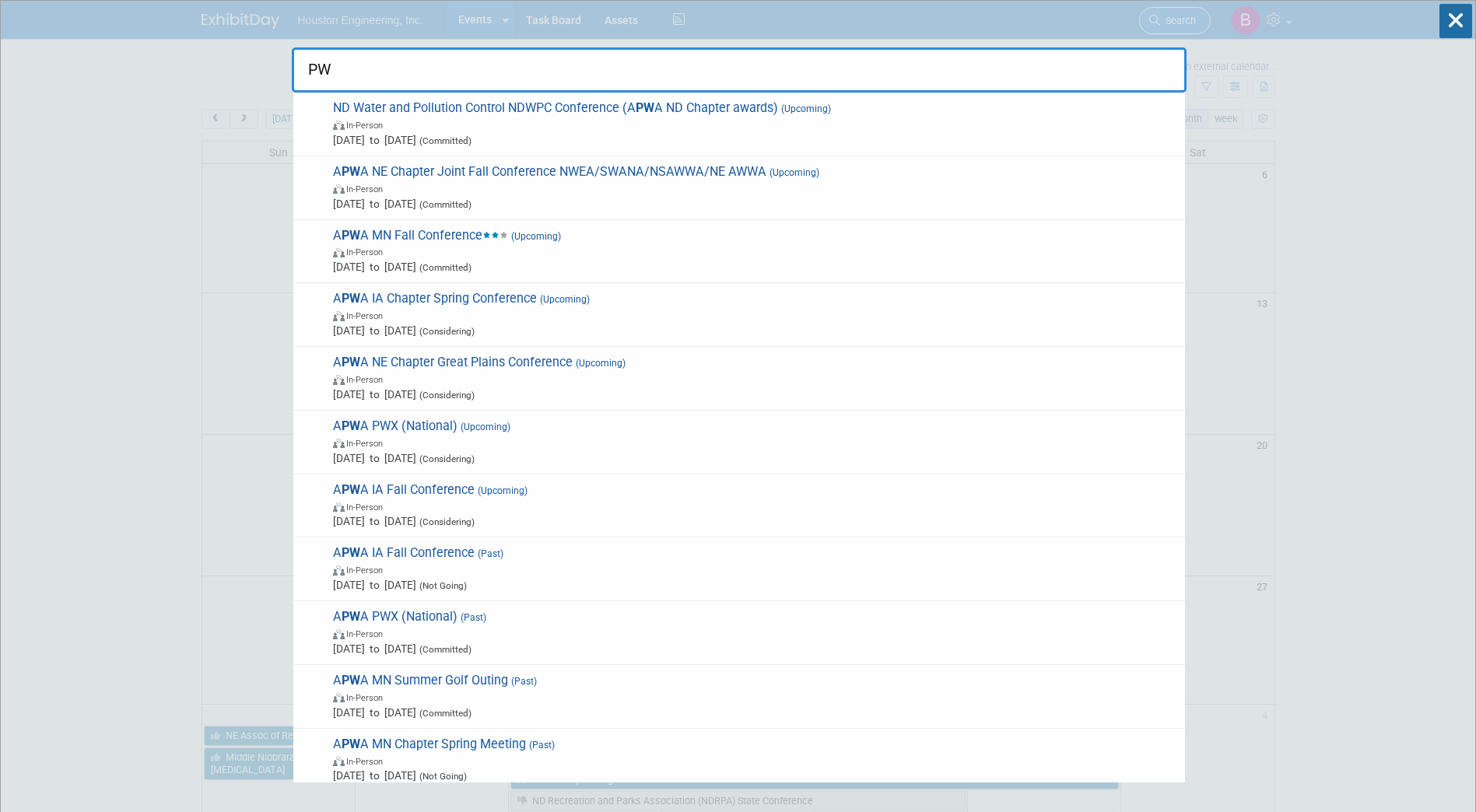
type input "P"
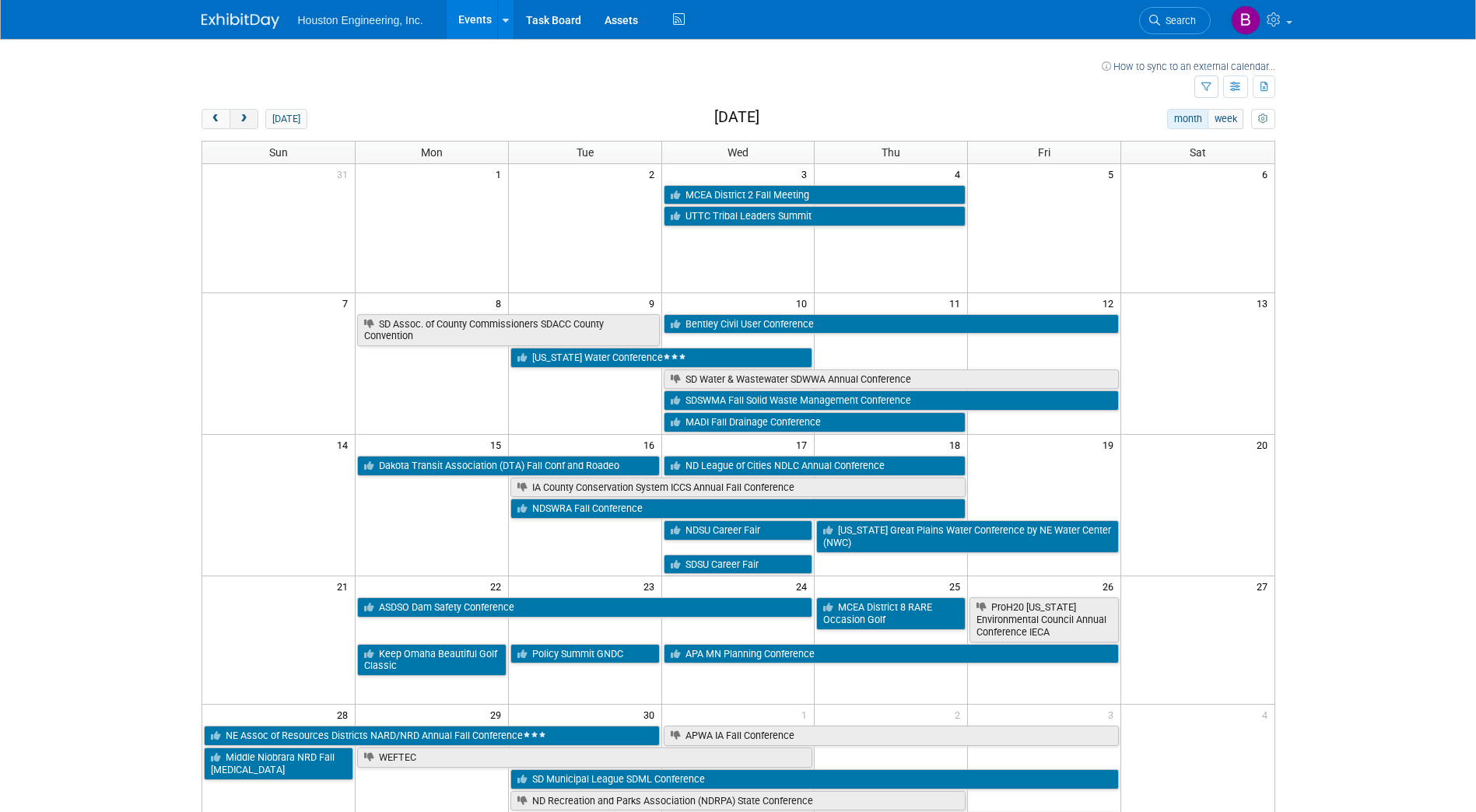
click at [246, 120] on span "next" at bounding box center [244, 119] width 12 height 10
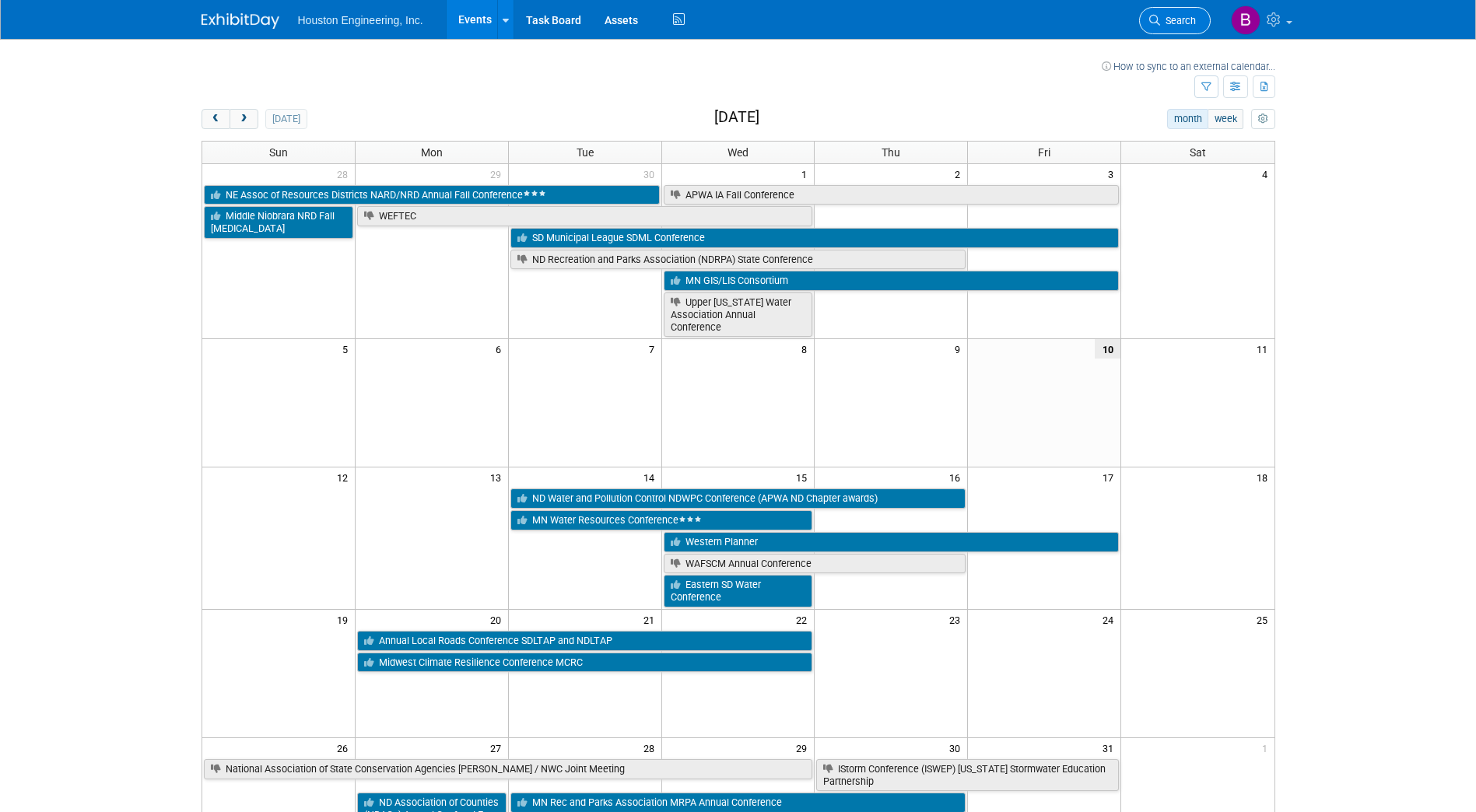
click at [1167, 15] on span "Search" at bounding box center [1178, 21] width 36 height 12
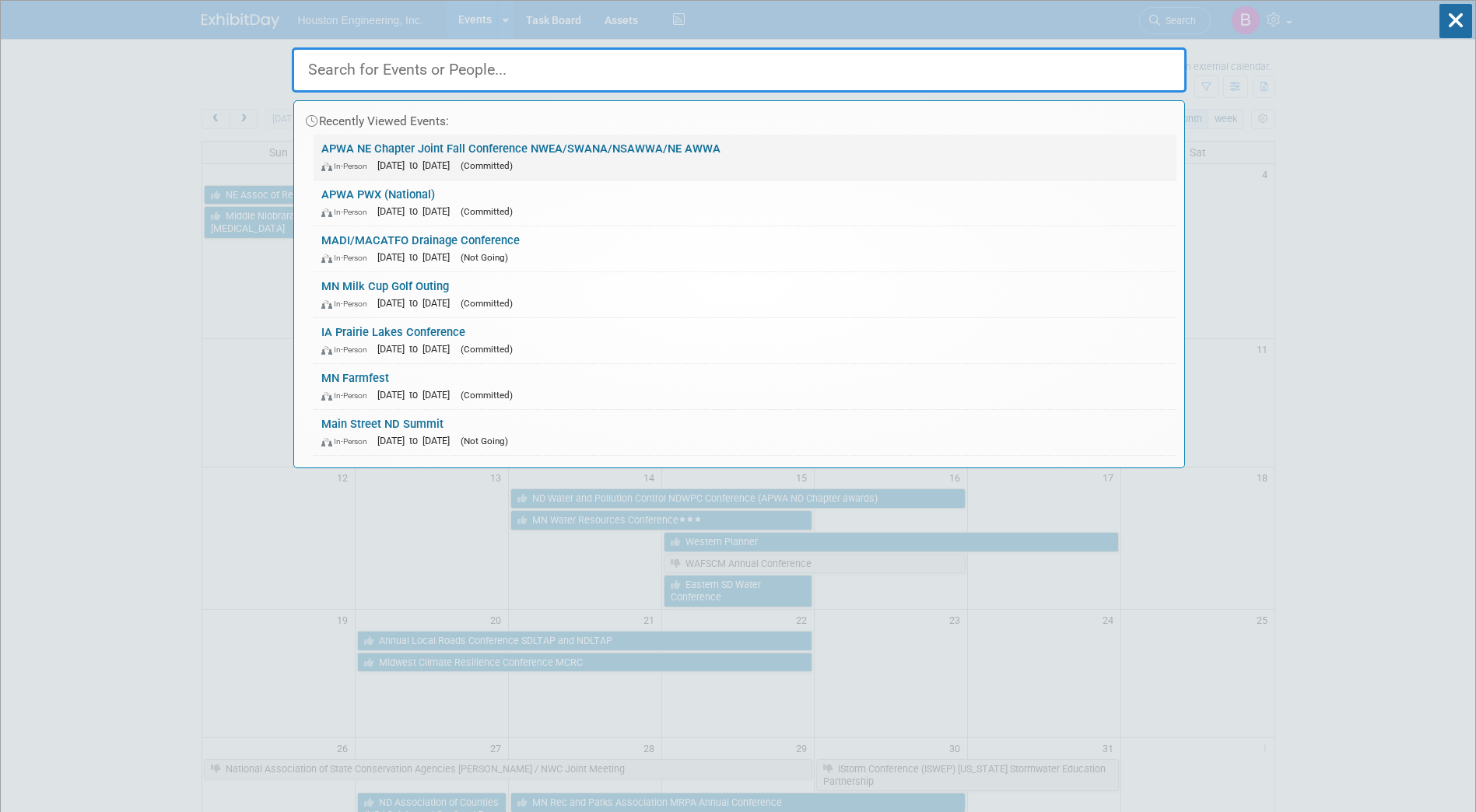
click at [695, 138] on link "APWA NE Chapter Joint Fall Conference NWEA/SWANA/NSAWWA/NE AWWA In-Person Nov 4…" at bounding box center [744, 157] width 863 height 46
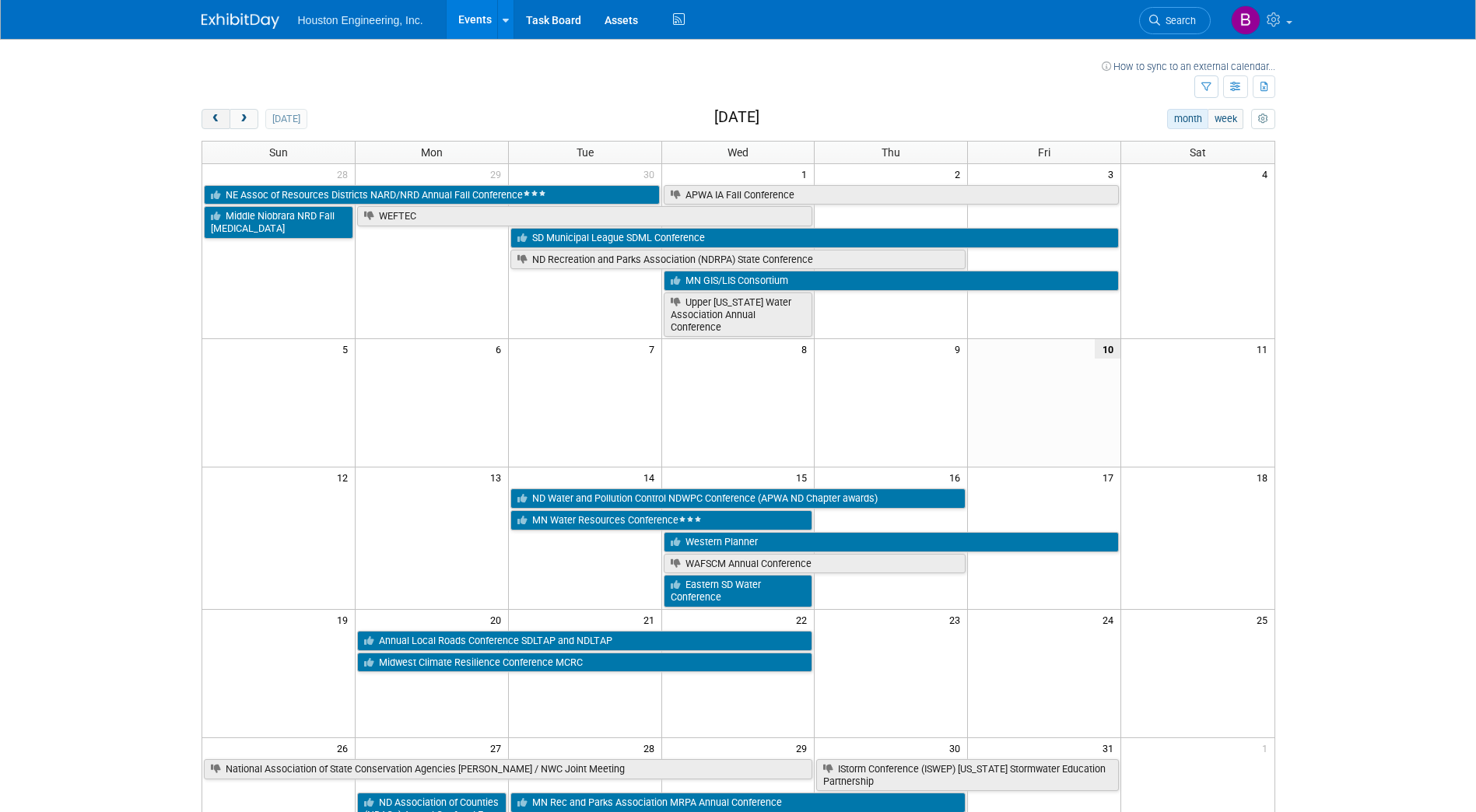
click at [220, 117] on span "prev" at bounding box center [215, 119] width 12 height 10
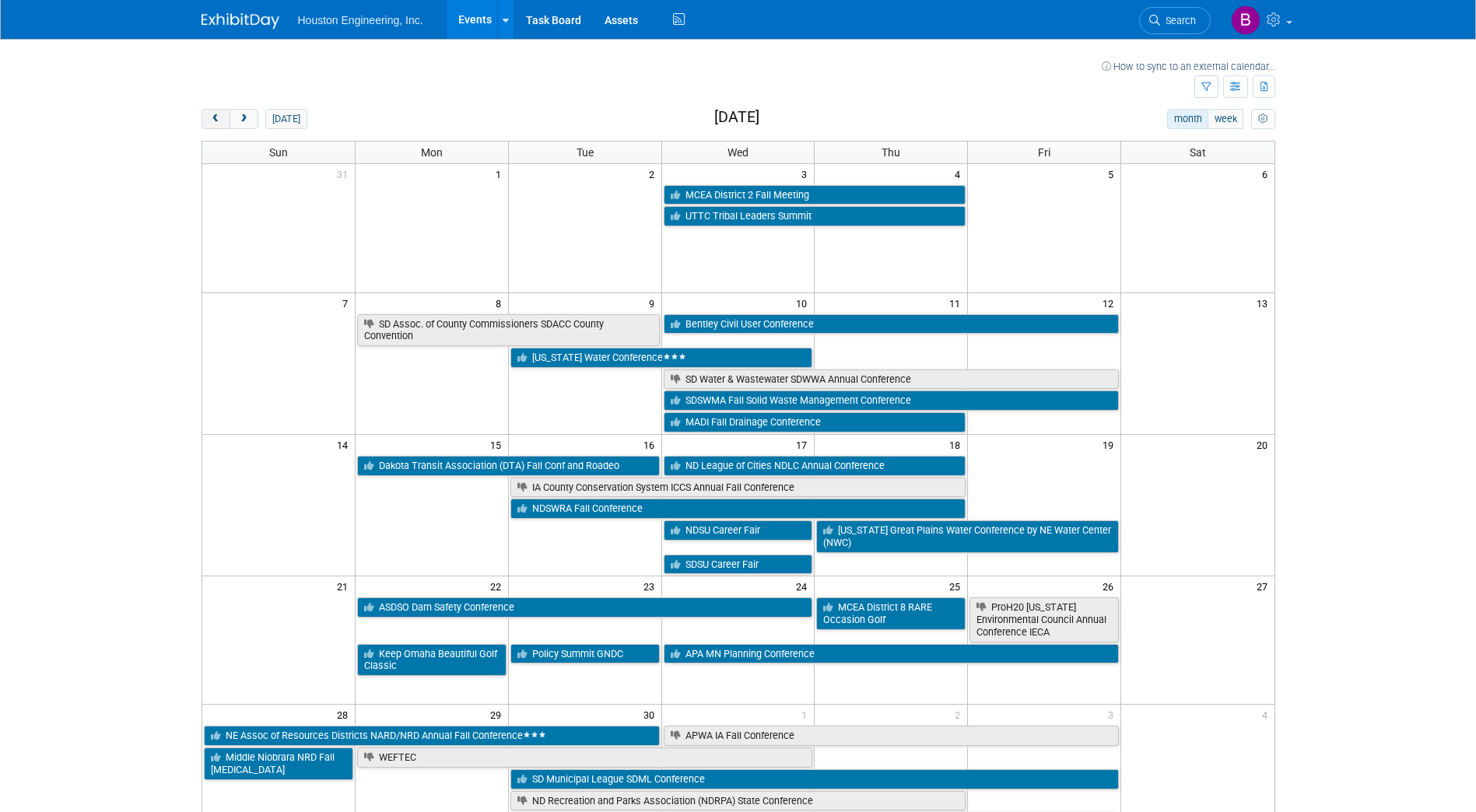
click at [220, 117] on span "prev" at bounding box center [215, 119] width 12 height 10
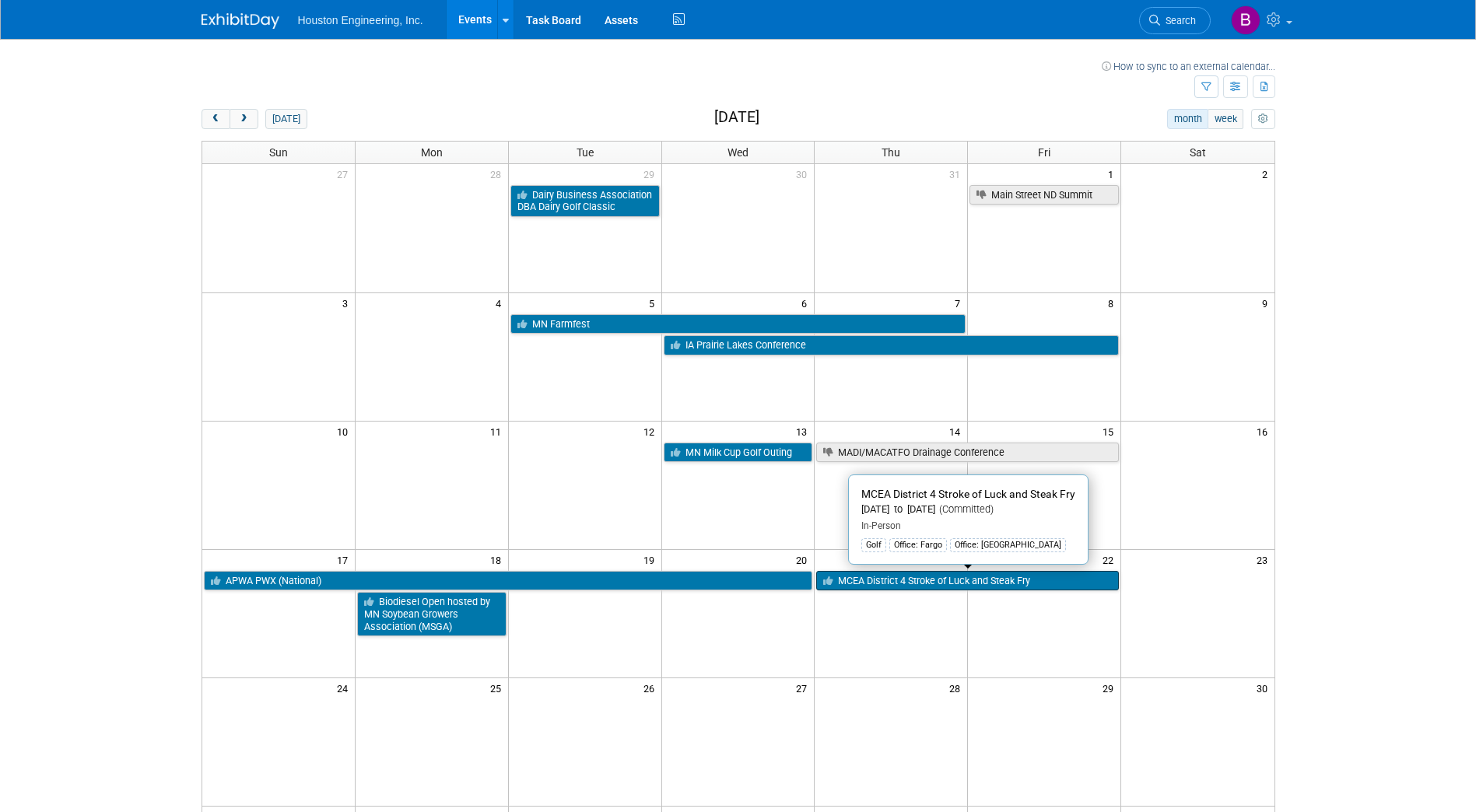
click at [878, 586] on link "MCEA District 4 Stroke of Luck and Steak Fry" at bounding box center [967, 581] width 303 height 21
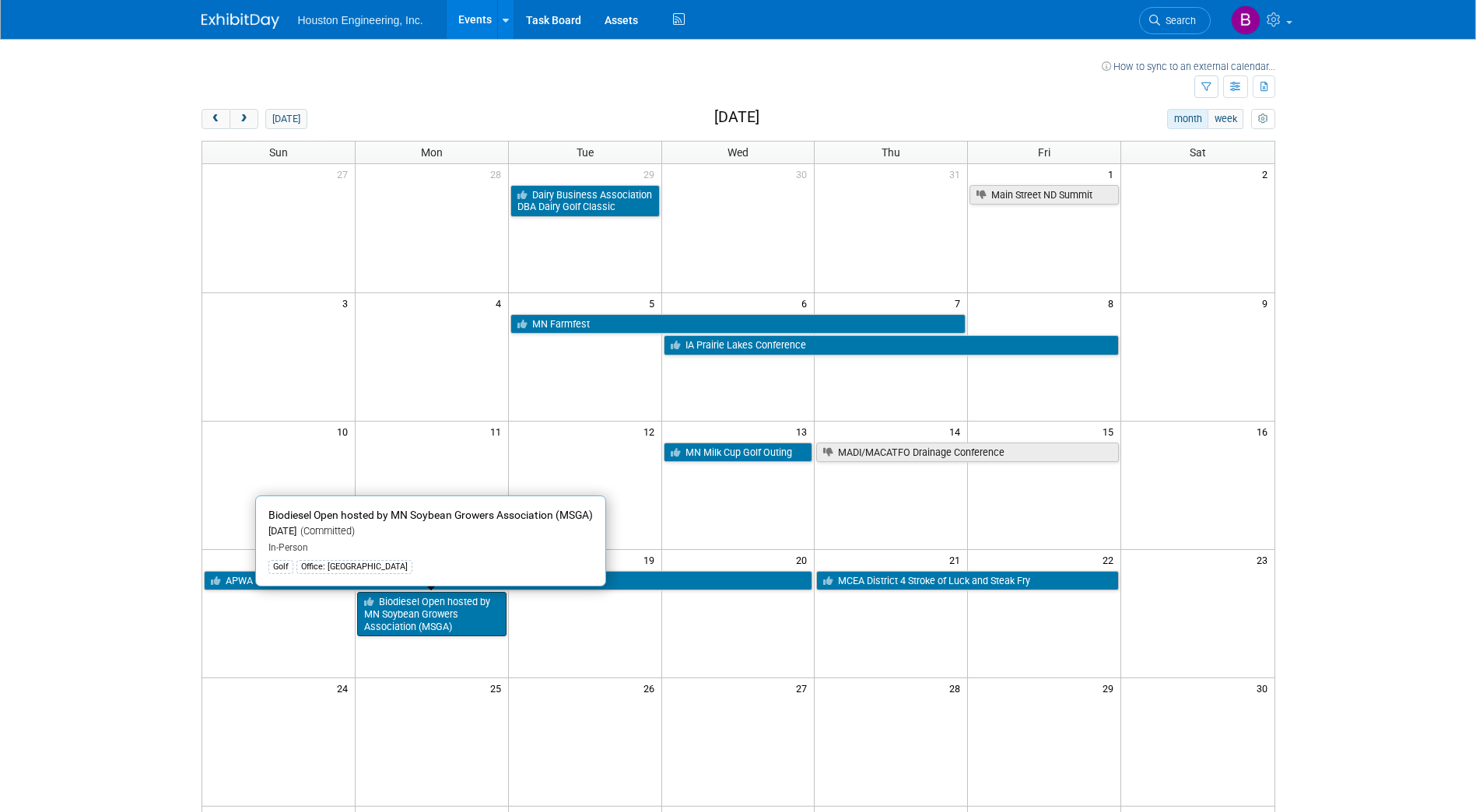
click at [459, 622] on link "Biodiesel Open hosted by MN Soybean Growers Association (MSGA)" at bounding box center [431, 614] width 149 height 45
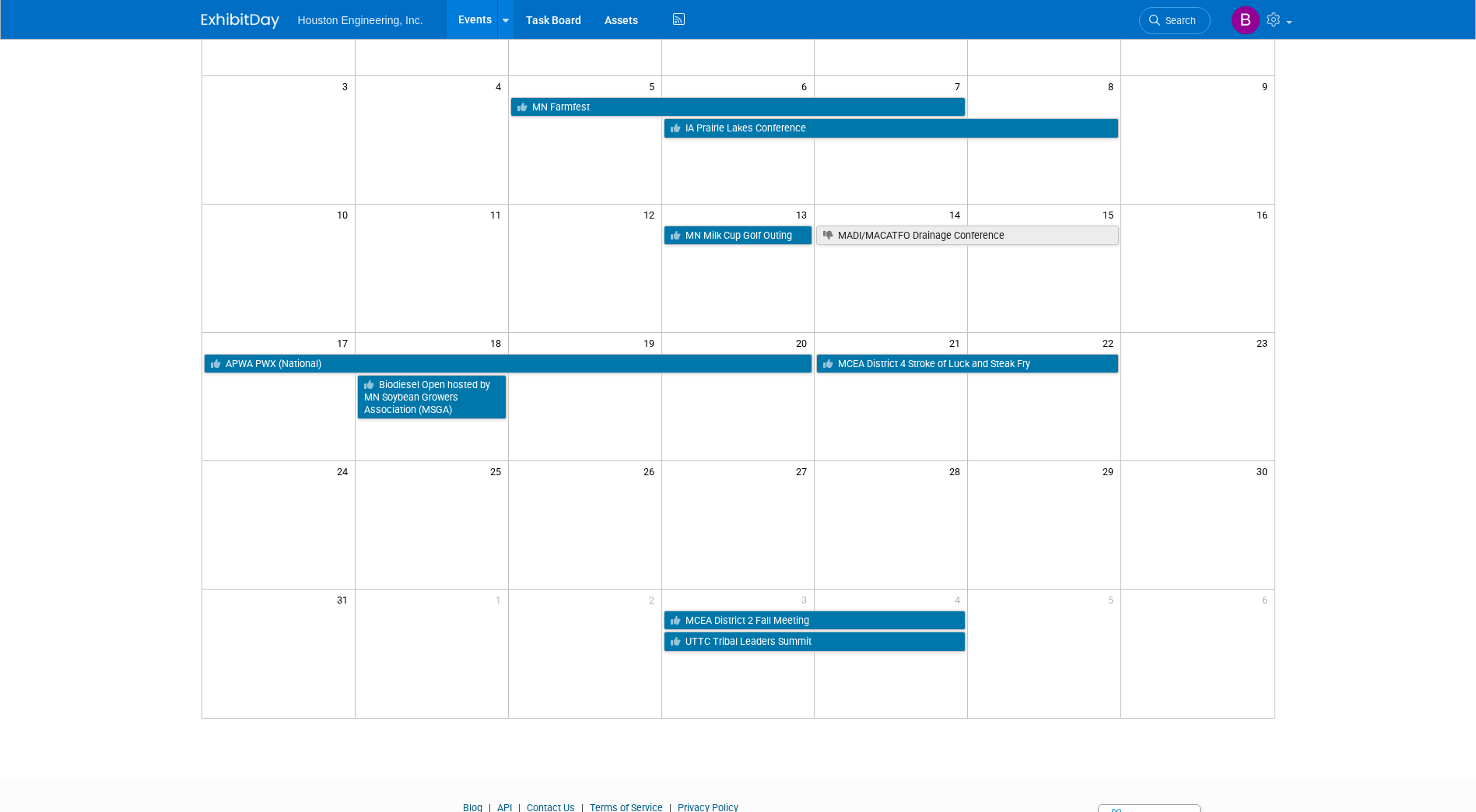
scroll to position [234, 0]
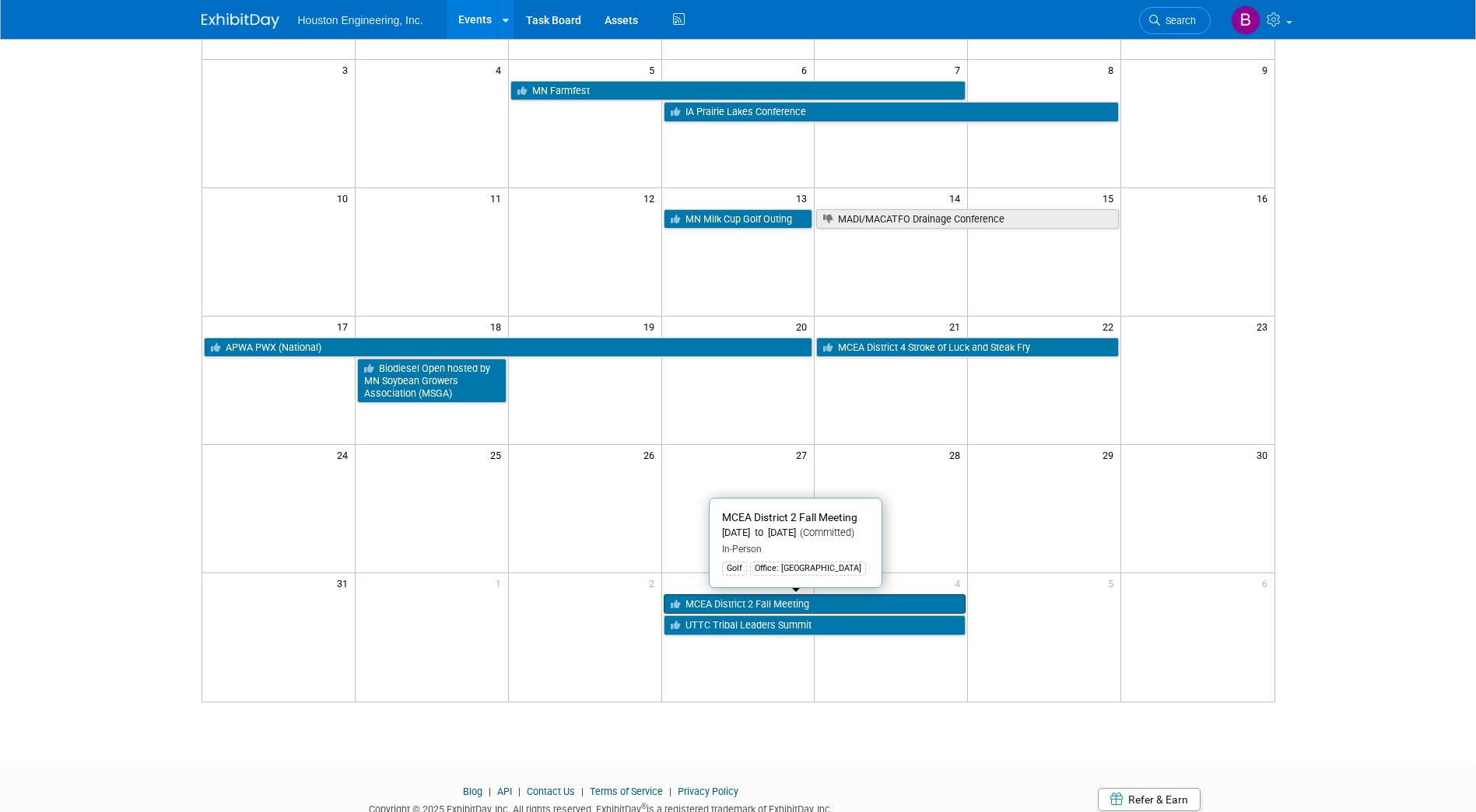
click at [802, 595] on link "MCEA District 2 Fall Meeting" at bounding box center [815, 604] width 303 height 21
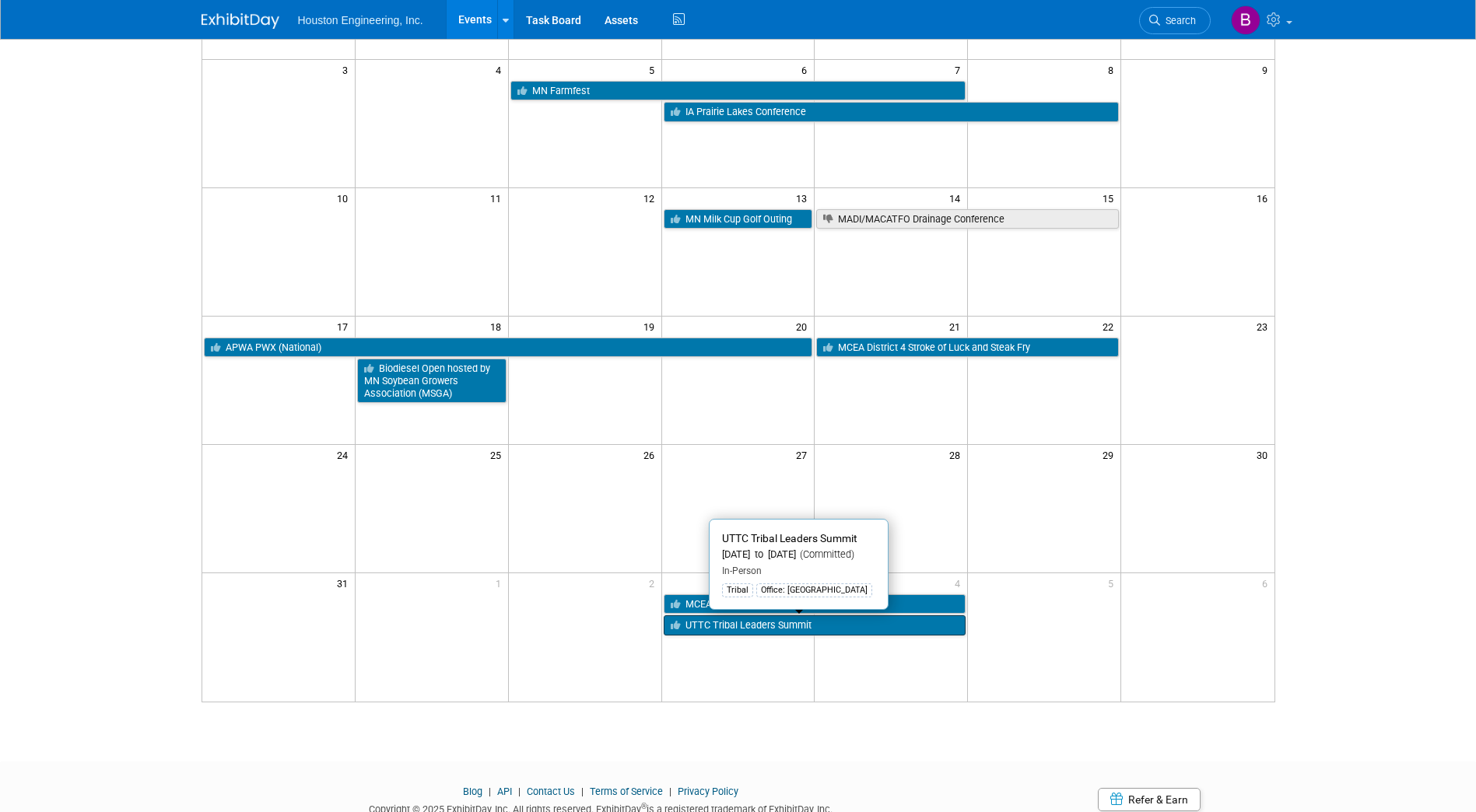
click at [711, 624] on link "UTTC Tribal Leaders Summit" at bounding box center [815, 626] width 303 height 21
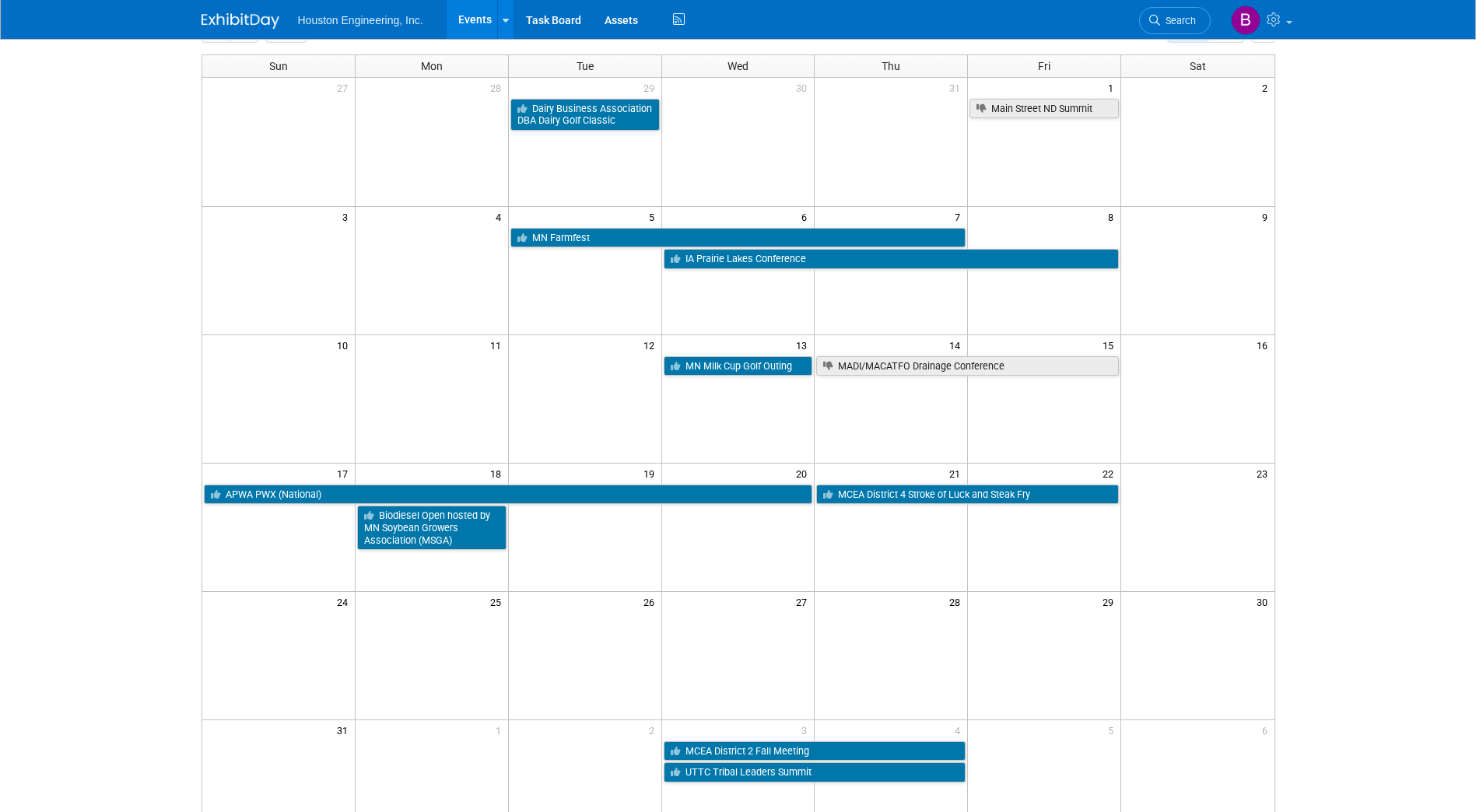
scroll to position [0, 0]
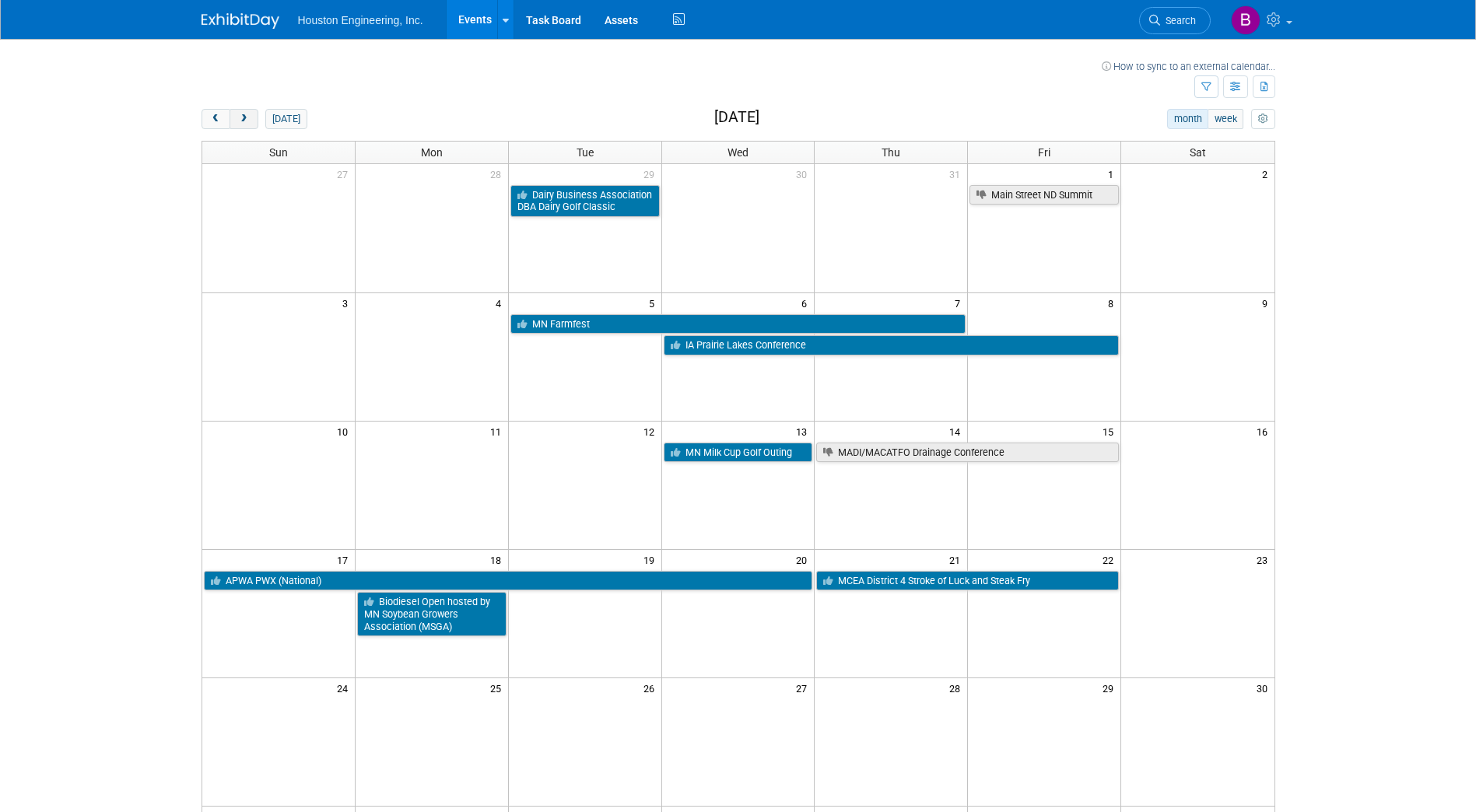
click at [246, 117] on span "next" at bounding box center [244, 119] width 12 height 10
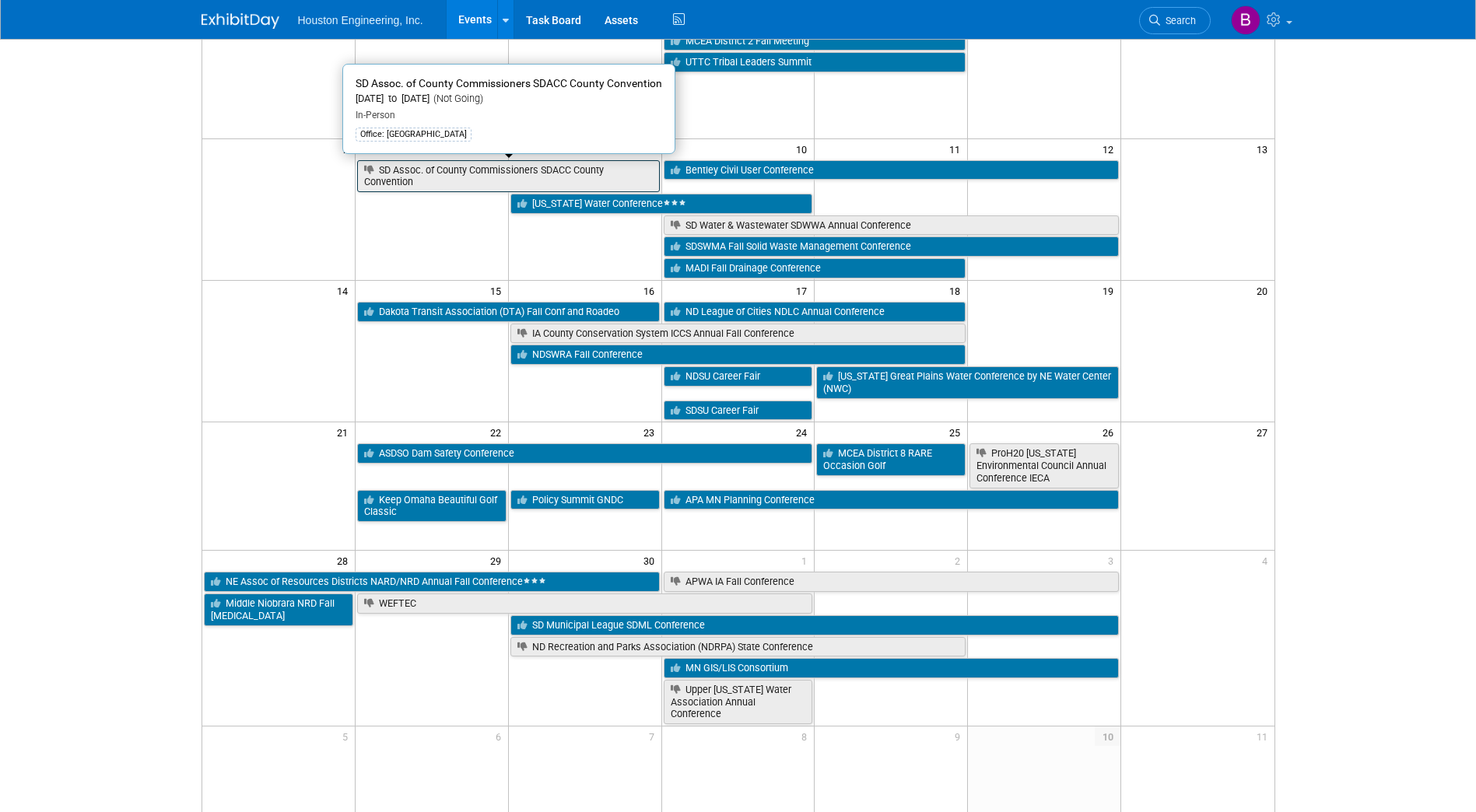
scroll to position [155, 0]
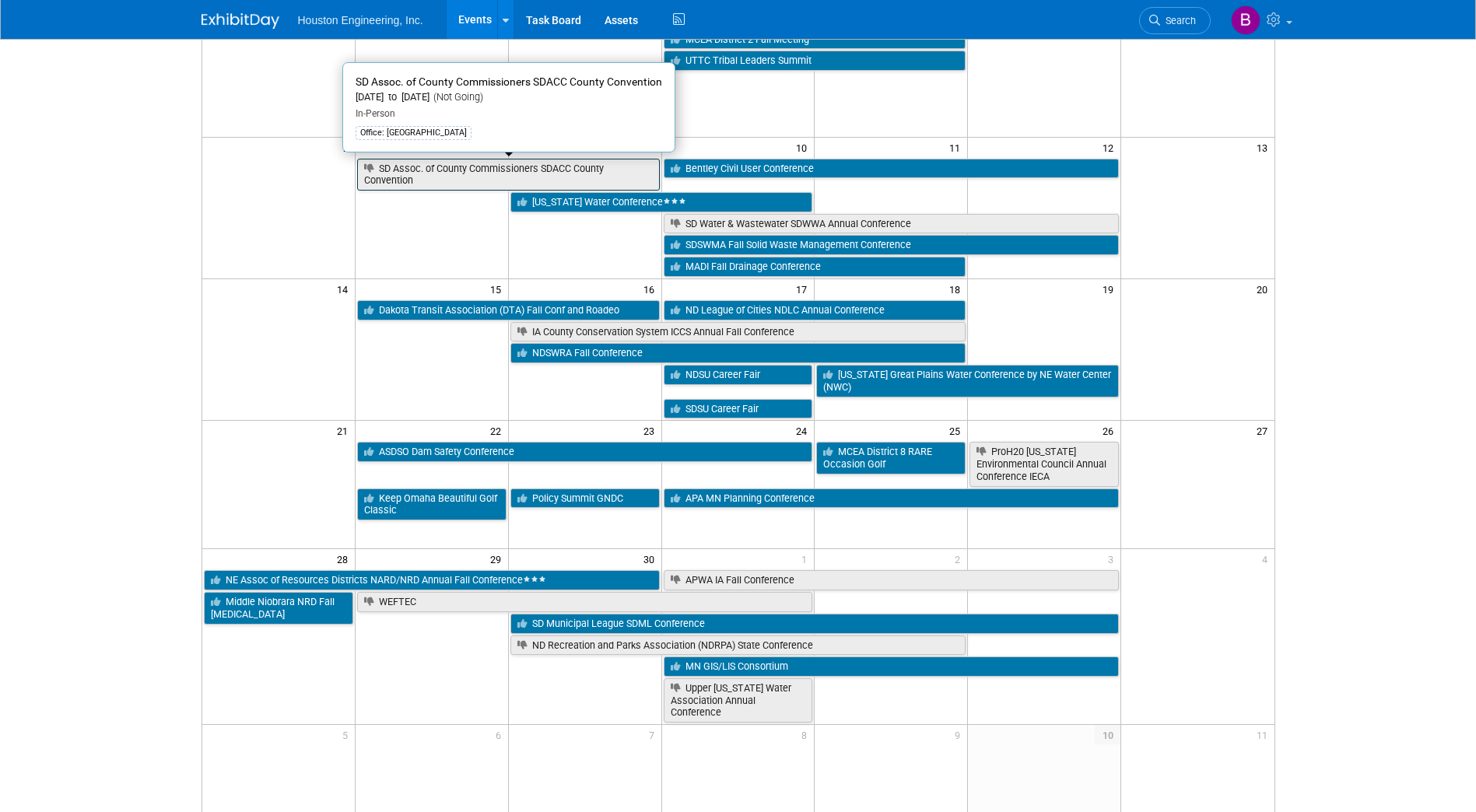
click at [477, 167] on link "SD Assoc. of County Commissioners SDACC County Convention" at bounding box center [508, 175] width 303 height 32
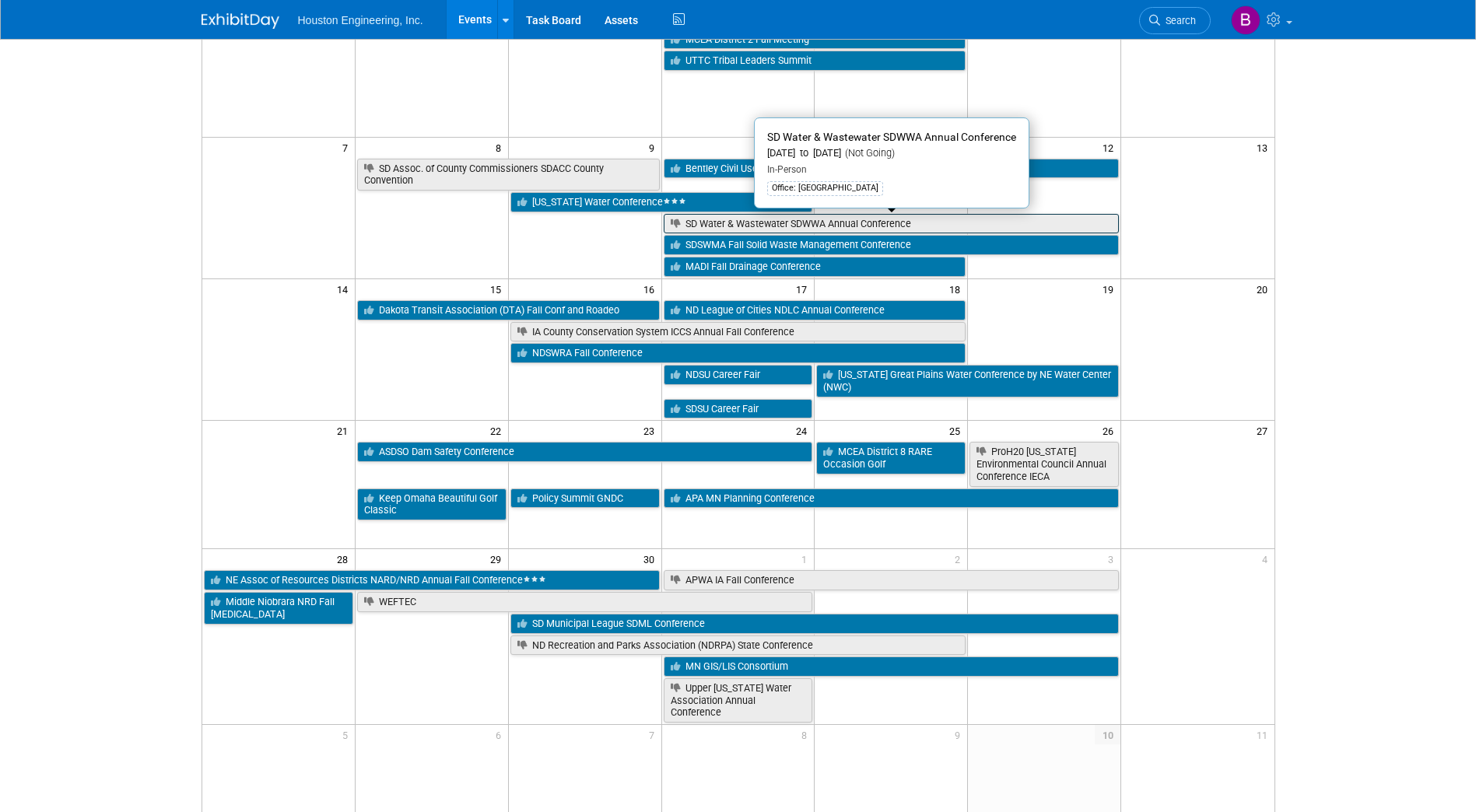
click at [694, 223] on link "SD Water & Wastewater SDWWA Annual Conference" at bounding box center [891, 224] width 456 height 21
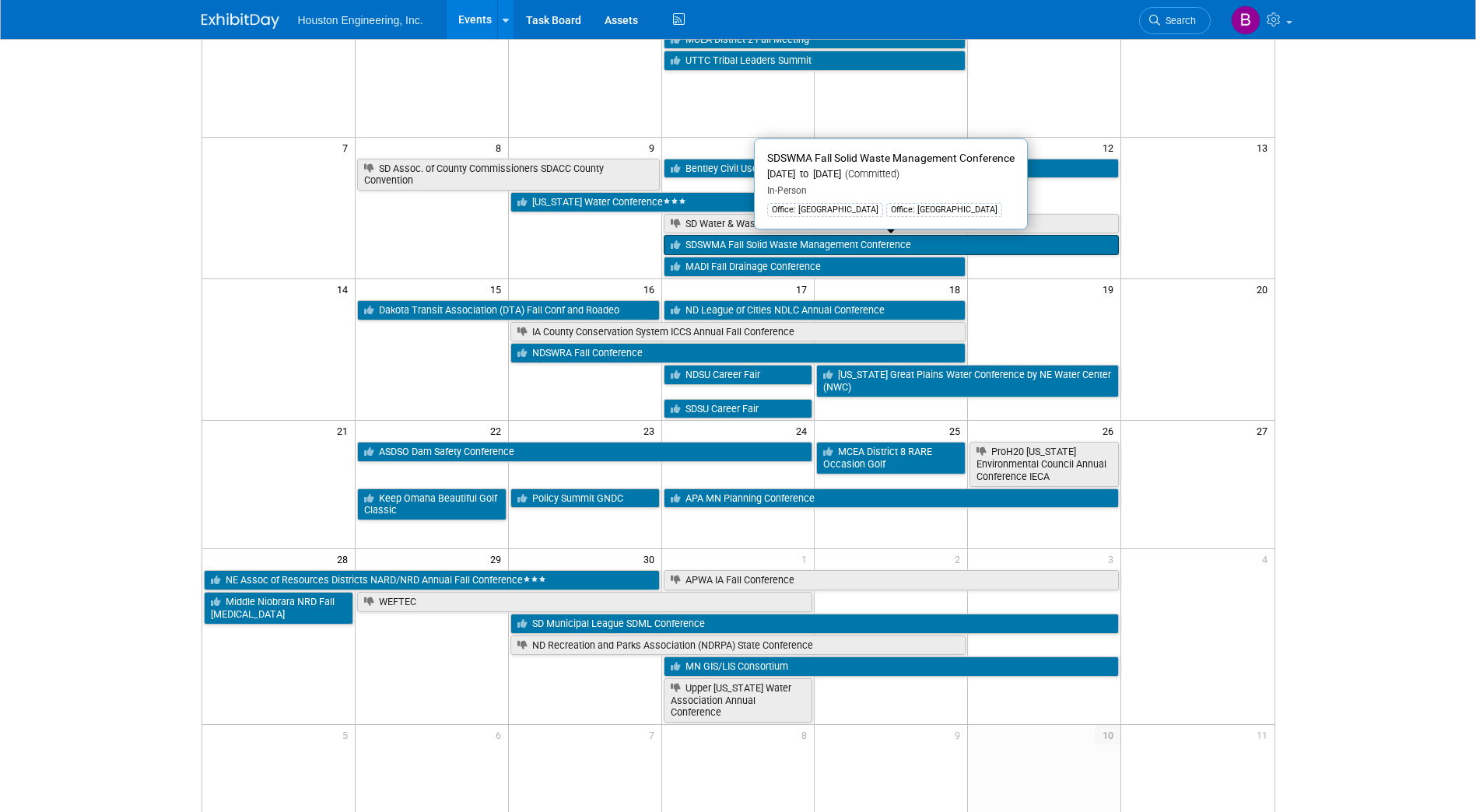
click at [724, 246] on link "SDSWMA Fall Solid Waste Management Conference" at bounding box center [891, 244] width 456 height 21
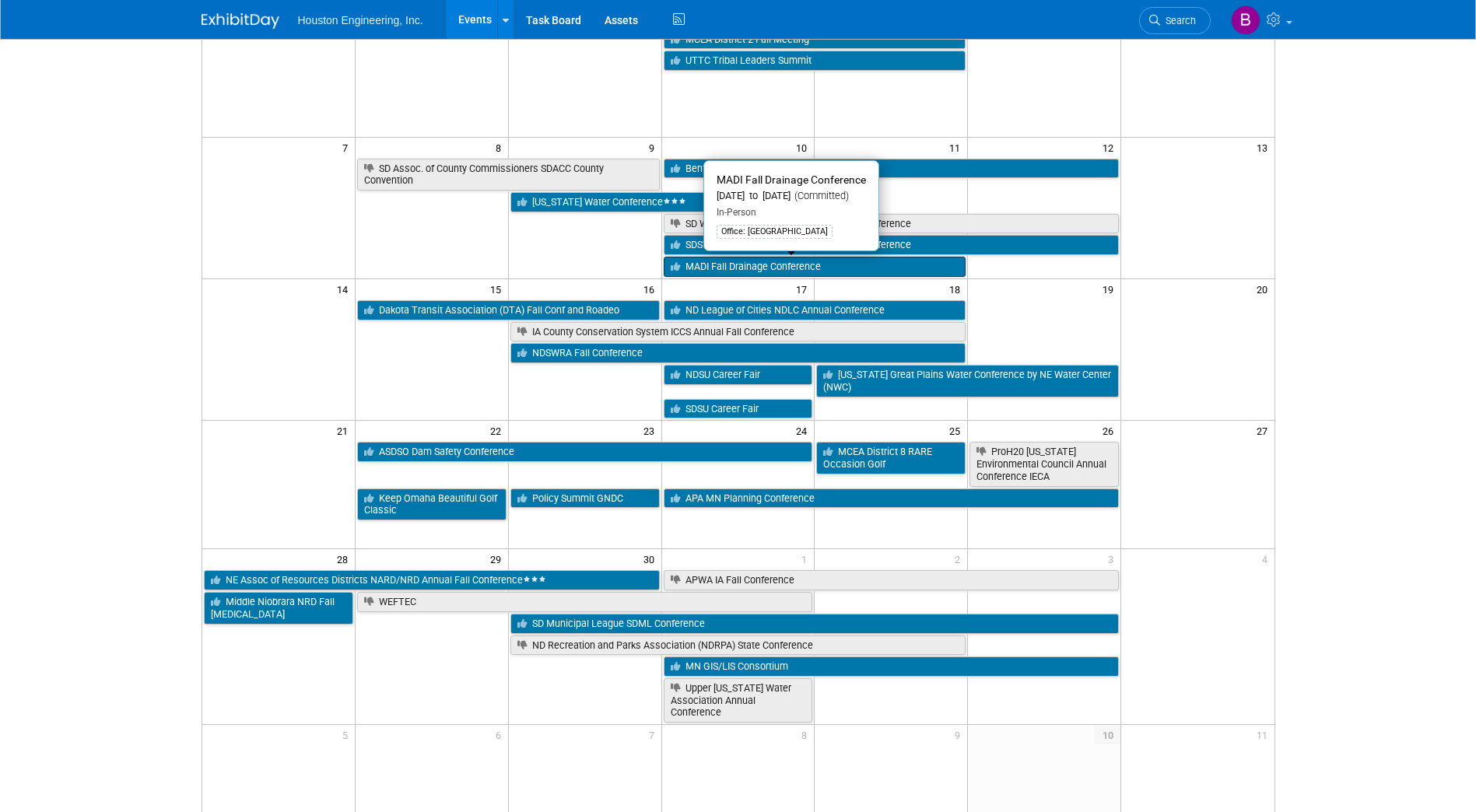
click at [708, 265] on link "MADI Fall Drainage Conference" at bounding box center [815, 267] width 303 height 21
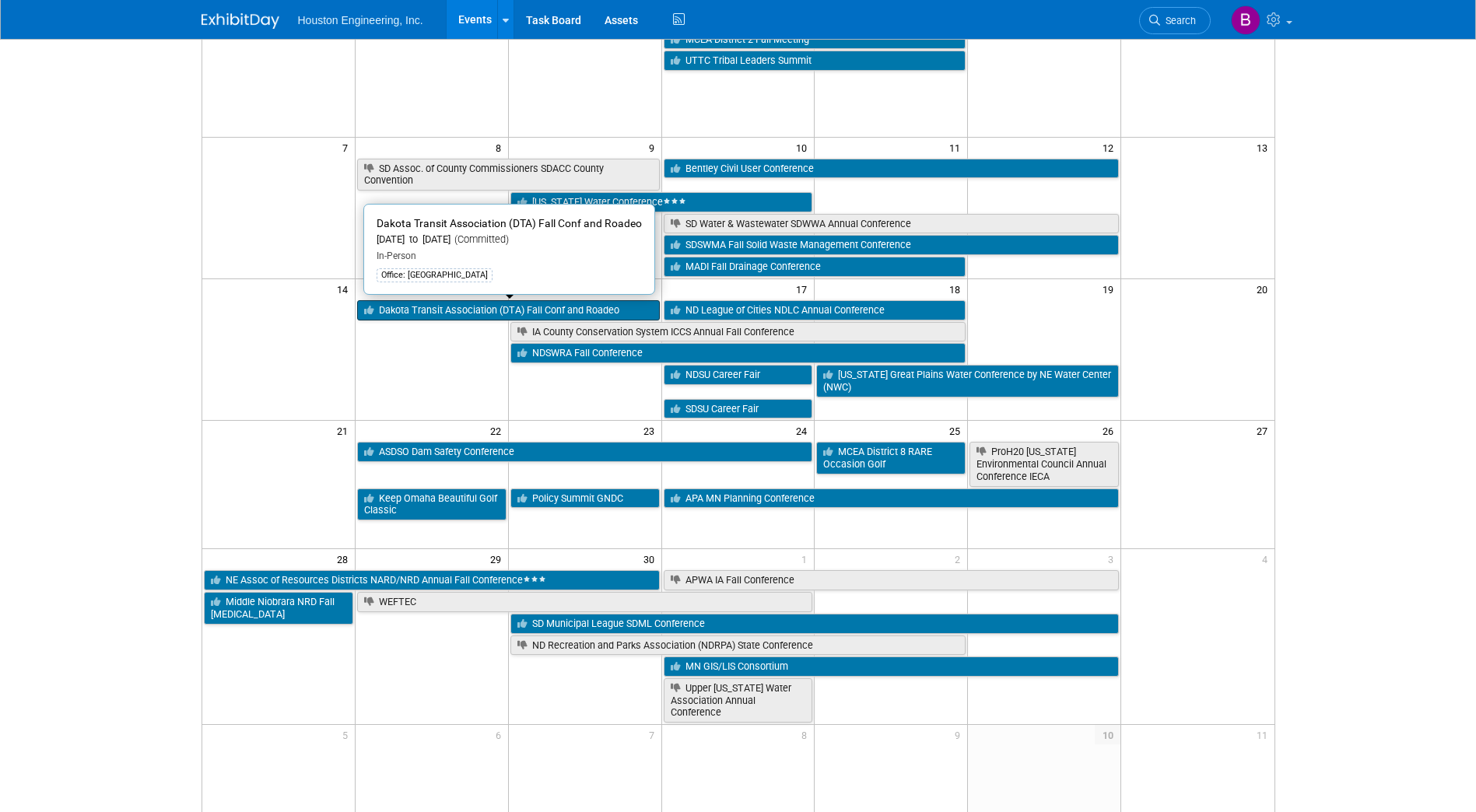
click at [548, 306] on link "Dakota Transit Association (DTA) Fall Conf and Roadeo" at bounding box center [508, 311] width 303 height 21
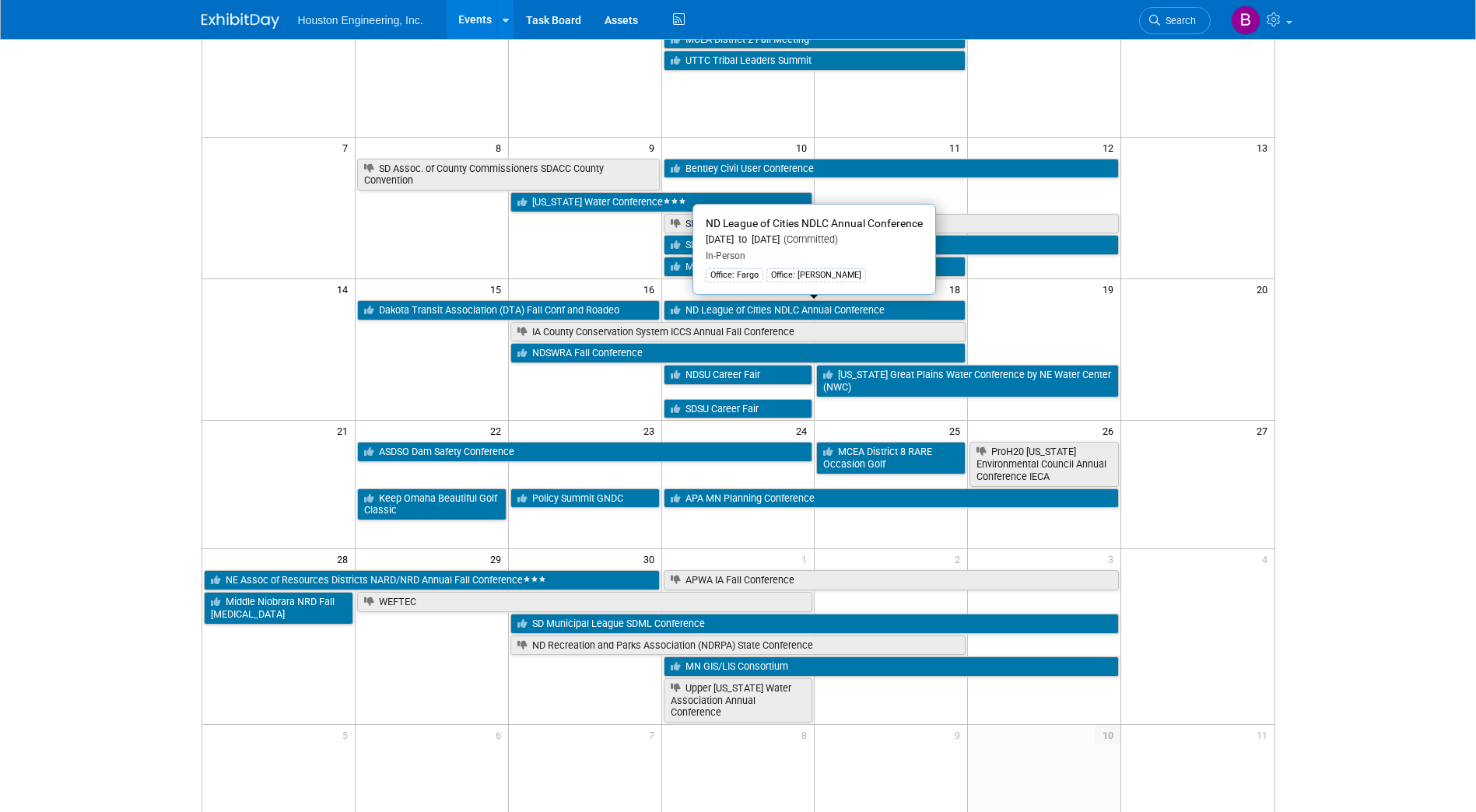
click at [775, 313] on link "ND League of Cities NDLC Annual Conference" at bounding box center [815, 311] width 303 height 21
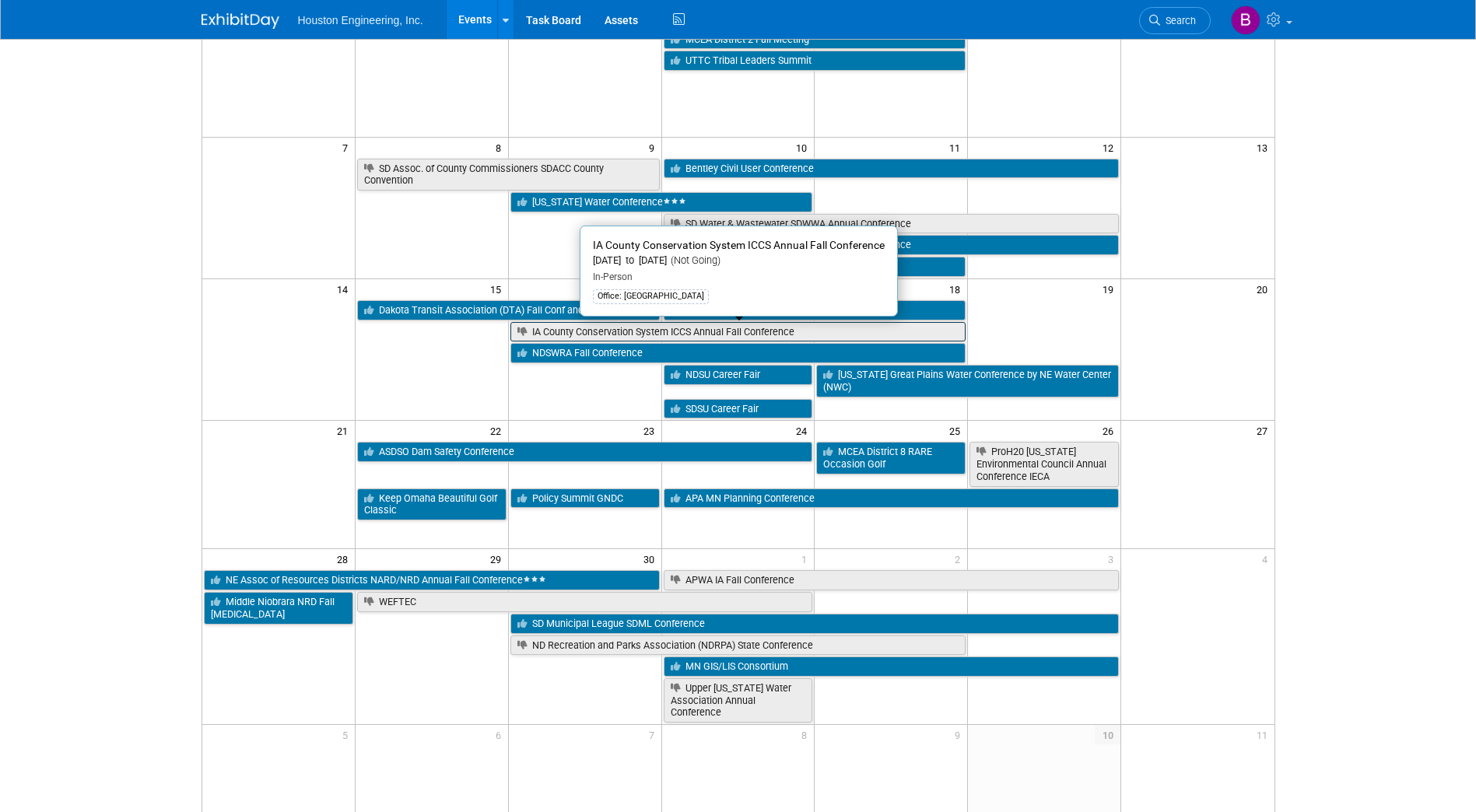
click at [715, 342] on link "IA County Conservation System ICCS Annual Fall Conference" at bounding box center [738, 332] width 456 height 21
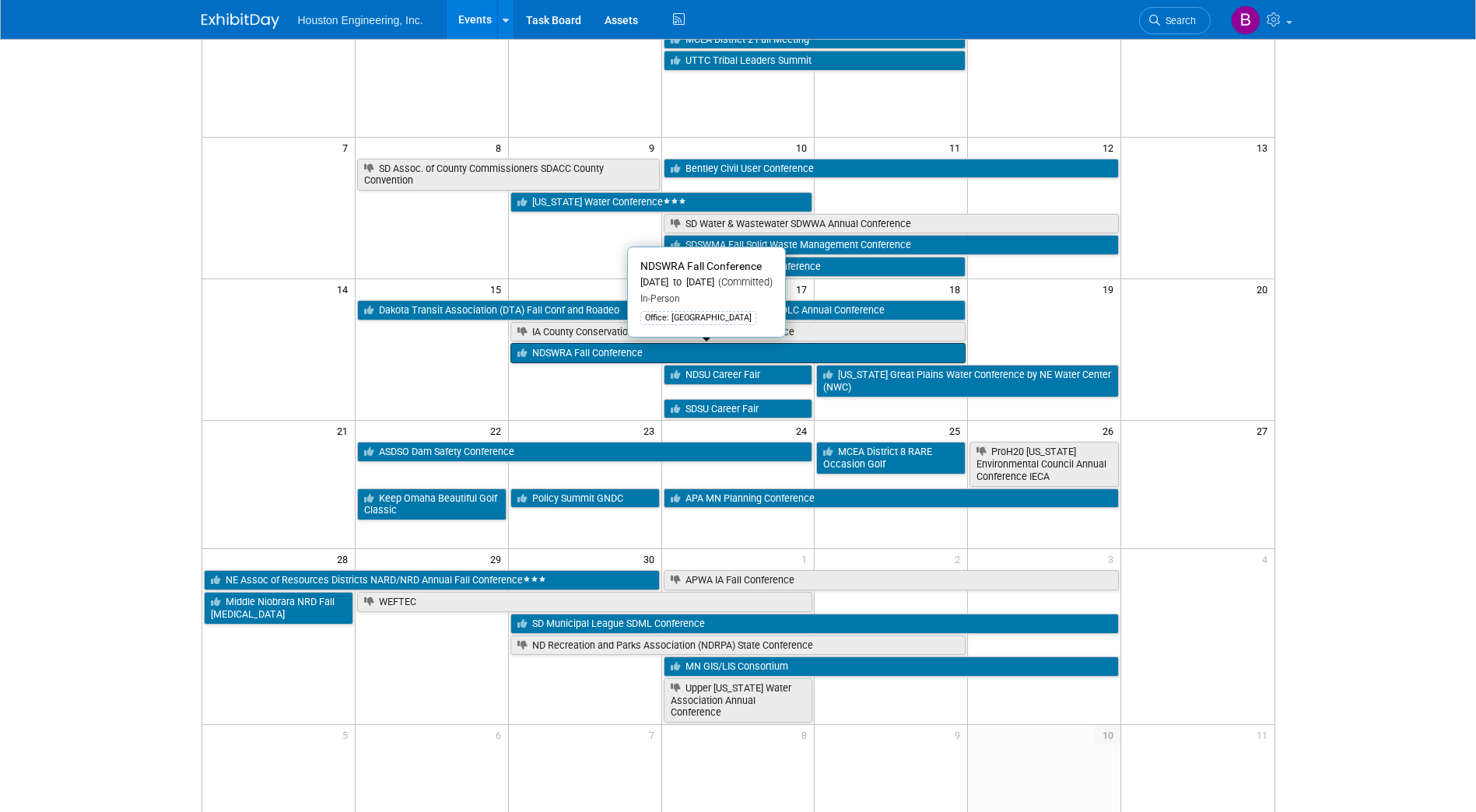
click at [593, 352] on link "NDSWRA Fall Conference" at bounding box center [738, 352] width 456 height 21
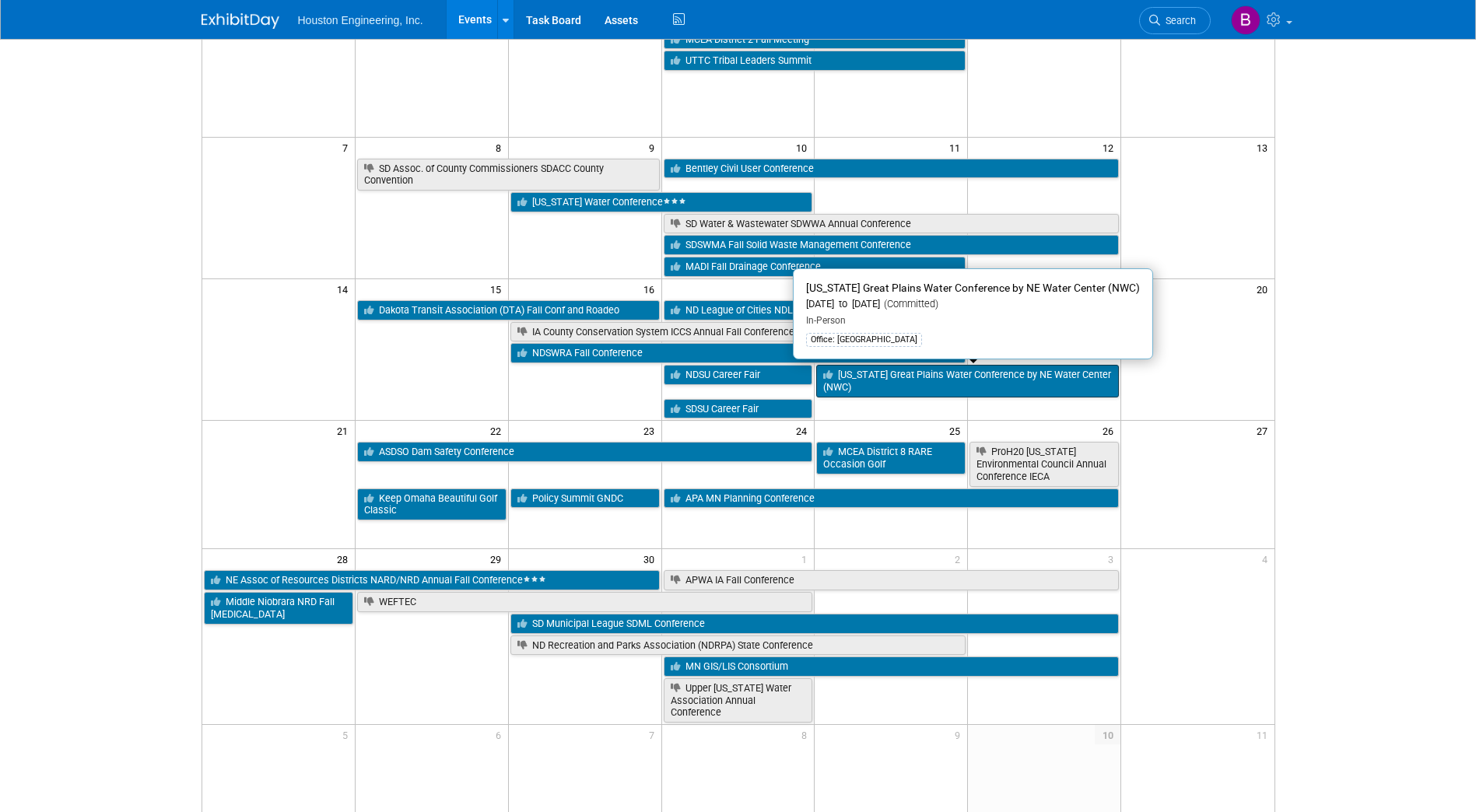
click at [876, 386] on link "Nebraska Great Plains Water Conference by NE Water Center (NWC)" at bounding box center [967, 381] width 303 height 32
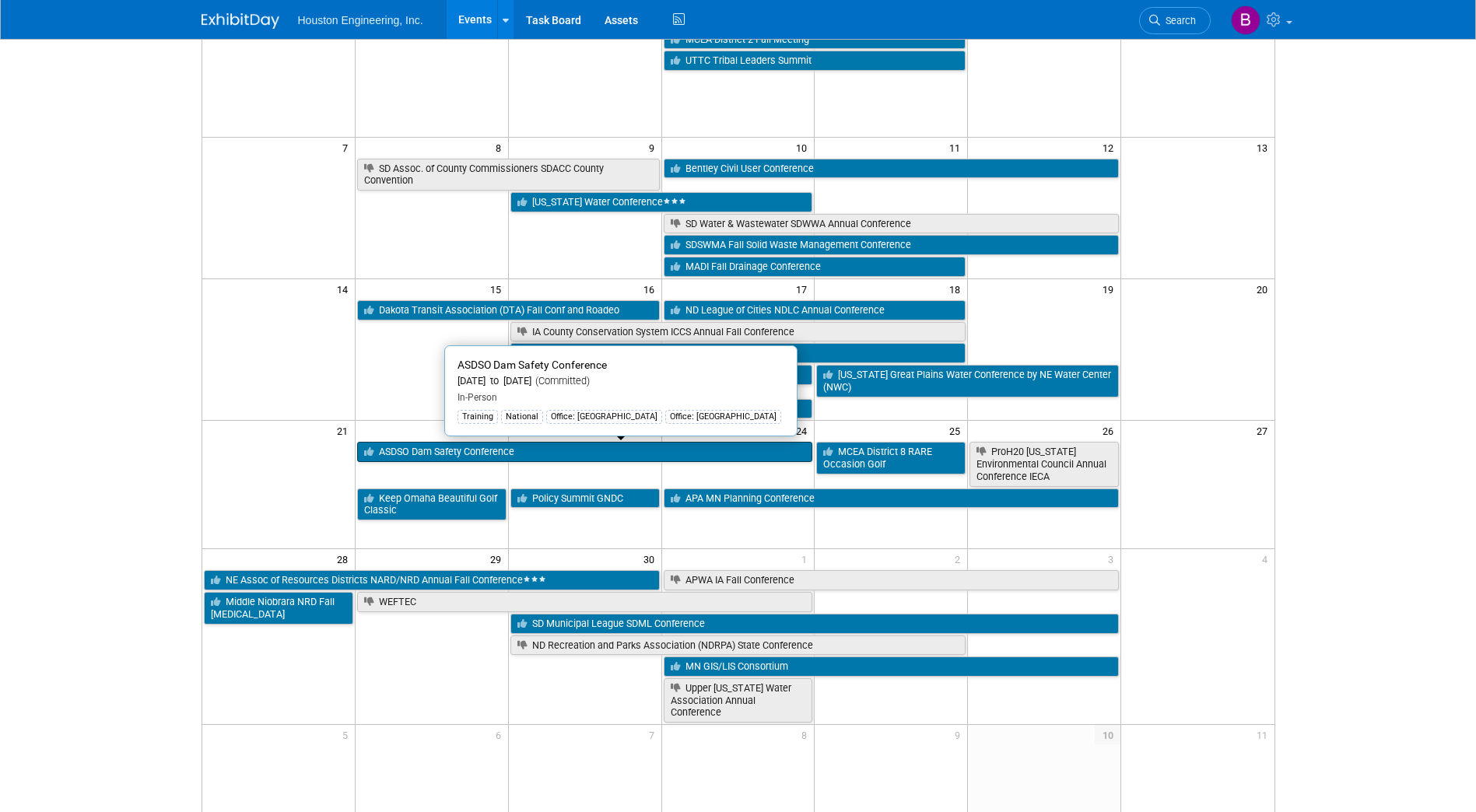
click at [545, 456] on link "ASDSO Dam Safety Conference" at bounding box center [585, 452] width 456 height 21
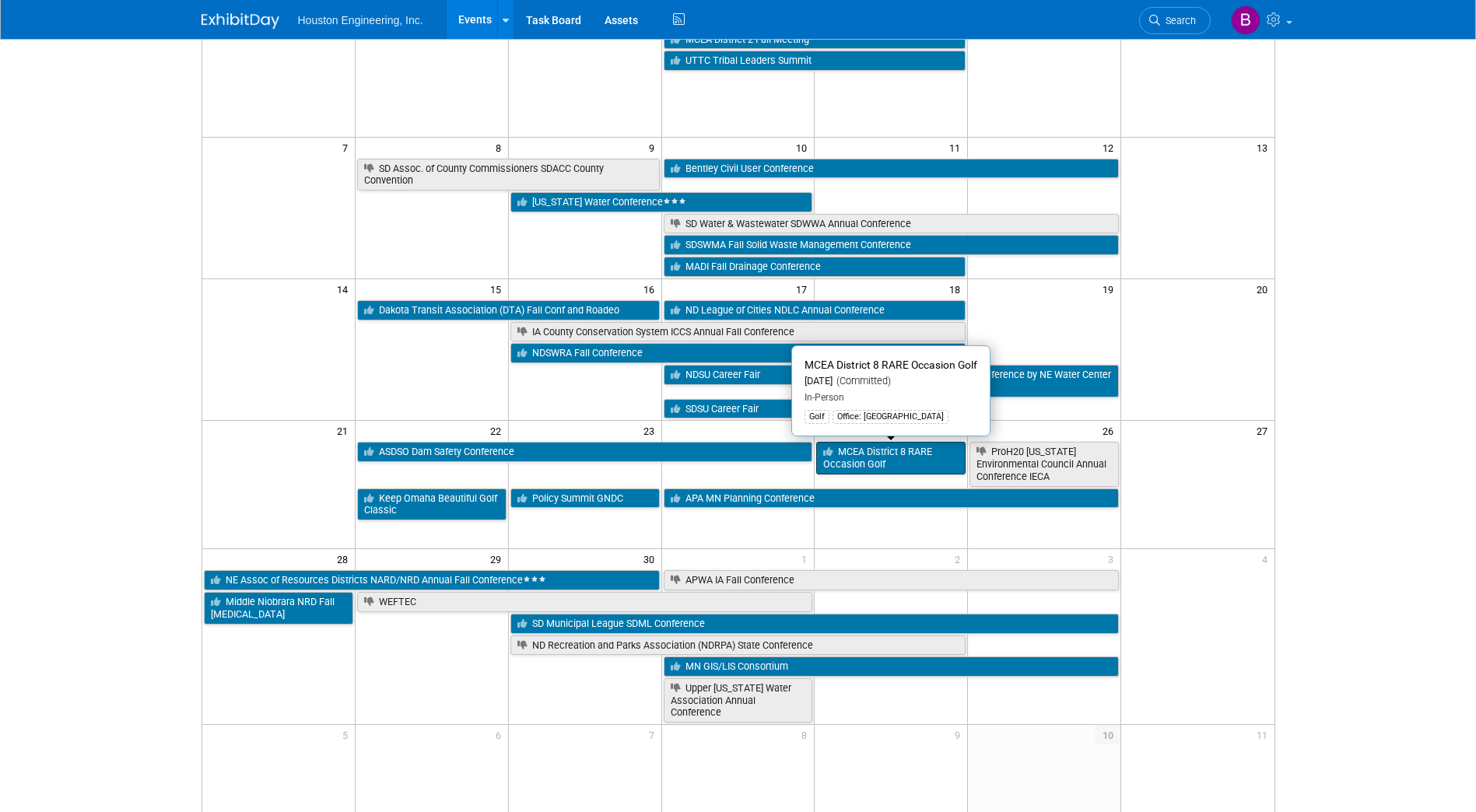
click at [910, 457] on link "MCEA District 8 RARE Occasion Golf" at bounding box center [891, 458] width 149 height 32
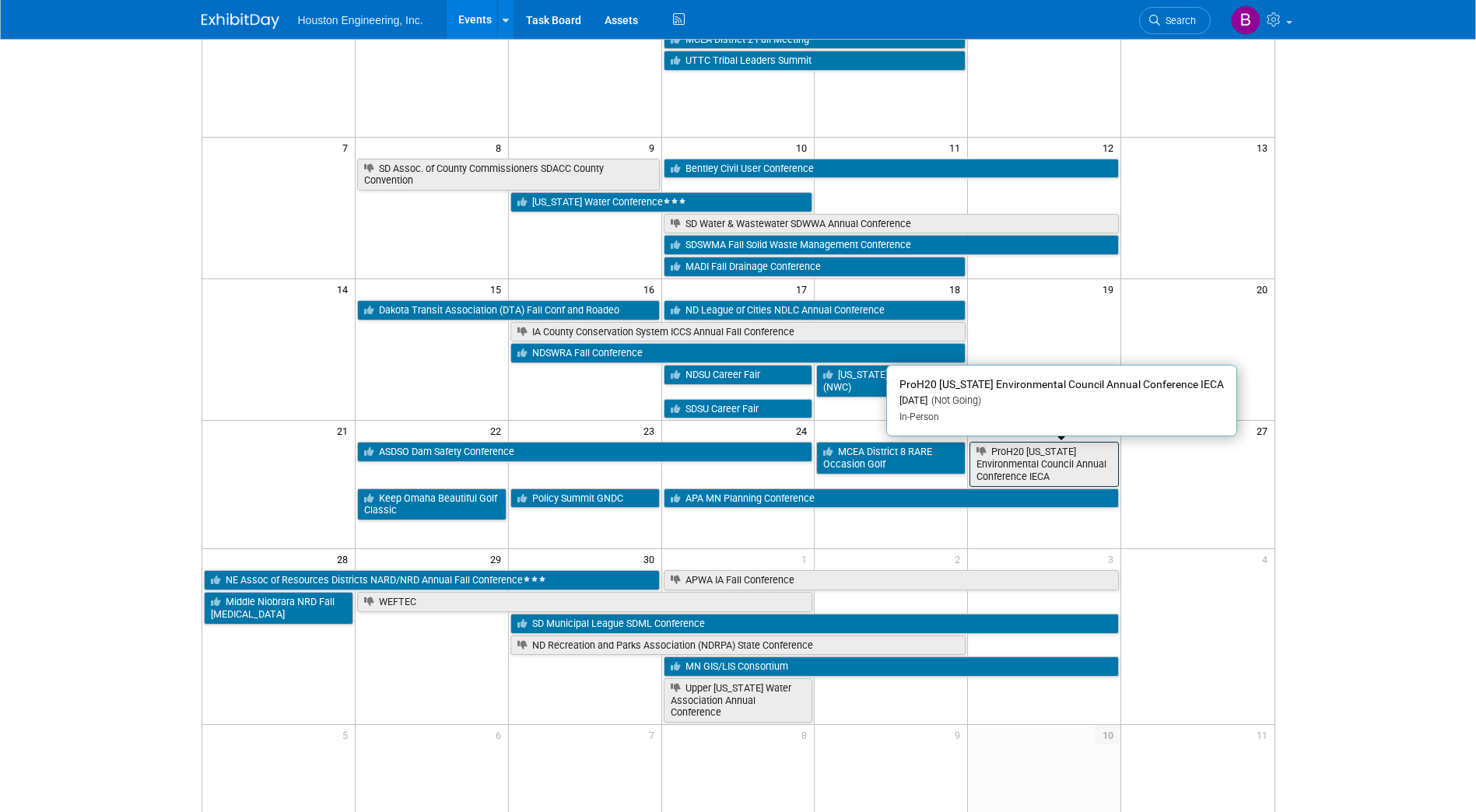
click at [999, 466] on link "ProH20 Iowa Environmental Council Annual Conference IECA" at bounding box center [1043, 464] width 149 height 45
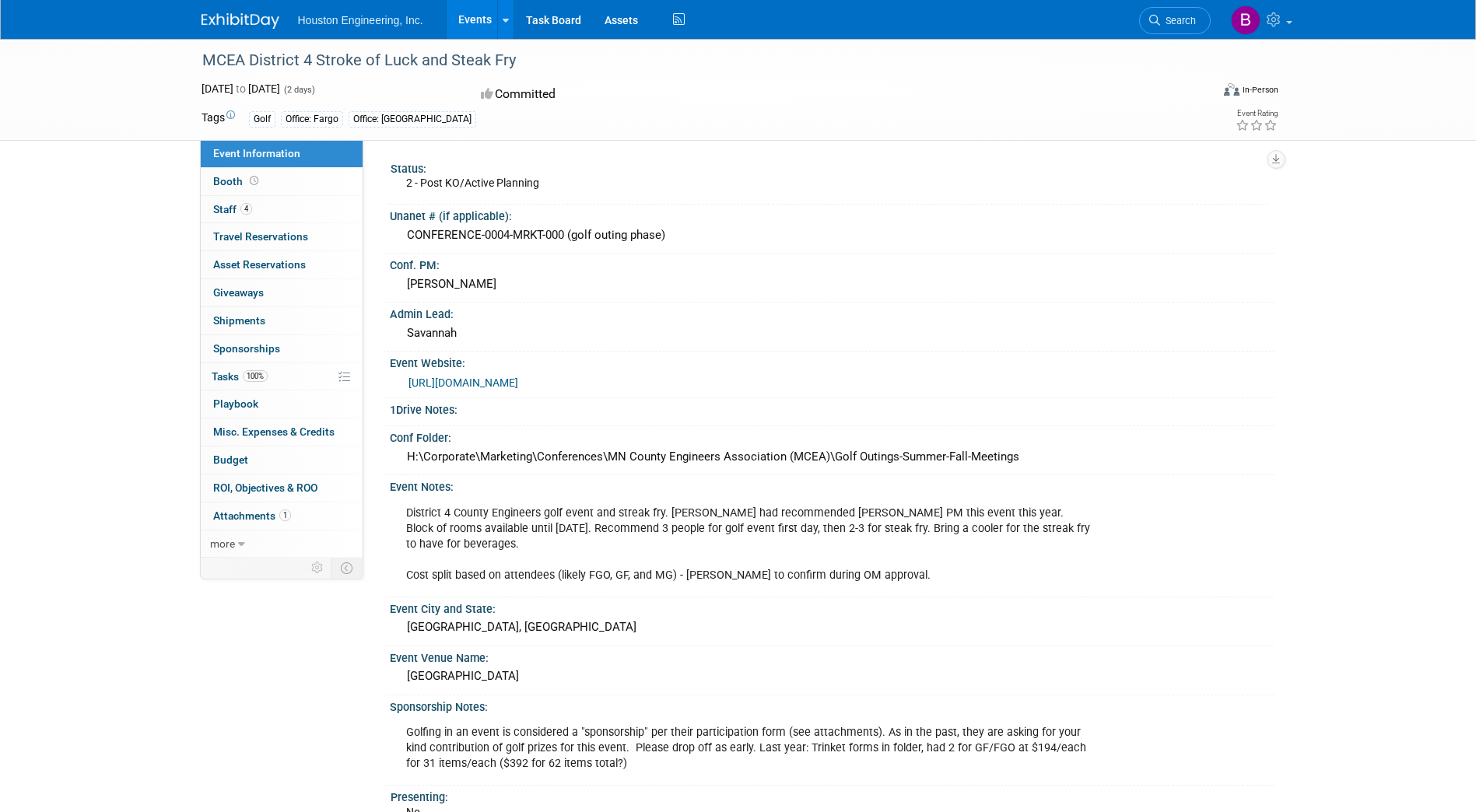
click at [504, 58] on div "MCEA District 4 Stroke of Luck and Steak Fry" at bounding box center [692, 60] width 991 height 28
drag, startPoint x: 512, startPoint y: 57, endPoint x: 204, endPoint y: 59, distance: 308.0
click at [204, 59] on div "MCEA District 4 Stroke of Luck and Steak Fry" at bounding box center [692, 60] width 991 height 28
copy div "MCEA District 4 Stroke of Luck and Steak Fry"
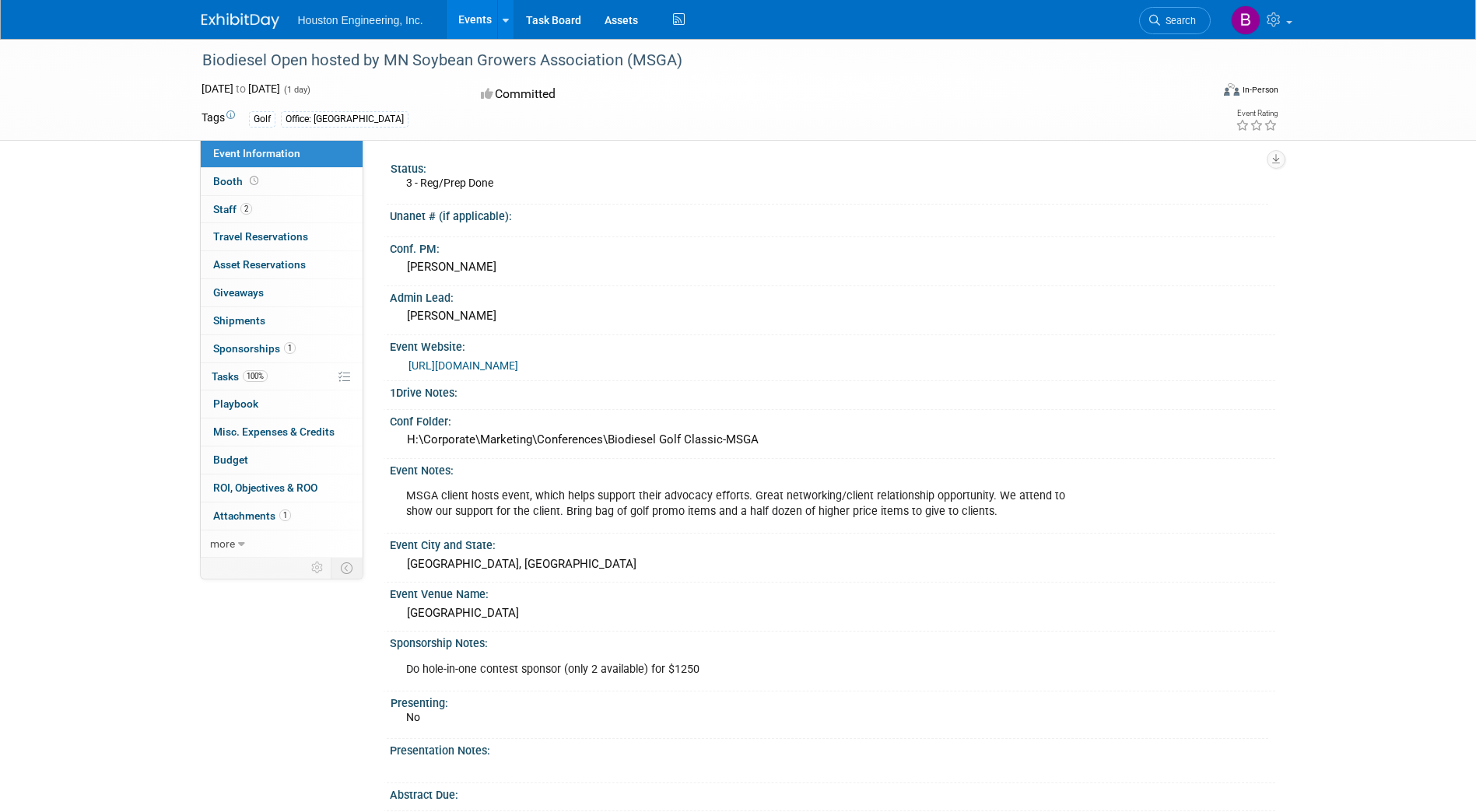
drag, startPoint x: 681, startPoint y: 54, endPoint x: 204, endPoint y: 58, distance: 477.0
click at [204, 58] on div "Biodiesel Open hosted by MN Soybean Growers Association (MSGA)" at bounding box center [692, 60] width 991 height 28
copy div "Biodiesel Open hosted by MN Soybean Growers Association (MSGA)"
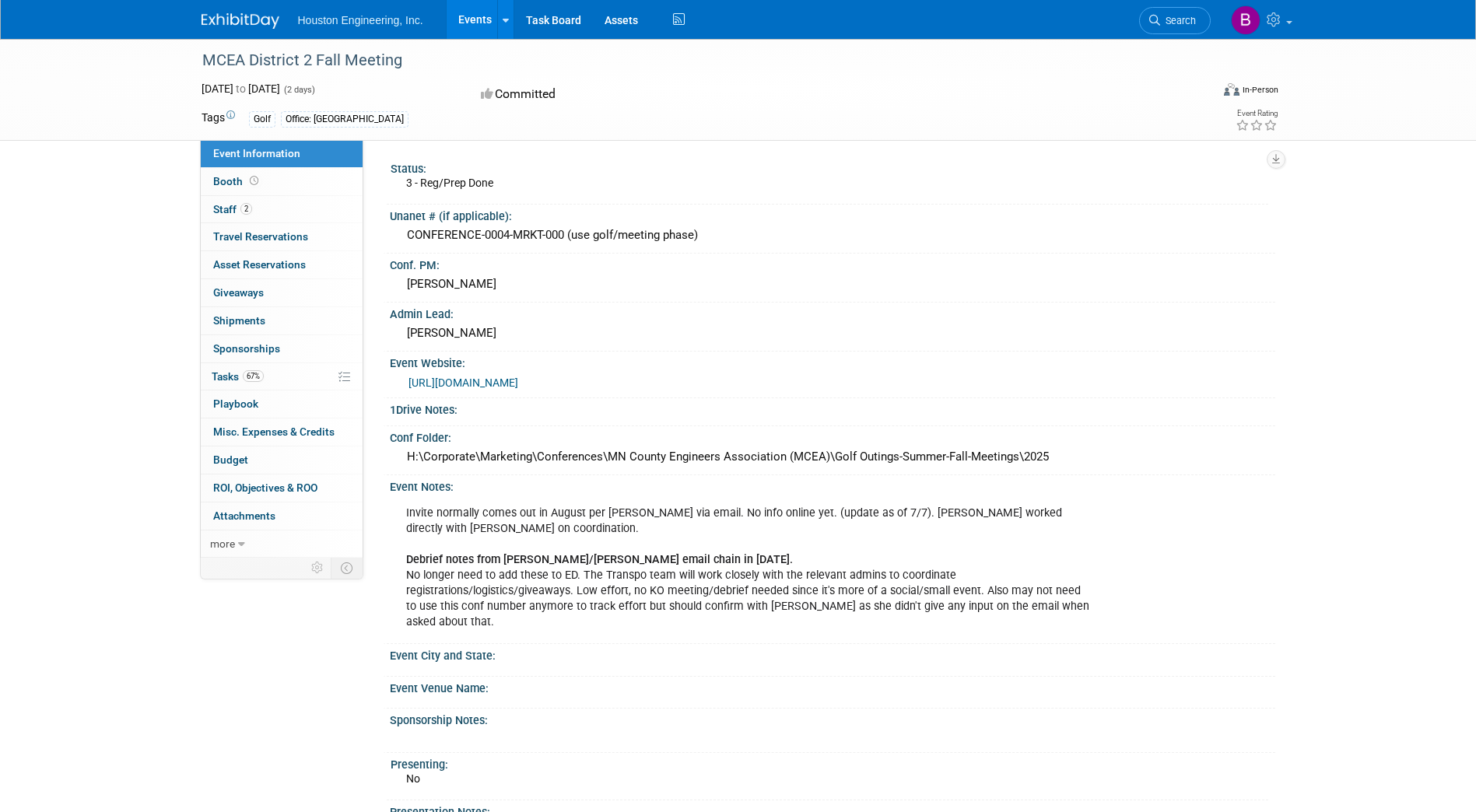
click at [404, 64] on div "MCEA District 2 Fall Meeting" at bounding box center [692, 60] width 991 height 28
drag, startPoint x: 397, startPoint y: 58, endPoint x: 203, endPoint y: 58, distance: 194.0
click at [203, 58] on div "MCEA District 2 Fall Meeting" at bounding box center [692, 60] width 991 height 28
copy div "MCEA District 2 Fall Meeting"
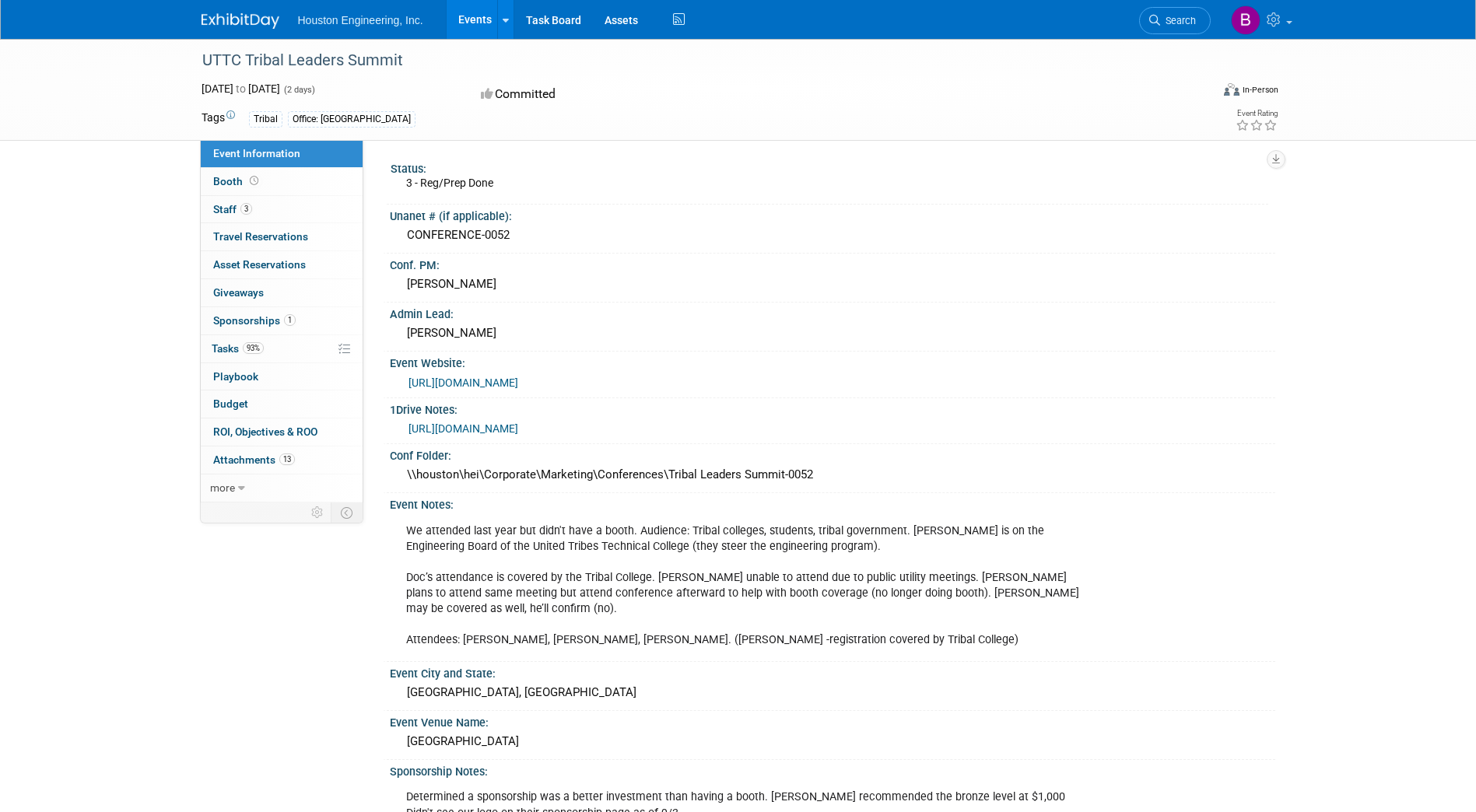
click at [475, 384] on link "https://summit.uttc.edu/" at bounding box center [463, 383] width 110 height 12
drag, startPoint x: 400, startPoint y: 69, endPoint x: 204, endPoint y: 68, distance: 196.0
click at [204, 68] on div "UTTC Tribal Leaders Summit" at bounding box center [692, 60] width 991 height 28
copy div "UTTC Tribal Leaders Summit"
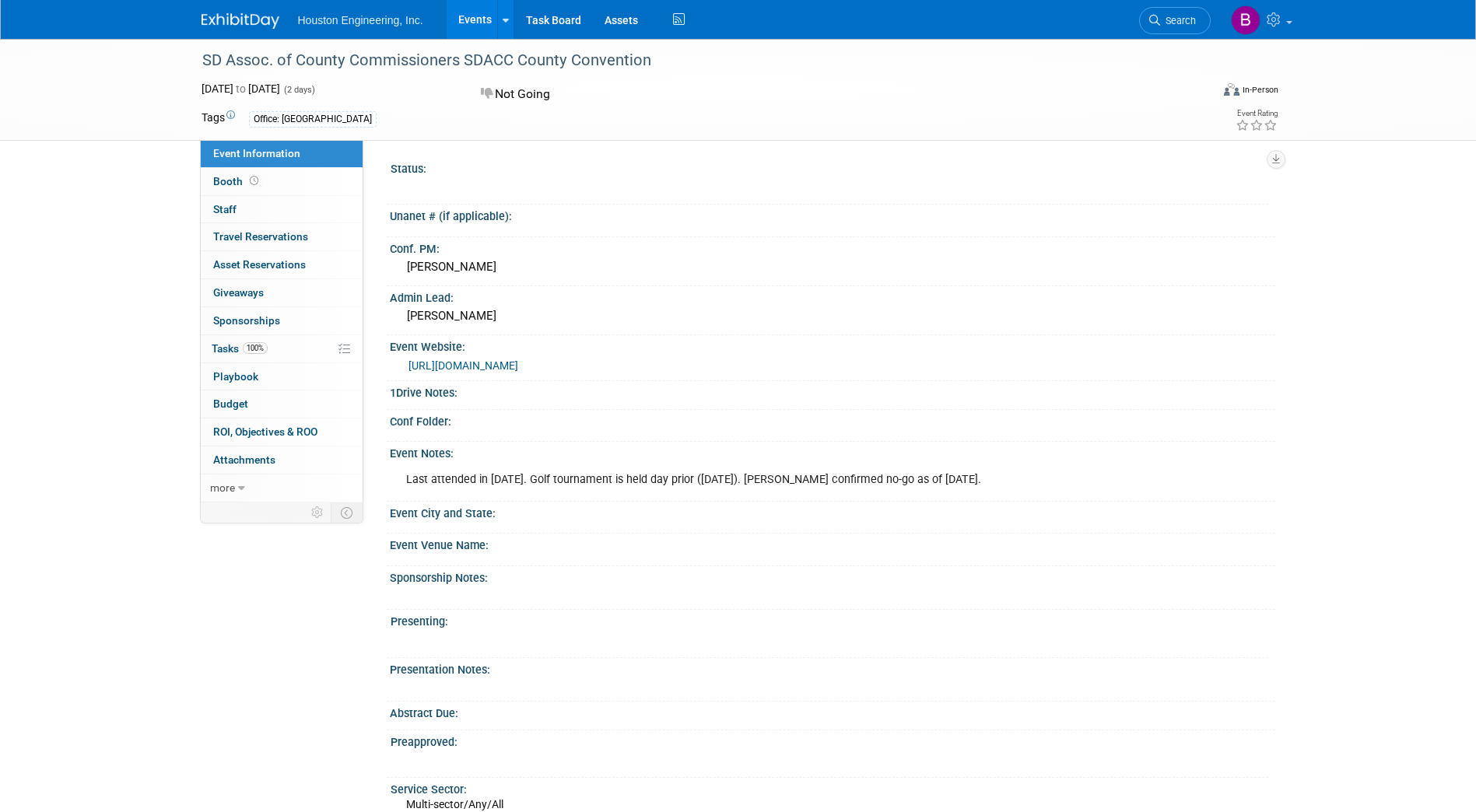
click at [507, 362] on link "[URL][DOMAIN_NAME]" at bounding box center [463, 366] width 110 height 12
drag, startPoint x: 655, startPoint y: 54, endPoint x: 206, endPoint y: 57, distance: 449.0
click at [206, 57] on div "SD Assoc. of County Commissioners SDACC County Convention" at bounding box center [692, 60] width 991 height 28
copy div "SD Assoc. of County Commissioners SDACC County Convention"
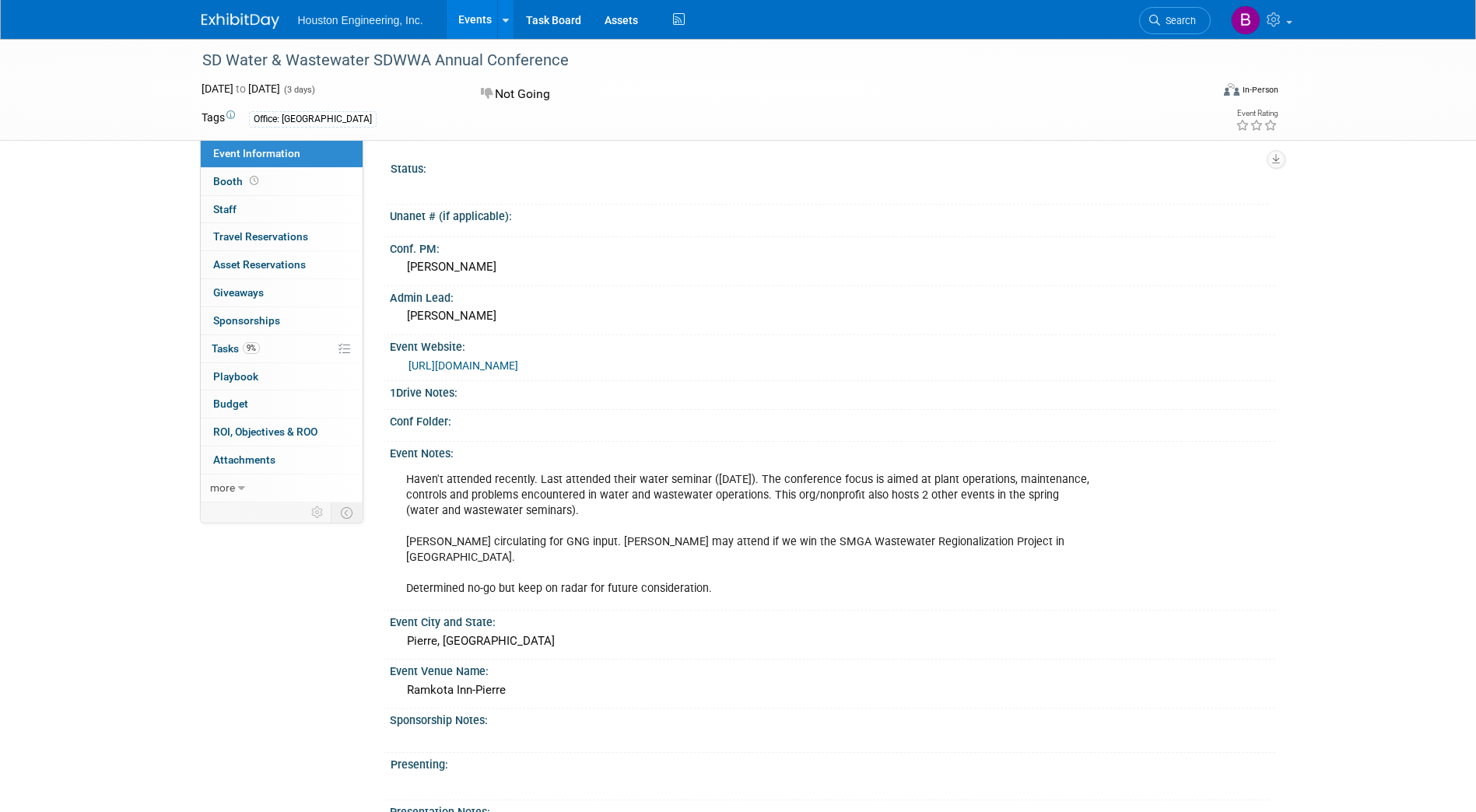
click at [459, 360] on link "[URL][DOMAIN_NAME]" at bounding box center [463, 366] width 110 height 12
drag, startPoint x: 574, startPoint y: 52, endPoint x: 197, endPoint y: 58, distance: 377.0
click at [197, 58] on div "SD Water & Wastewater SDWWA Annual Conference" at bounding box center [692, 60] width 991 height 28
copy div "SD Water & Wastewater SDWWA Annual Conference"
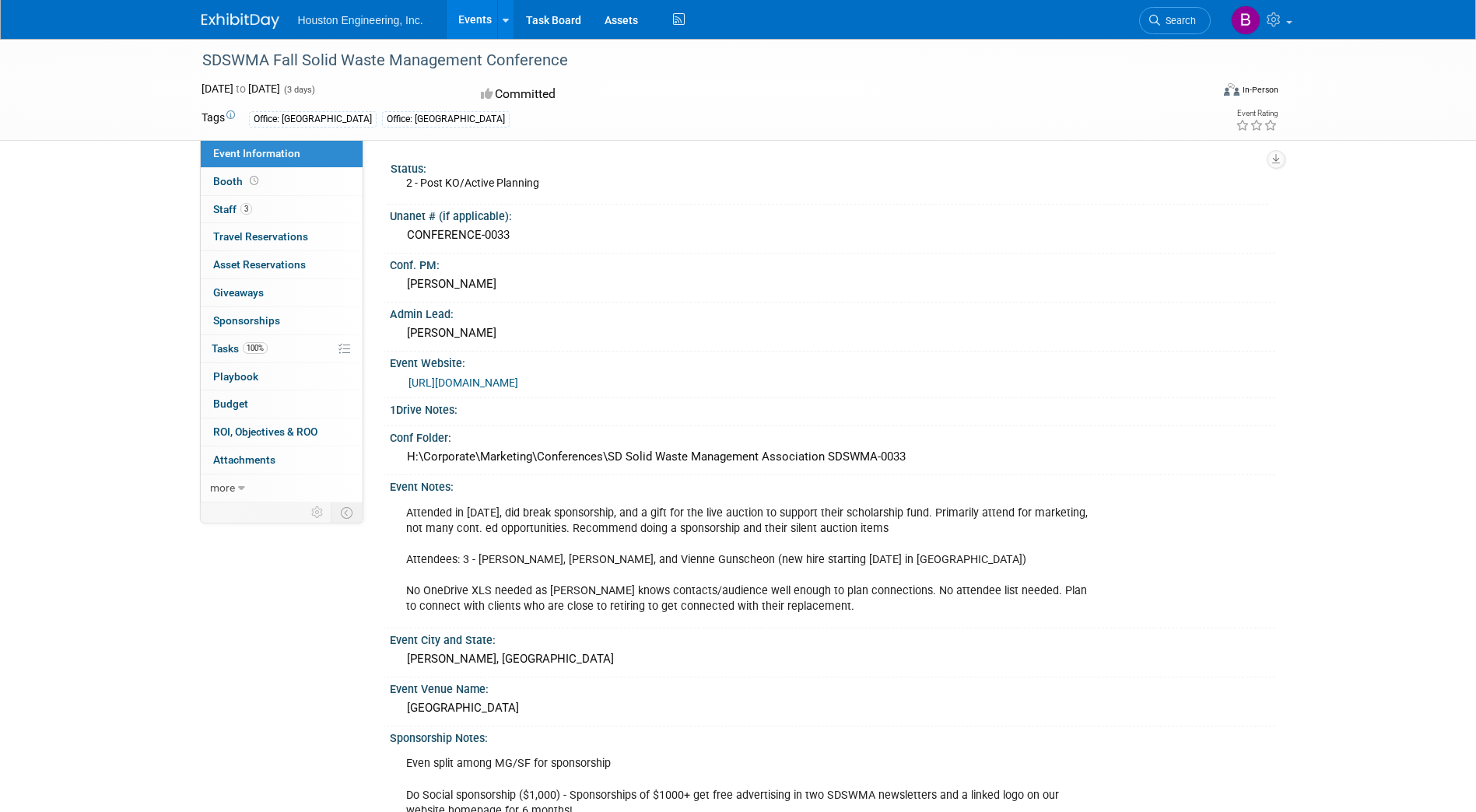
click at [518, 384] on link "https://sdswma.org/call-for-speakers-35th-annual-sdswma-conference-and-trade-sh…" at bounding box center [463, 383] width 110 height 12
drag, startPoint x: 562, startPoint y: 63, endPoint x: 206, endPoint y: 62, distance: 356.0
click at [206, 62] on div "SDSWMA Fall Solid Waste Management Conference" at bounding box center [692, 60] width 991 height 28
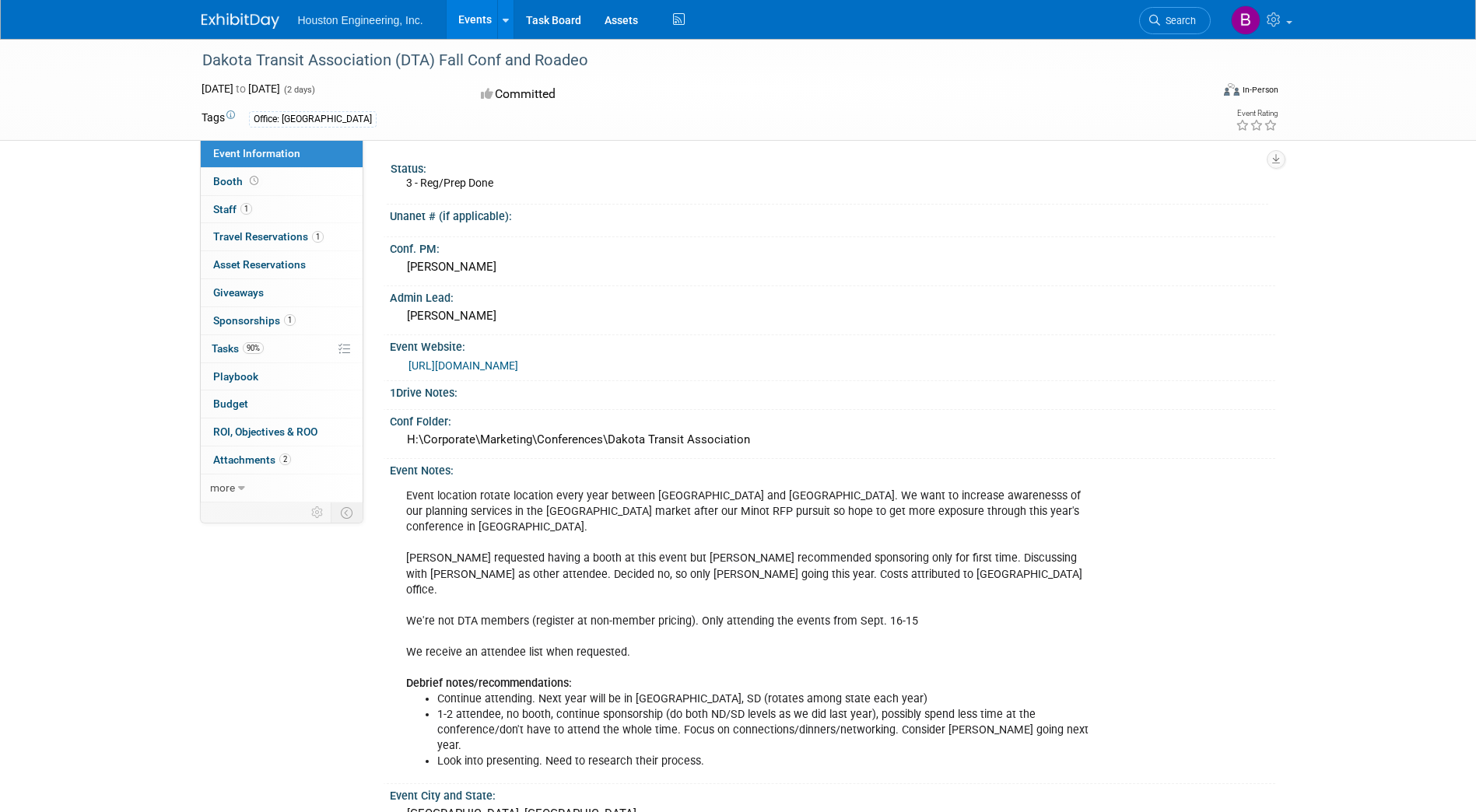
click at [588, 59] on div "Dakota Transit Association (DTA) Fall Conf and Roadeo" at bounding box center [692, 60] width 991 height 28
drag, startPoint x: 586, startPoint y: 57, endPoint x: 202, endPoint y: 64, distance: 384.1
click at [202, 64] on div "Dakota Transit Association (DTA) Fall Conf and Roadeo" at bounding box center [692, 60] width 991 height 28
copy div "Dakota Transit Association (DTA) Fall Conf and Roadeo"
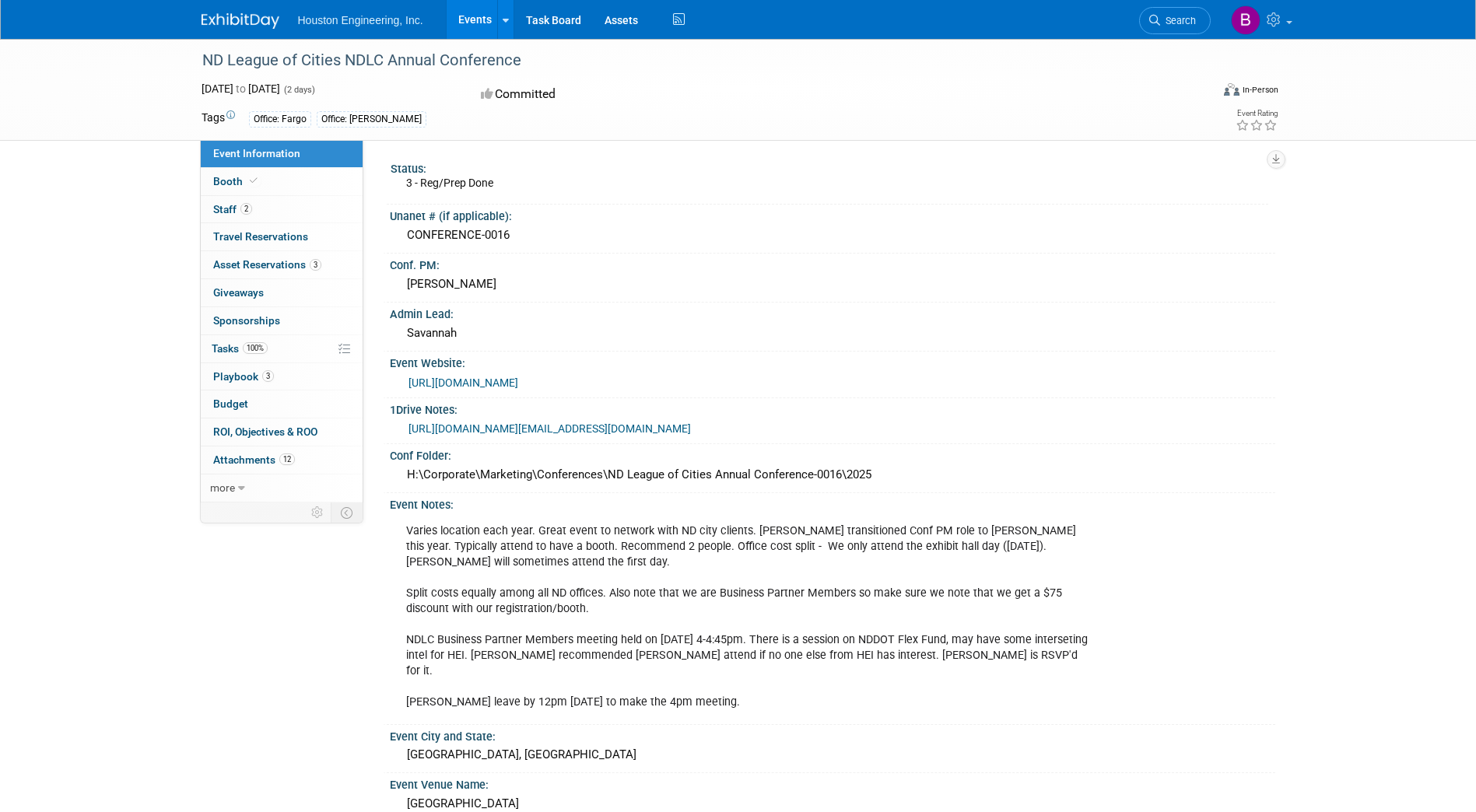
click at [510, 385] on link "[URL][DOMAIN_NAME]" at bounding box center [463, 383] width 110 height 12
drag, startPoint x: 521, startPoint y: 58, endPoint x: 205, endPoint y: 62, distance: 316.0
click at [205, 62] on div "ND League of Cities NDLC Annual Conference" at bounding box center [692, 60] width 991 height 28
copy div "ND League of Cities NDLC Annual Conference"
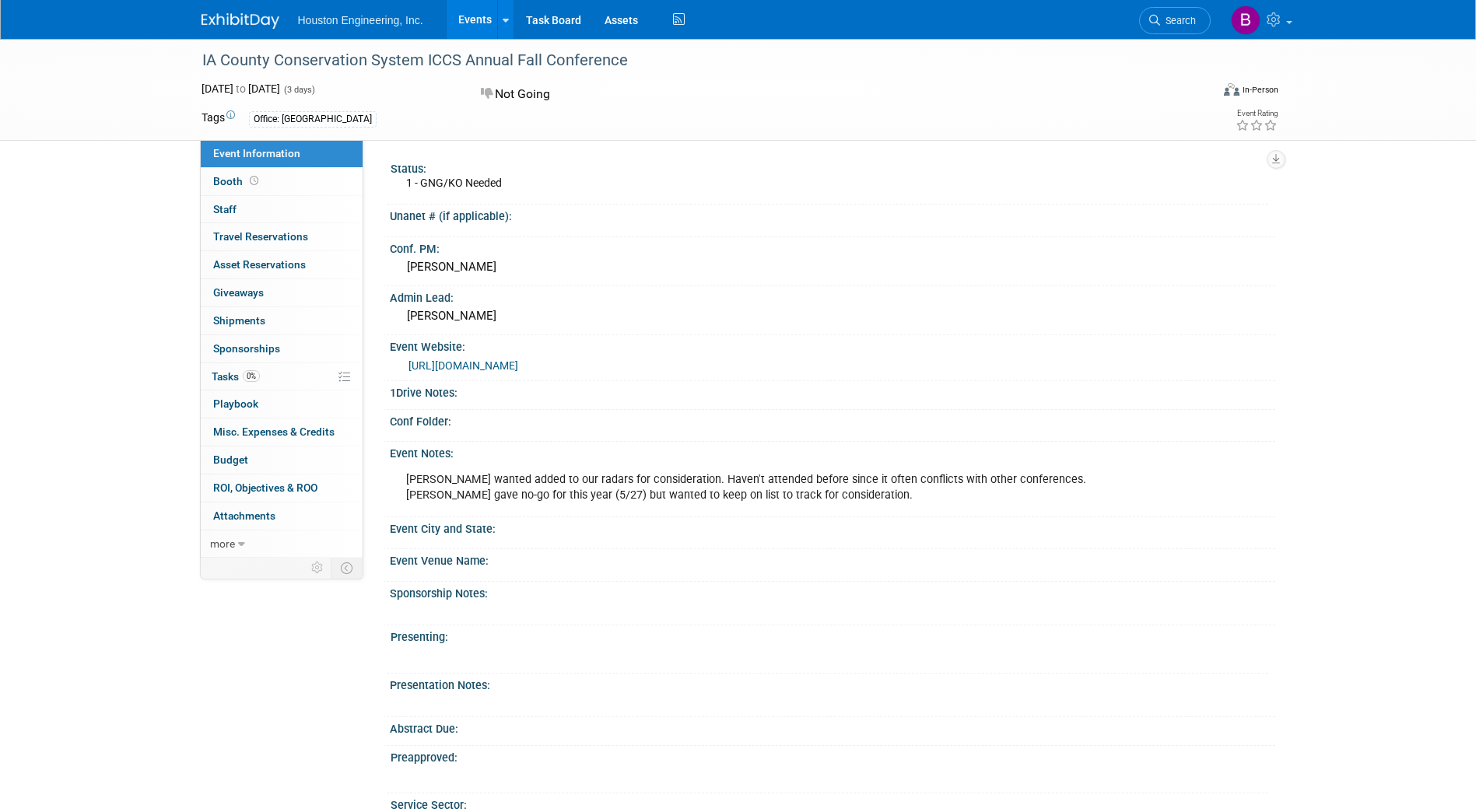
click at [617, 61] on div "IA County Conservation System ICCS Annual Fall Conference" at bounding box center [692, 60] width 991 height 28
drag, startPoint x: 625, startPoint y: 60, endPoint x: 203, endPoint y: 60, distance: 422.0
click at [203, 60] on div "IA County Conservation System ICCS Annual Fall Conference" at bounding box center [692, 60] width 991 height 28
copy div "IA County Conservation System ICCS Annual Fall Conference"
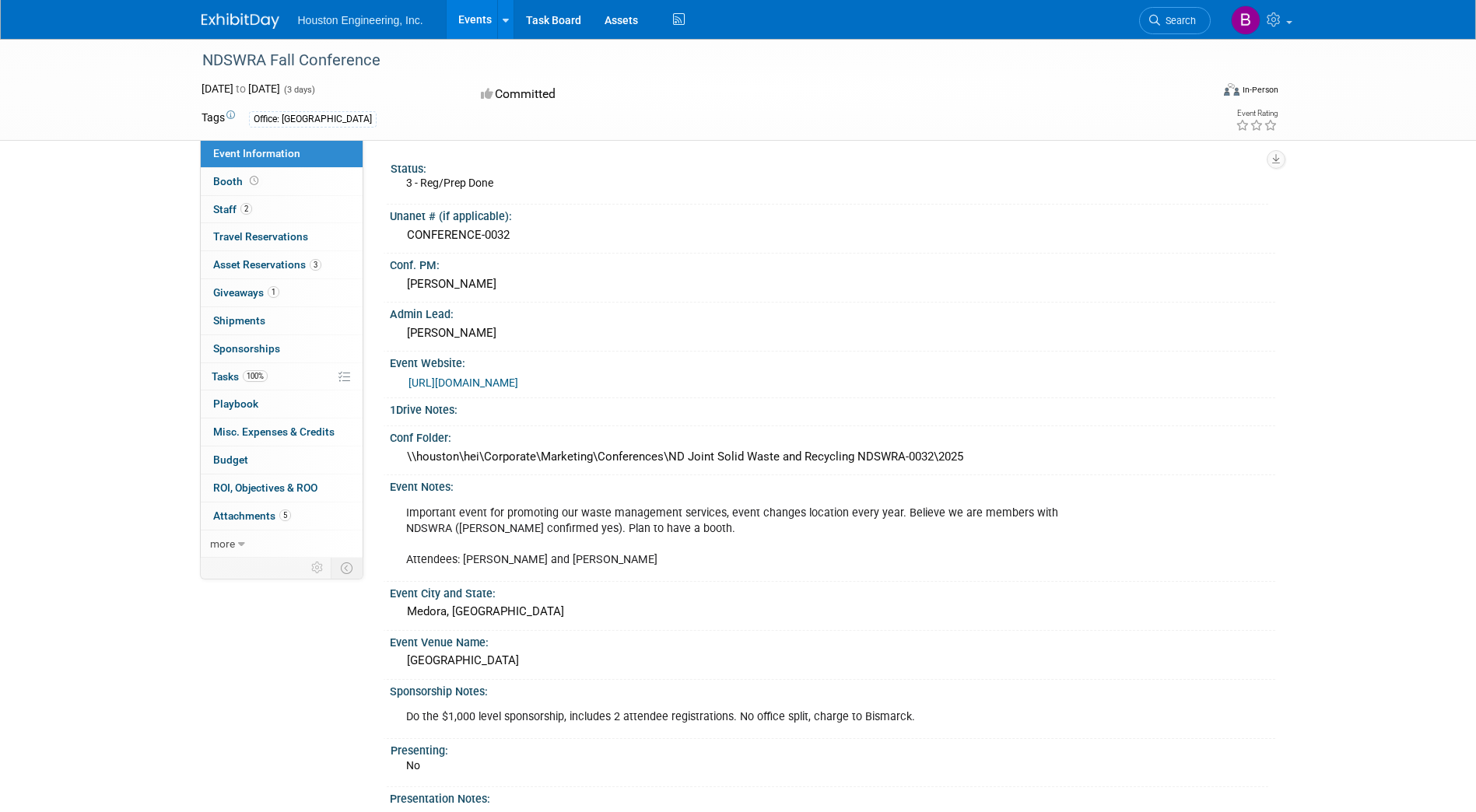
click at [493, 383] on link "[URL][DOMAIN_NAME]" at bounding box center [463, 383] width 110 height 12
drag, startPoint x: 380, startPoint y: 56, endPoint x: 205, endPoint y: 56, distance: 175.0
click at [205, 56] on div "NDSWRA Fall Conference" at bounding box center [692, 60] width 991 height 28
copy div "NDSWRA Fall Conference"
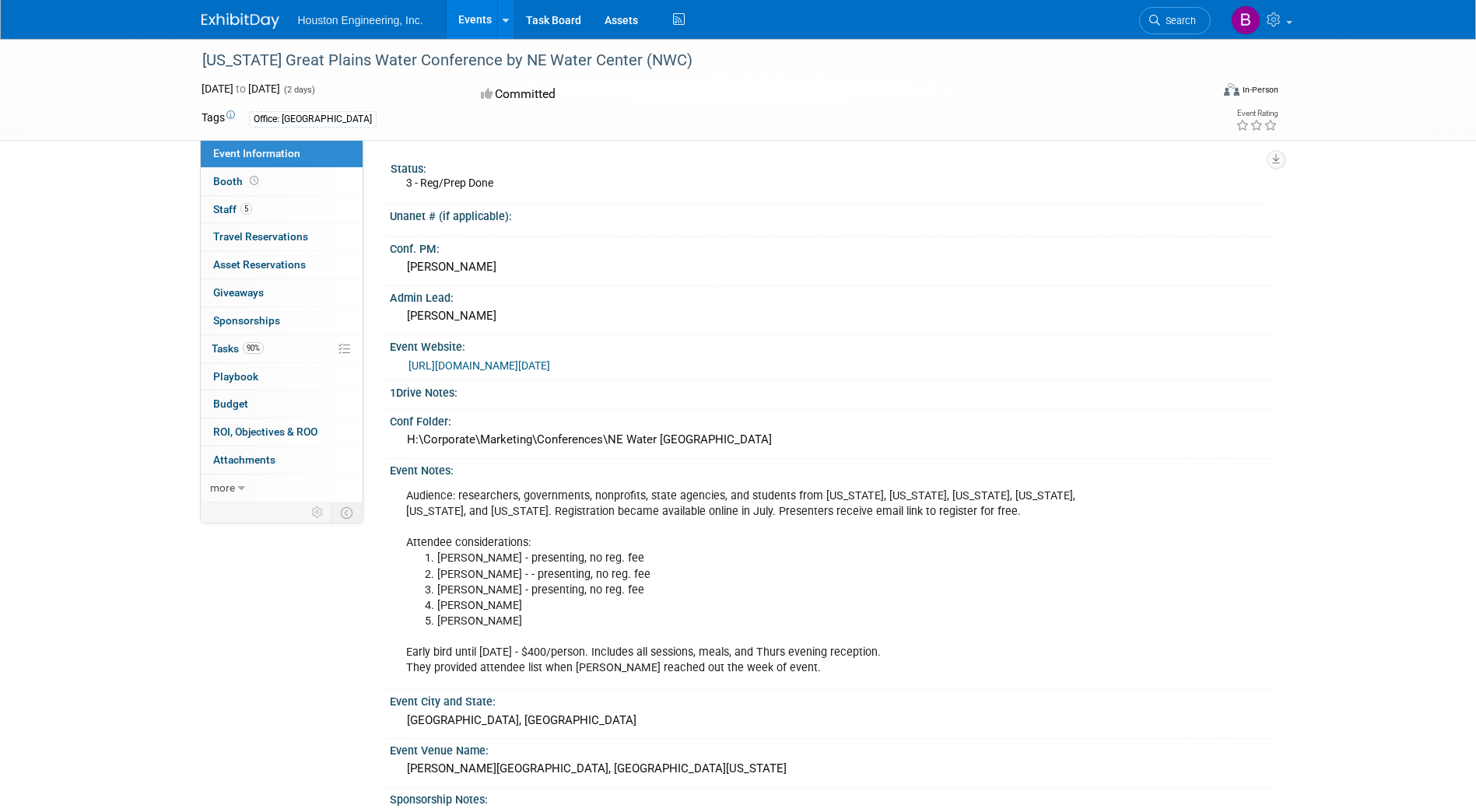
click at [467, 361] on link "https://watercenter.unl.edu/news/2025-great-plains-water-conference-securing-wa…" at bounding box center [479, 366] width 142 height 12
click at [695, 59] on div "[US_STATE] Great Plains Water Conference by NE Water Center (NWC)" at bounding box center [692, 60] width 991 height 28
drag, startPoint x: 685, startPoint y: 60, endPoint x: 206, endPoint y: 54, distance: 479.0
click at [206, 54] on div "[US_STATE] Great Plains Water Conference by NE Water Center (NWC)" at bounding box center [692, 60] width 991 height 28
copy div "[US_STATE] Great Plains Water Conference by NE Water Center (NWC)"
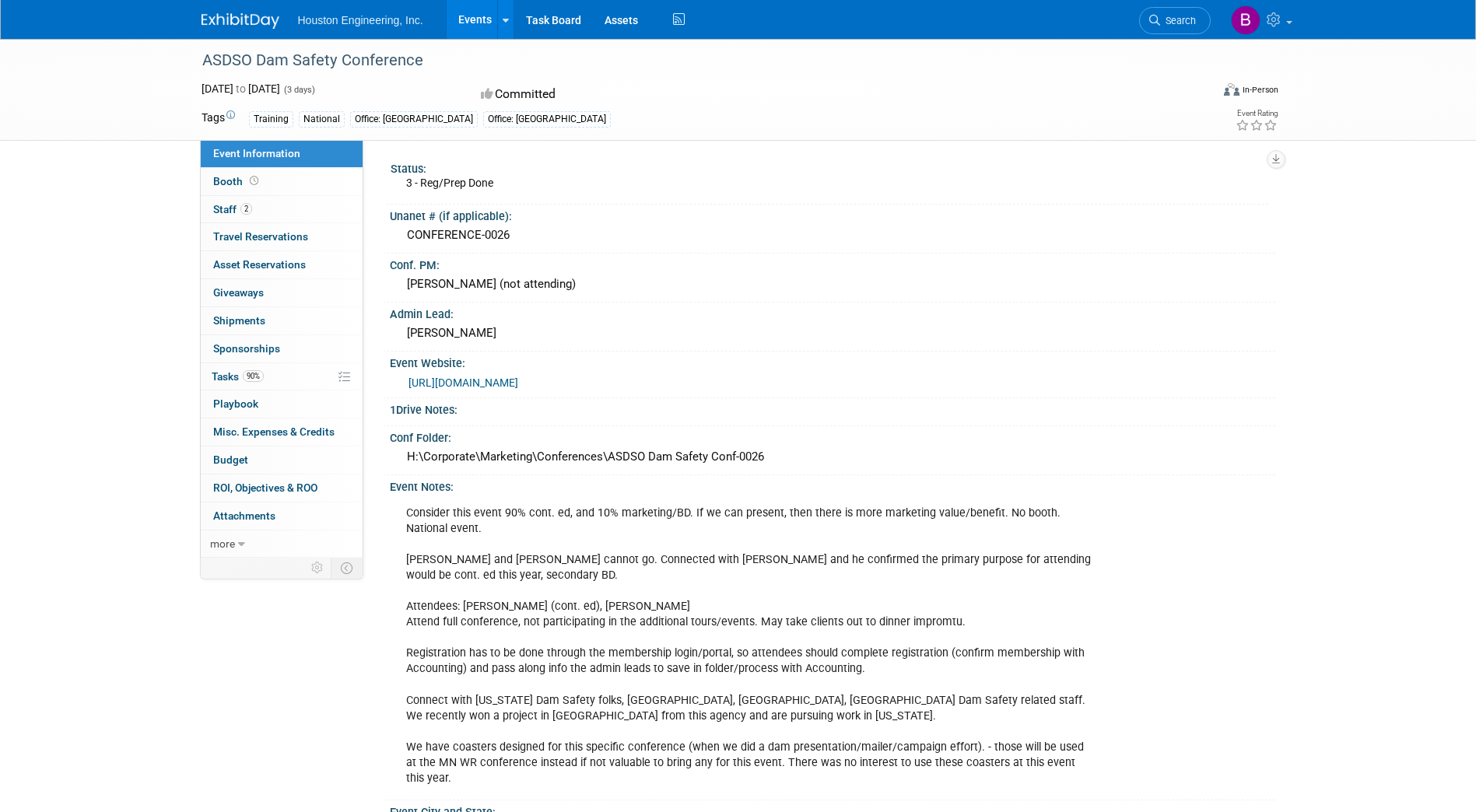
click at [514, 381] on link "[URL][DOMAIN_NAME]" at bounding box center [463, 383] width 110 height 12
drag, startPoint x: 414, startPoint y: 54, endPoint x: 203, endPoint y: 65, distance: 211.3
click at [203, 65] on div "ASDSO Dam Safety Conference" at bounding box center [692, 60] width 991 height 28
drag, startPoint x: 416, startPoint y: 57, endPoint x: 198, endPoint y: 54, distance: 218.0
click at [199, 54] on div "ASDSO Dam Safety Conference" at bounding box center [692, 60] width 991 height 28
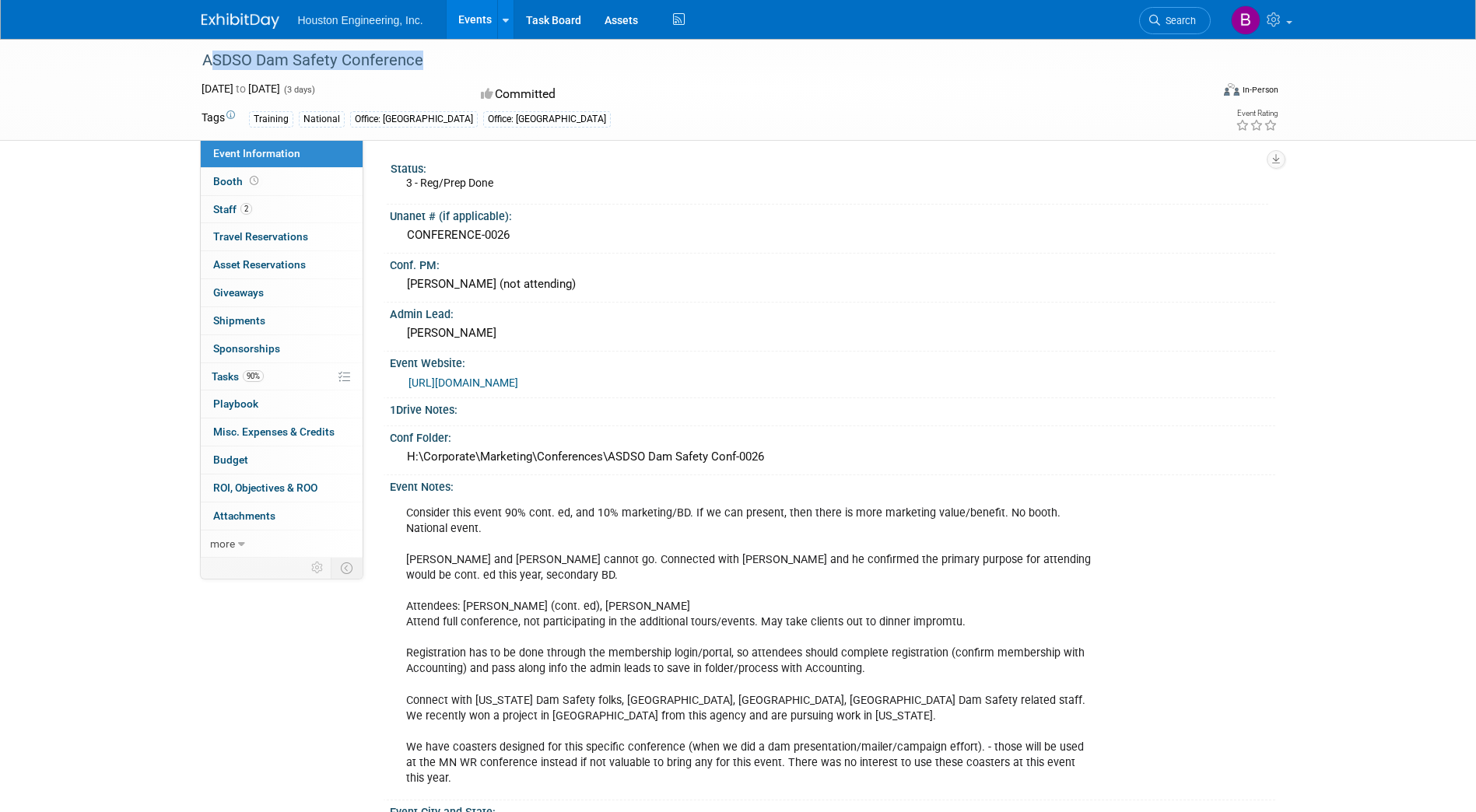
copy div "ASDSO Dam Safety Conference"
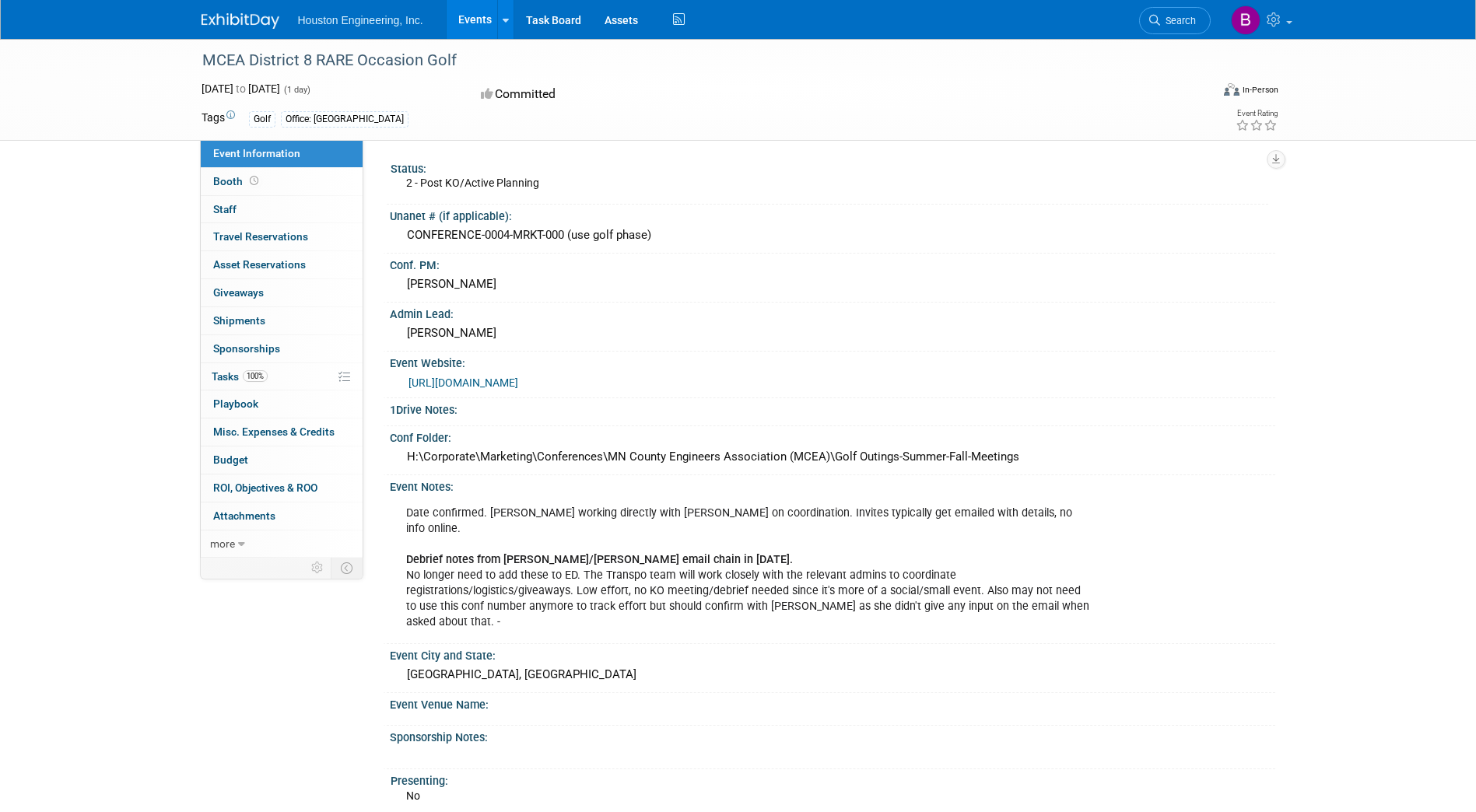
drag, startPoint x: 446, startPoint y: 54, endPoint x: 454, endPoint y: 58, distance: 8.9
click at [445, 55] on div "MCEA District 8 RARE Occasion Golf" at bounding box center [692, 60] width 991 height 28
drag, startPoint x: 456, startPoint y: 58, endPoint x: 208, endPoint y: 54, distance: 248.0
click at [208, 54] on div "MCEA District 8 RARE Occasion Golf" at bounding box center [692, 60] width 991 height 28
copy div "MCEA District 8 RARE Occasion Golf"
